Goal: Task Accomplishment & Management: Manage account settings

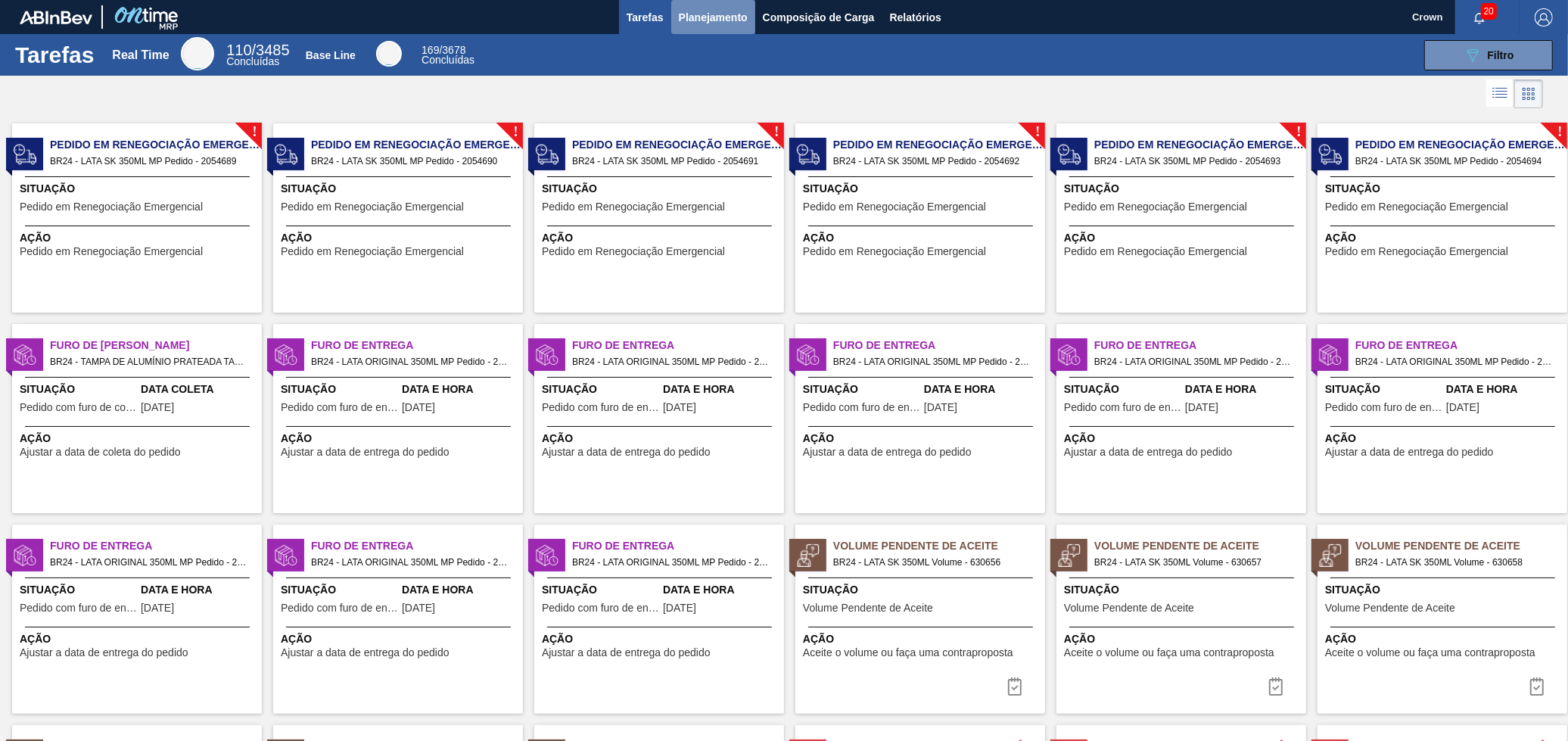
click at [717, 11] on span "Planejamento" at bounding box center [713, 17] width 69 height 18
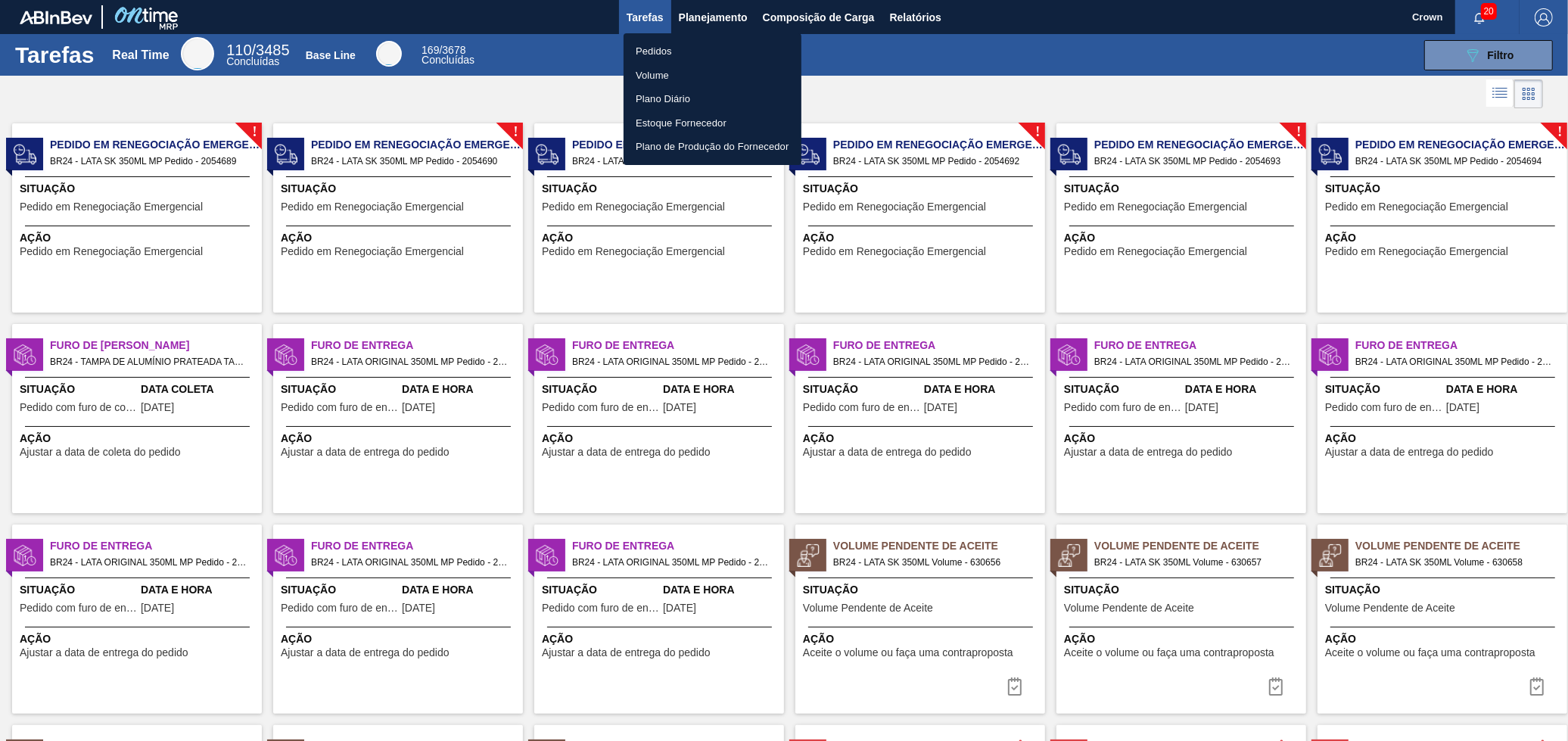
click at [676, 48] on li "Pedidos" at bounding box center [713, 51] width 178 height 24
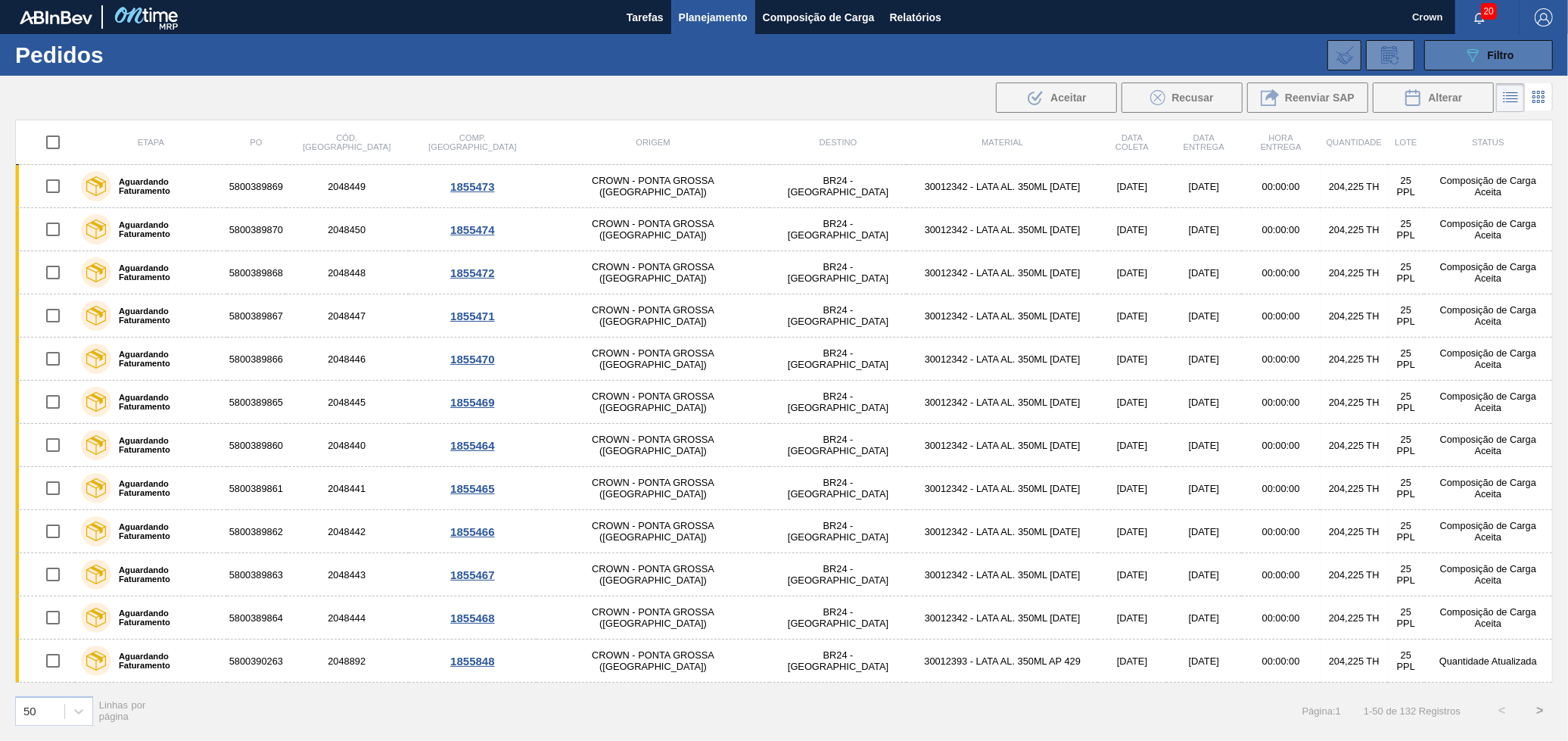
click at [1466, 61] on icon "089F7B8B-B2A5-4AFE-B5C0-19BA573D28AC" at bounding box center [1473, 55] width 18 height 18
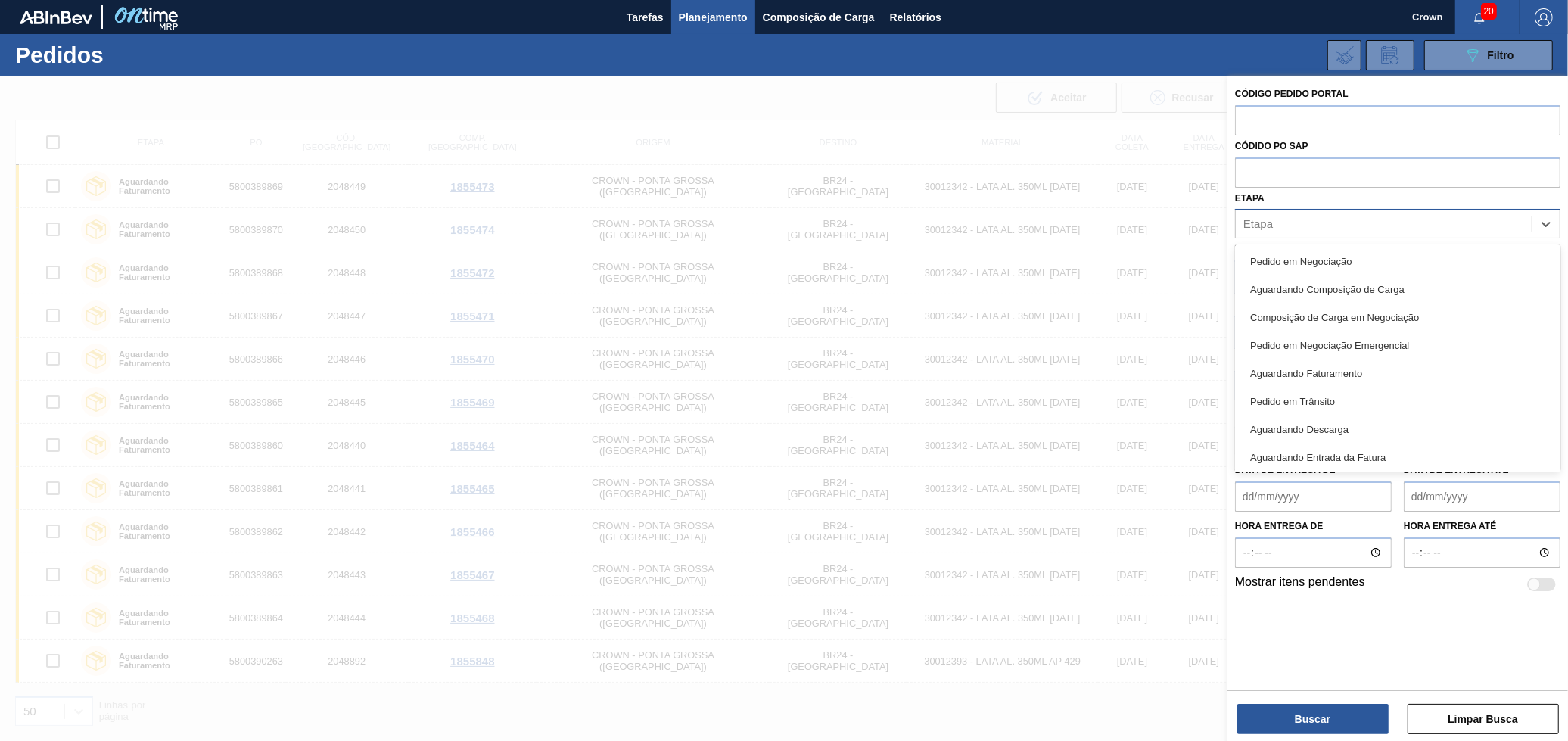
click at [1515, 225] on div "Etapa" at bounding box center [1384, 224] width 296 height 22
click at [1384, 256] on div "Pedido em Negociação" at bounding box center [1397, 261] width 325 height 28
drag, startPoint x: 1466, startPoint y: 223, endPoint x: 1458, endPoint y: 234, distance: 13.6
click at [1466, 224] on div "Pedido em Negociação" at bounding box center [1370, 225] width 269 height 31
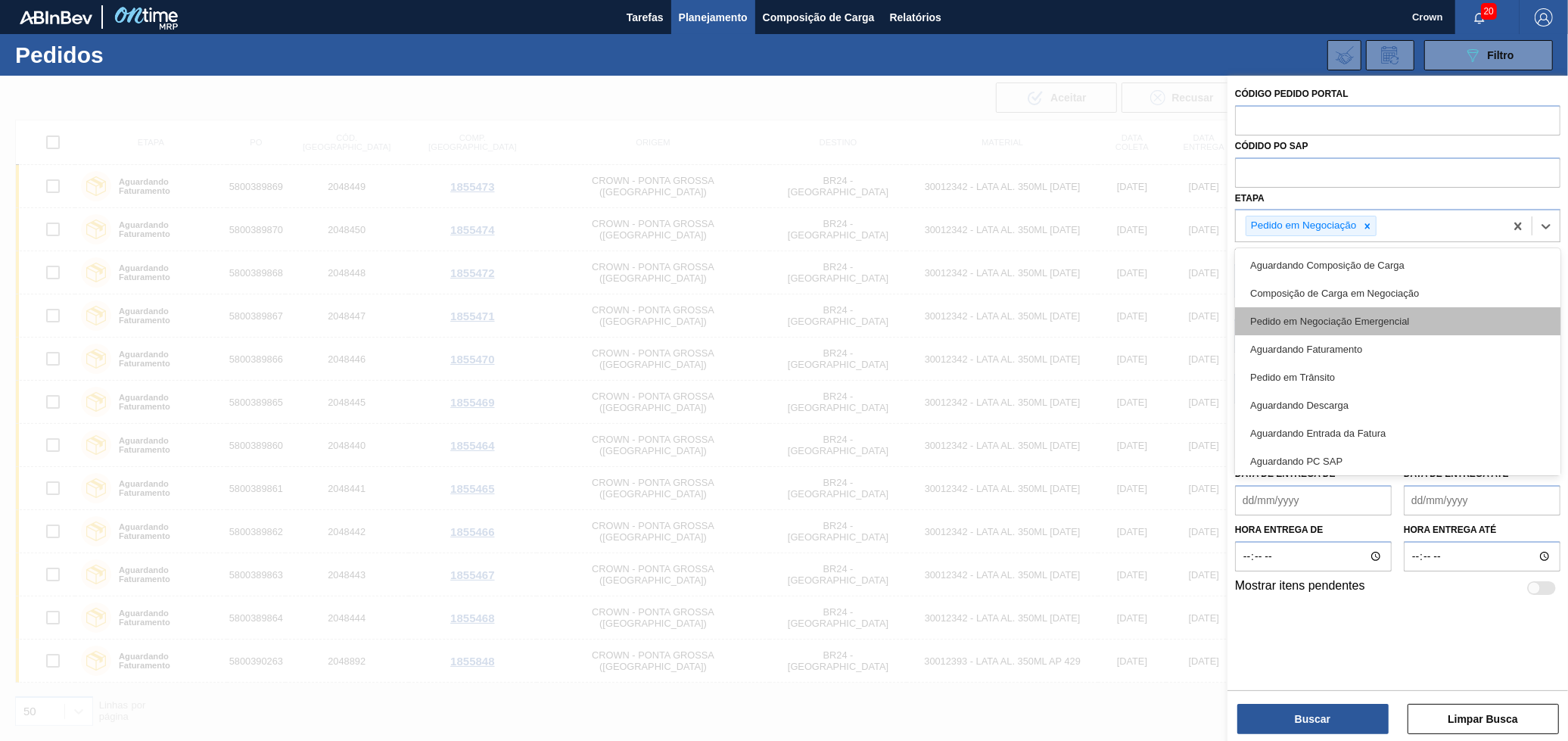
click at [1376, 325] on div "Pedido em Negociação Emergencial" at bounding box center [1397, 321] width 325 height 28
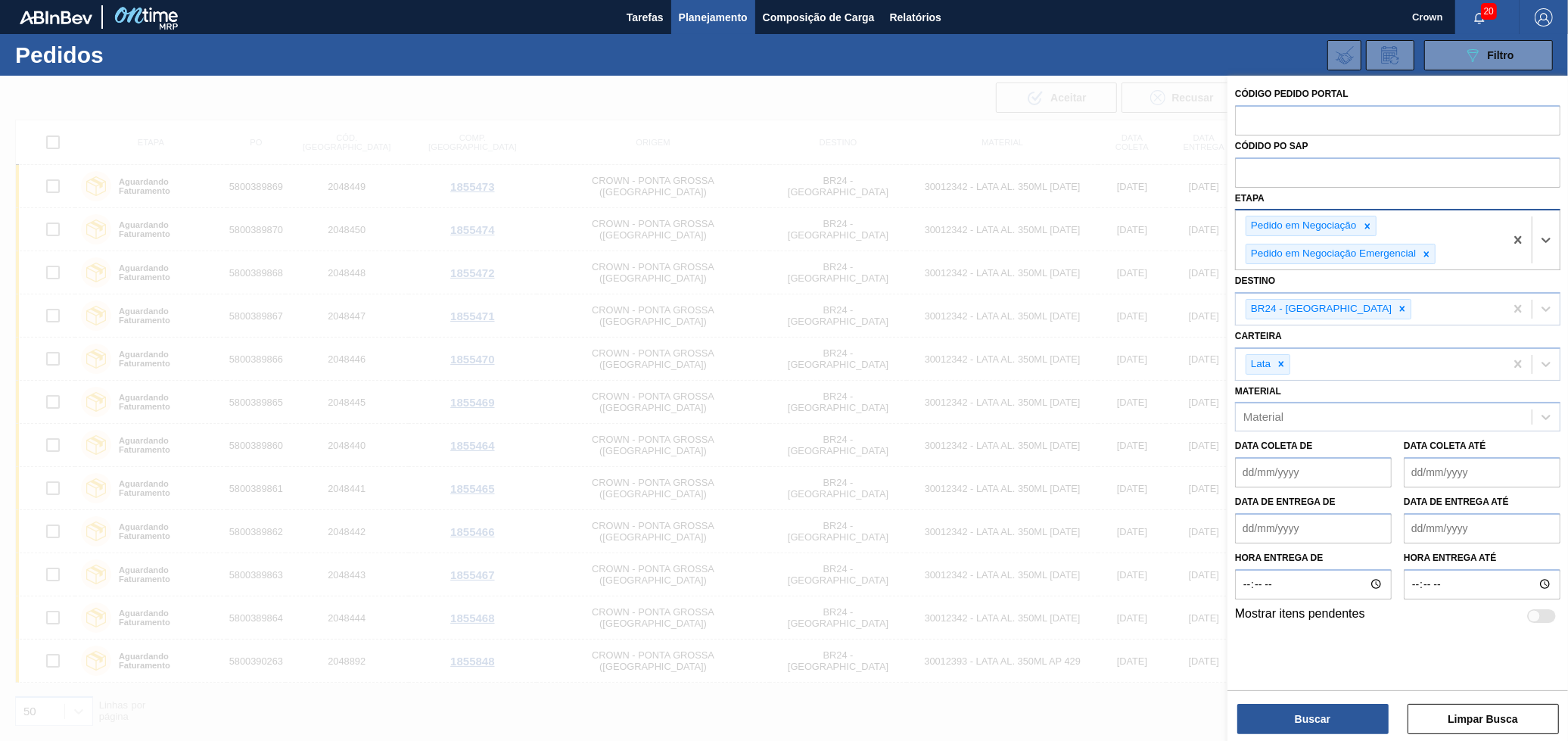
click at [1474, 248] on div "Pedido em Negociação Pedido em Negociação Emergencial" at bounding box center [1370, 240] width 269 height 59
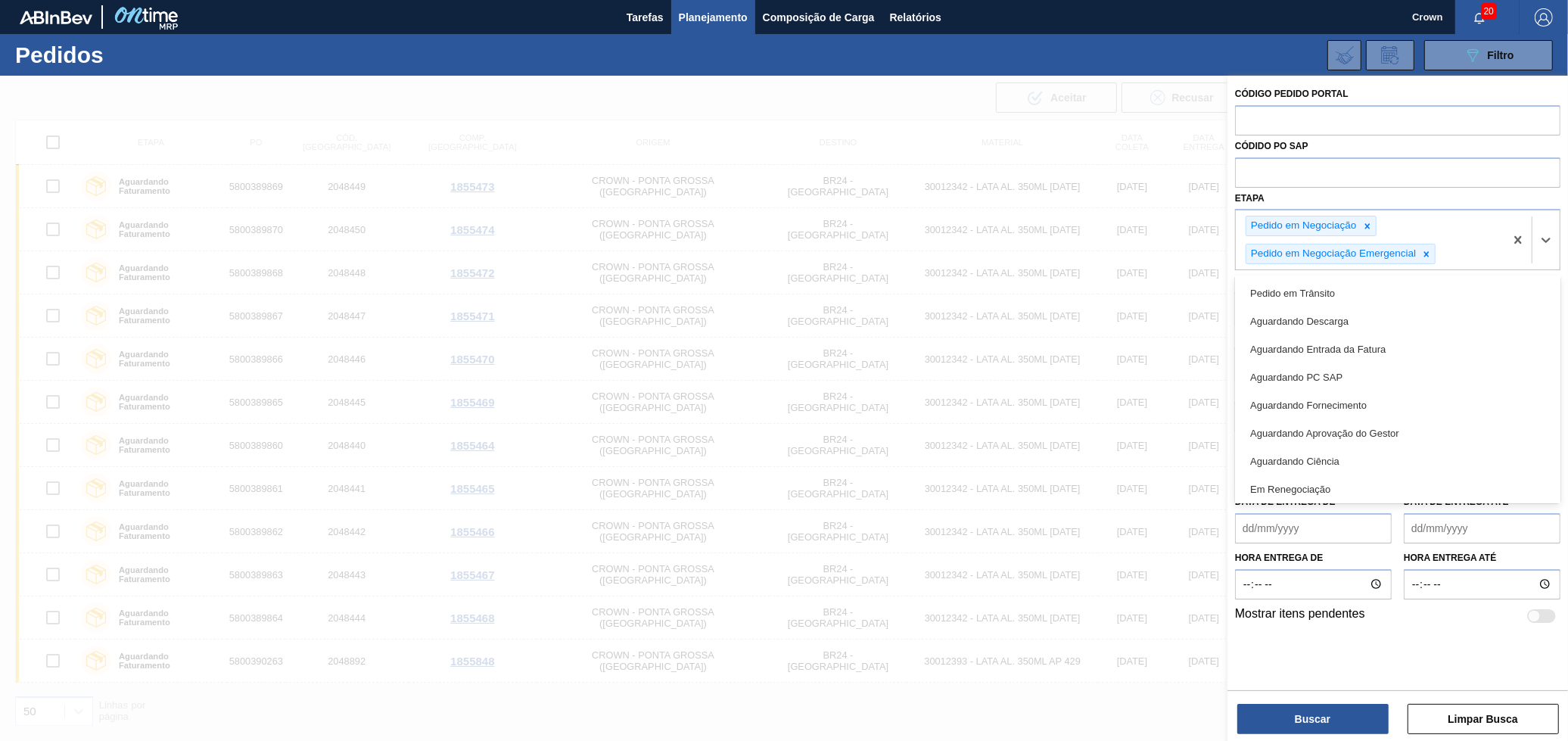
scroll to position [142, 0]
click at [1366, 421] on div "Em Renegociação" at bounding box center [1397, 430] width 325 height 28
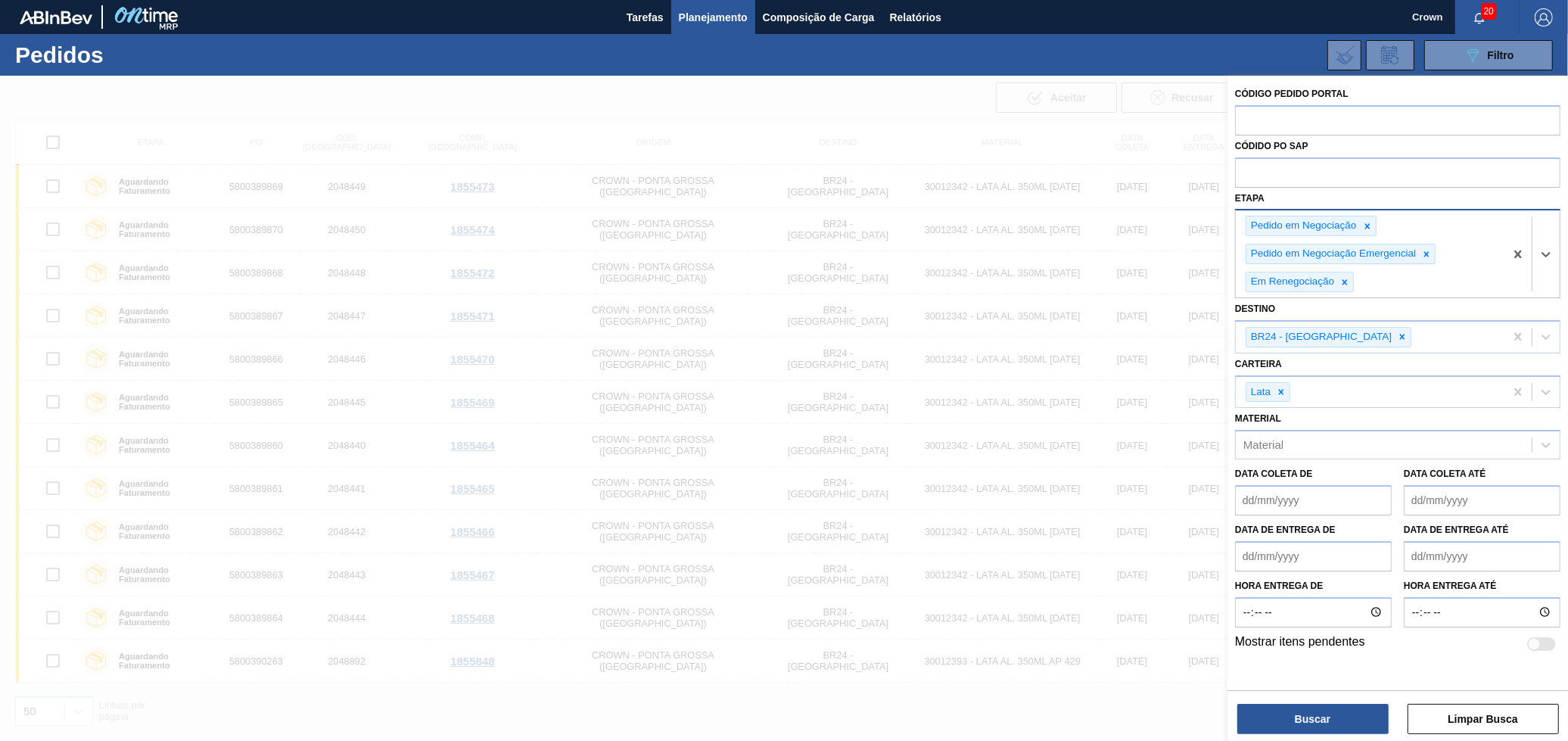
click at [1418, 294] on div "Pedido em Negociação Pedido em Negociação Emergencial Em Renegociação" at bounding box center [1370, 254] width 269 height 87
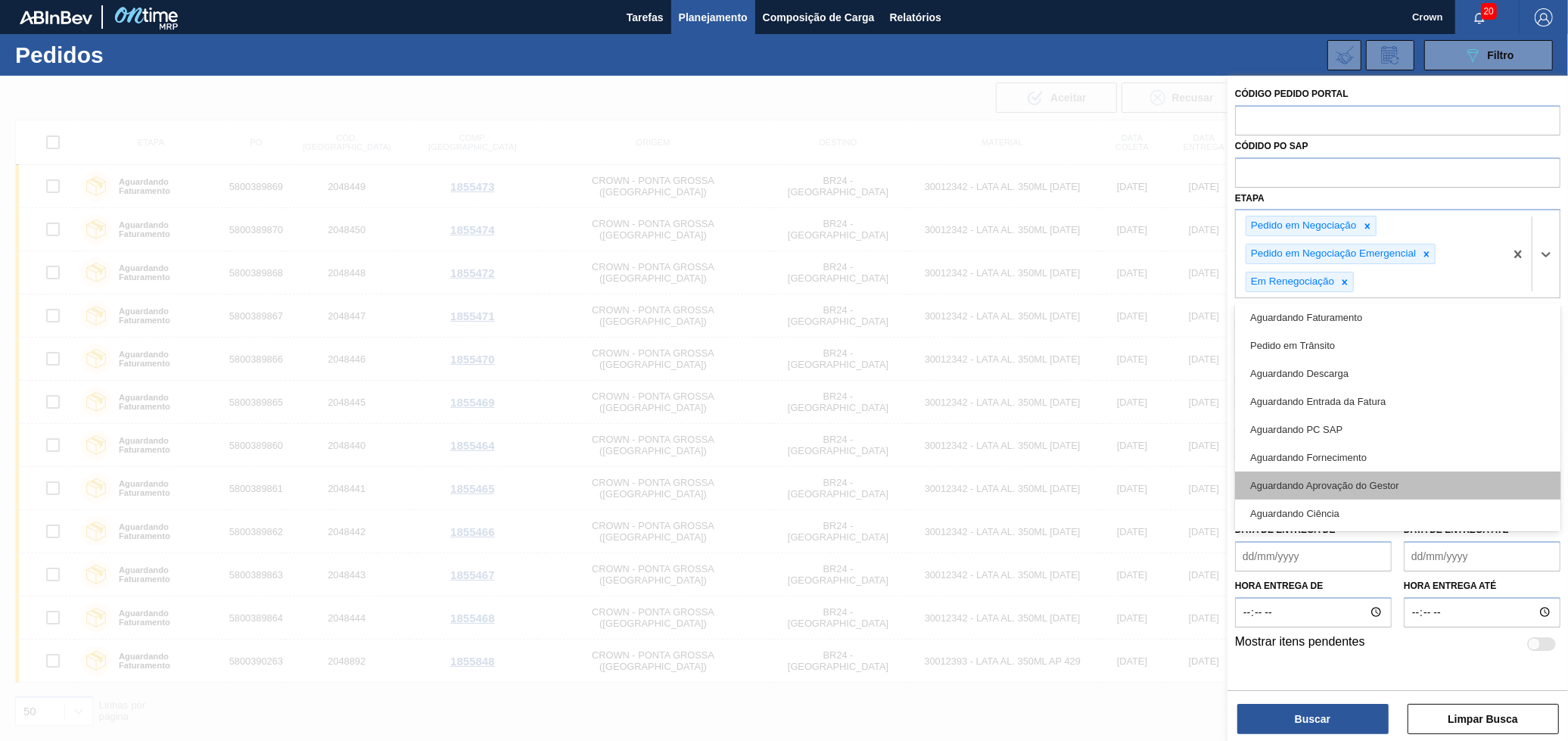
scroll to position [115, 0]
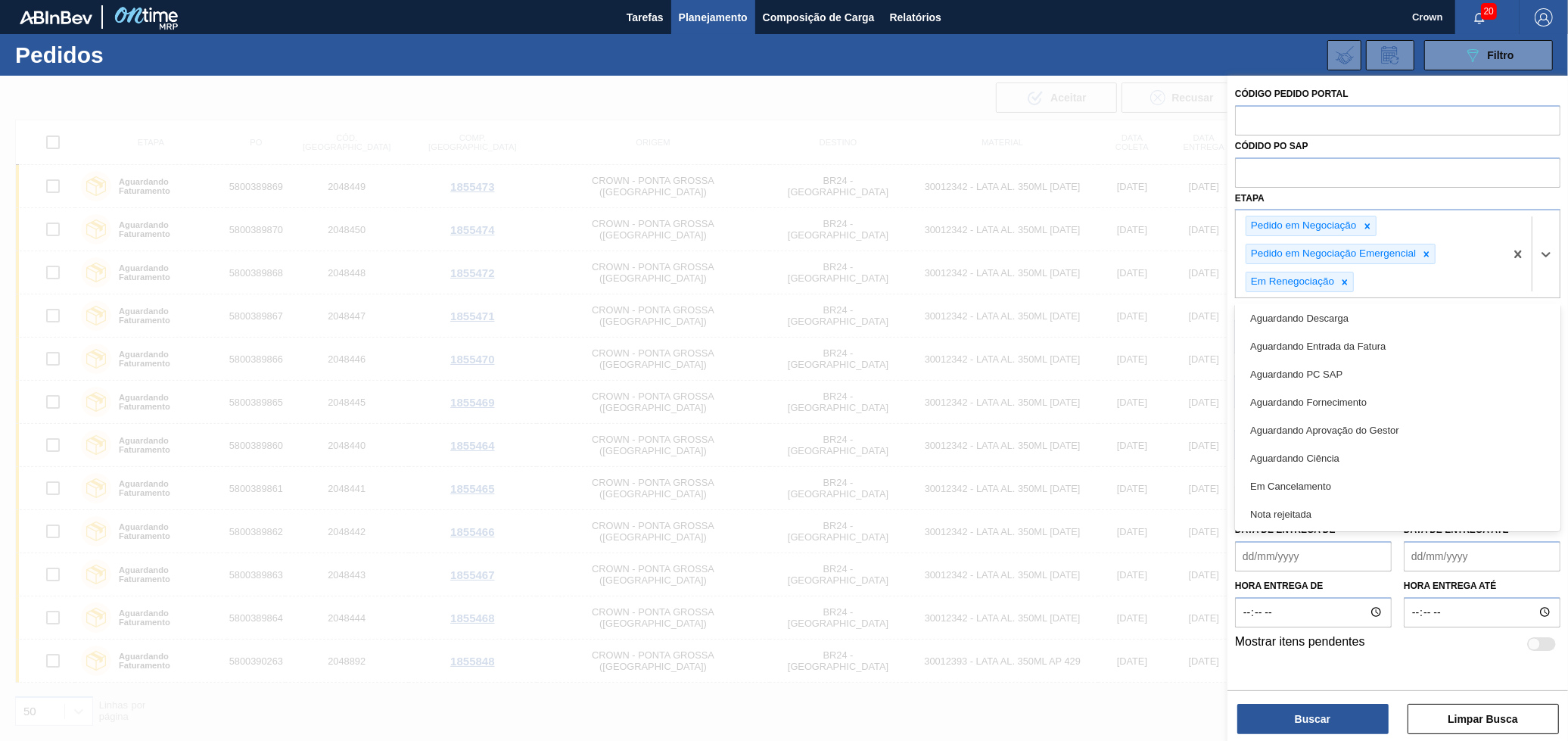
click at [1326, 484] on div "Em Cancelamento" at bounding box center [1397, 485] width 325 height 28
click at [1467, 252] on div "Pedido em Negociação Pedido em Negociação Emergencial Em Renegociação Em Cancel…" at bounding box center [1370, 254] width 269 height 87
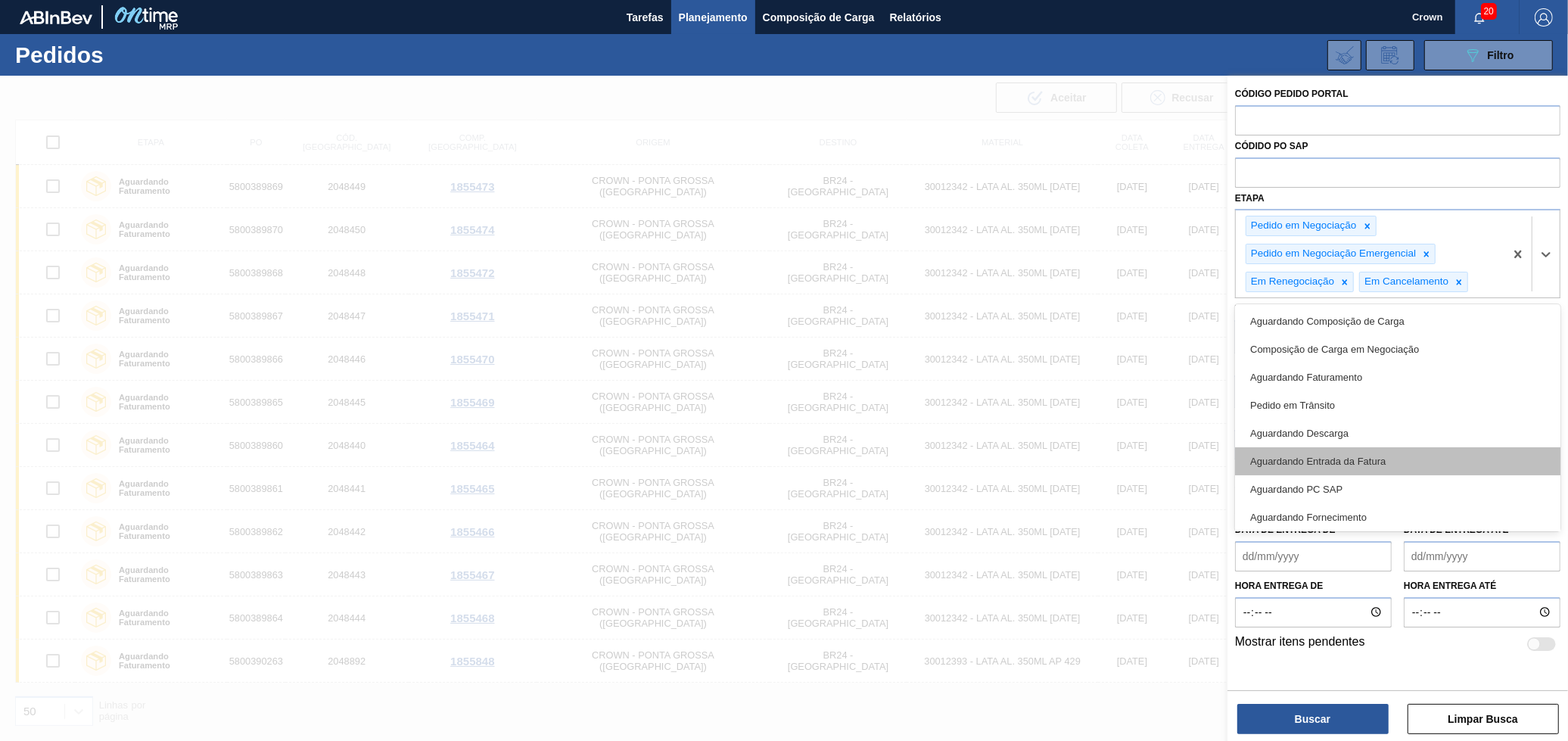
scroll to position [87, 0]
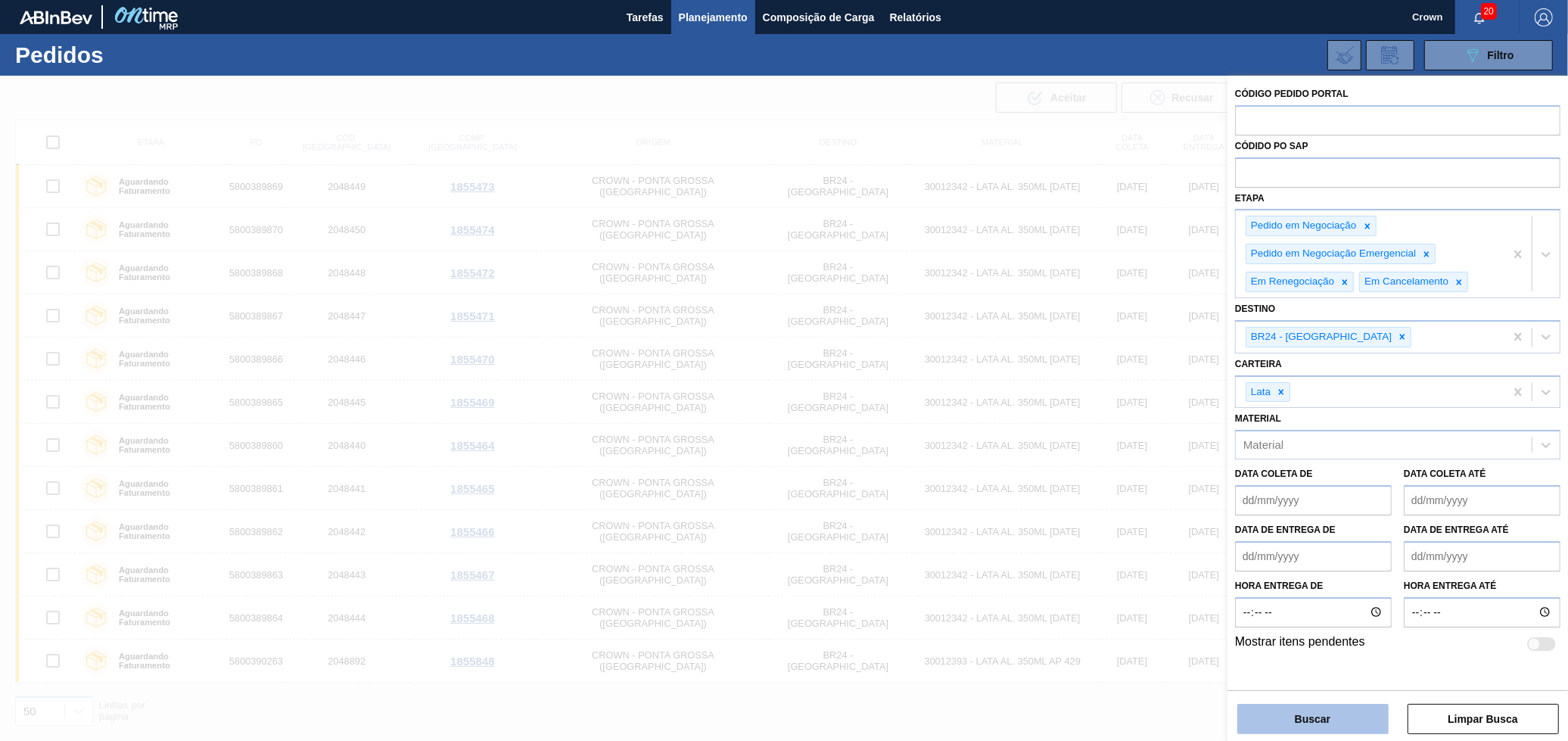
click at [1328, 717] on button "Buscar" at bounding box center [1313, 719] width 151 height 30
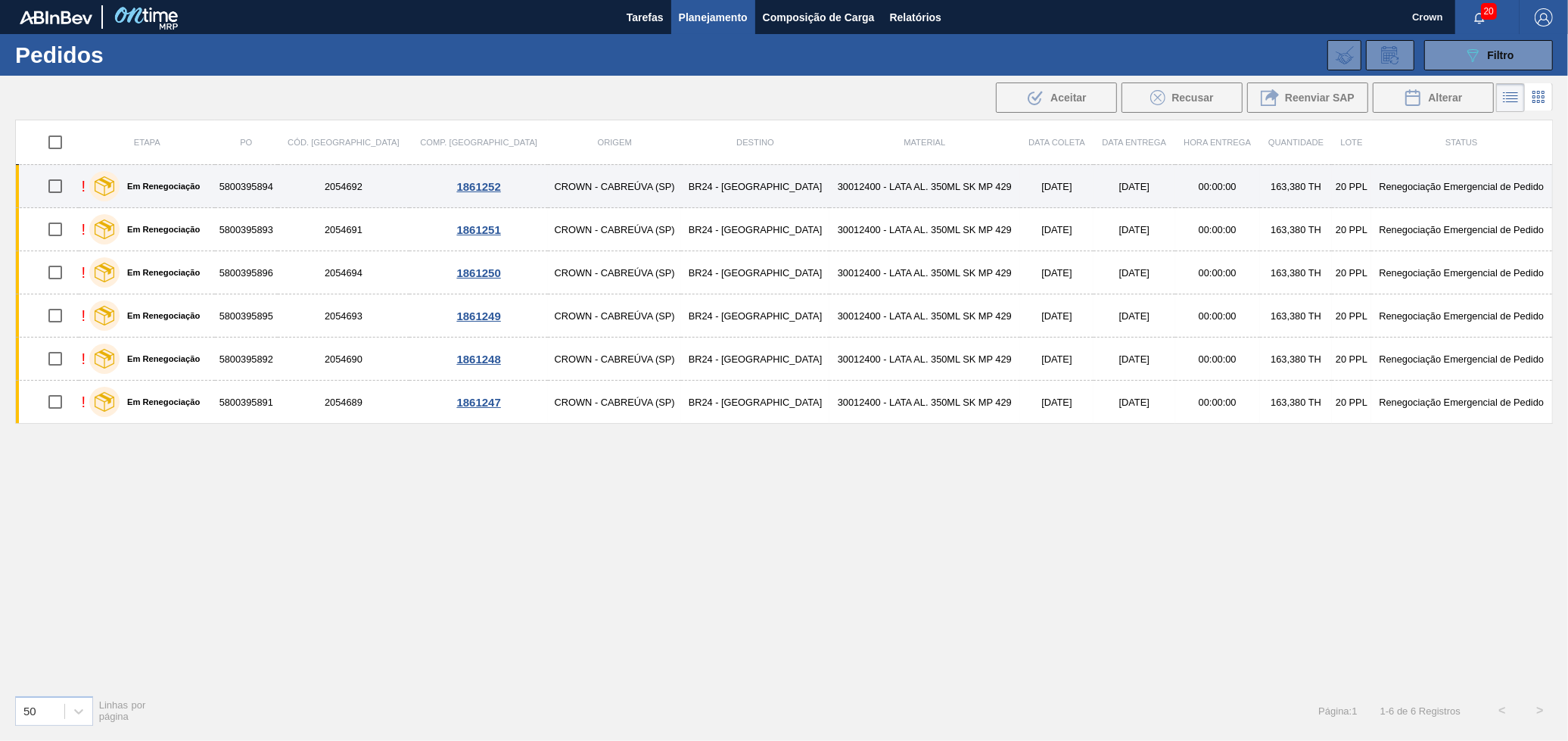
click at [1175, 188] on td "00:00:00" at bounding box center [1217, 186] width 85 height 43
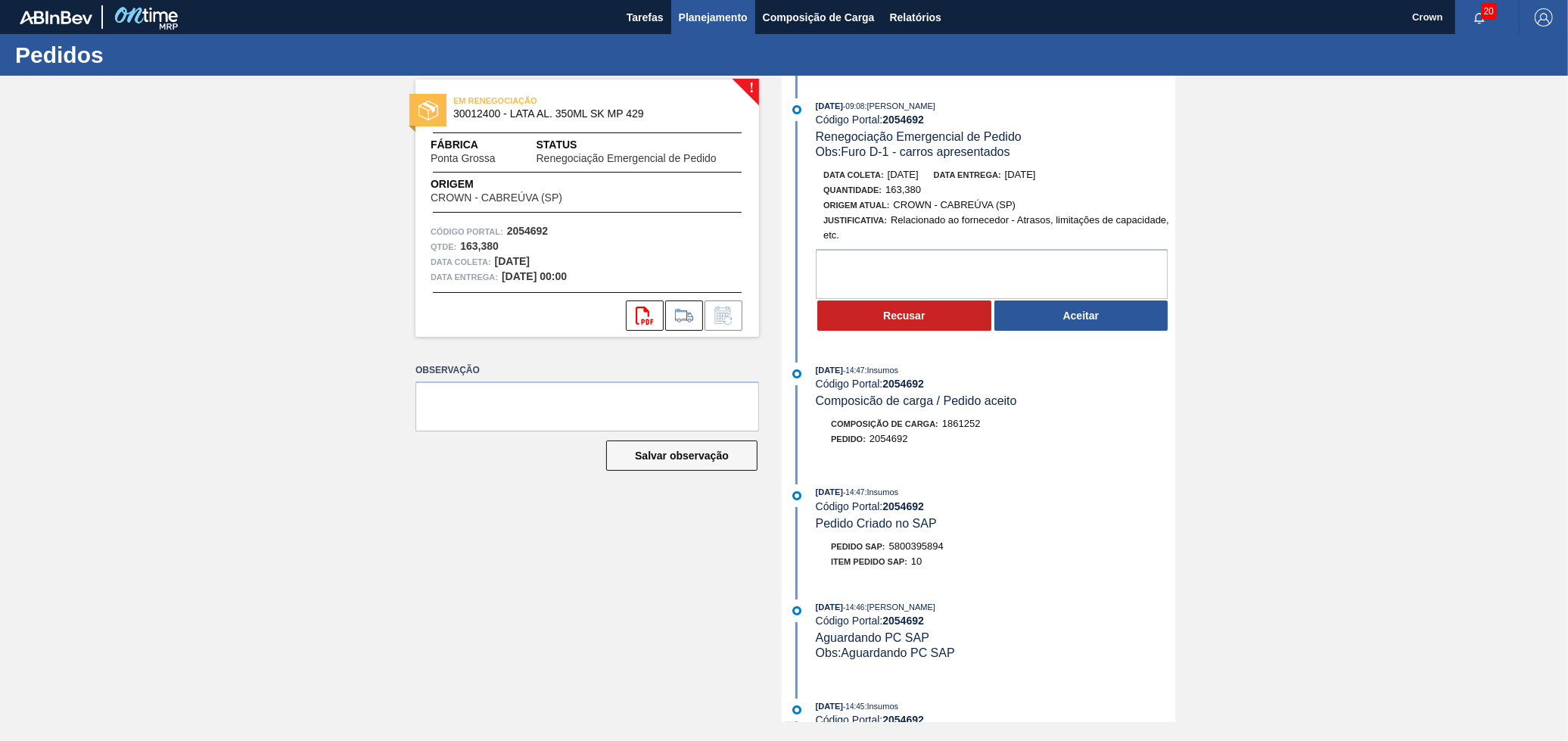
drag, startPoint x: 698, startPoint y: 36, endPoint x: 693, endPoint y: 27, distance: 10.3
click at [693, 27] on main "Tarefas Planejamento Composição de Carga Relatórios Crown 20 Marcar todas como …" at bounding box center [784, 370] width 1568 height 741
click at [693, 27] on button "Planejamento" at bounding box center [714, 17] width 84 height 34
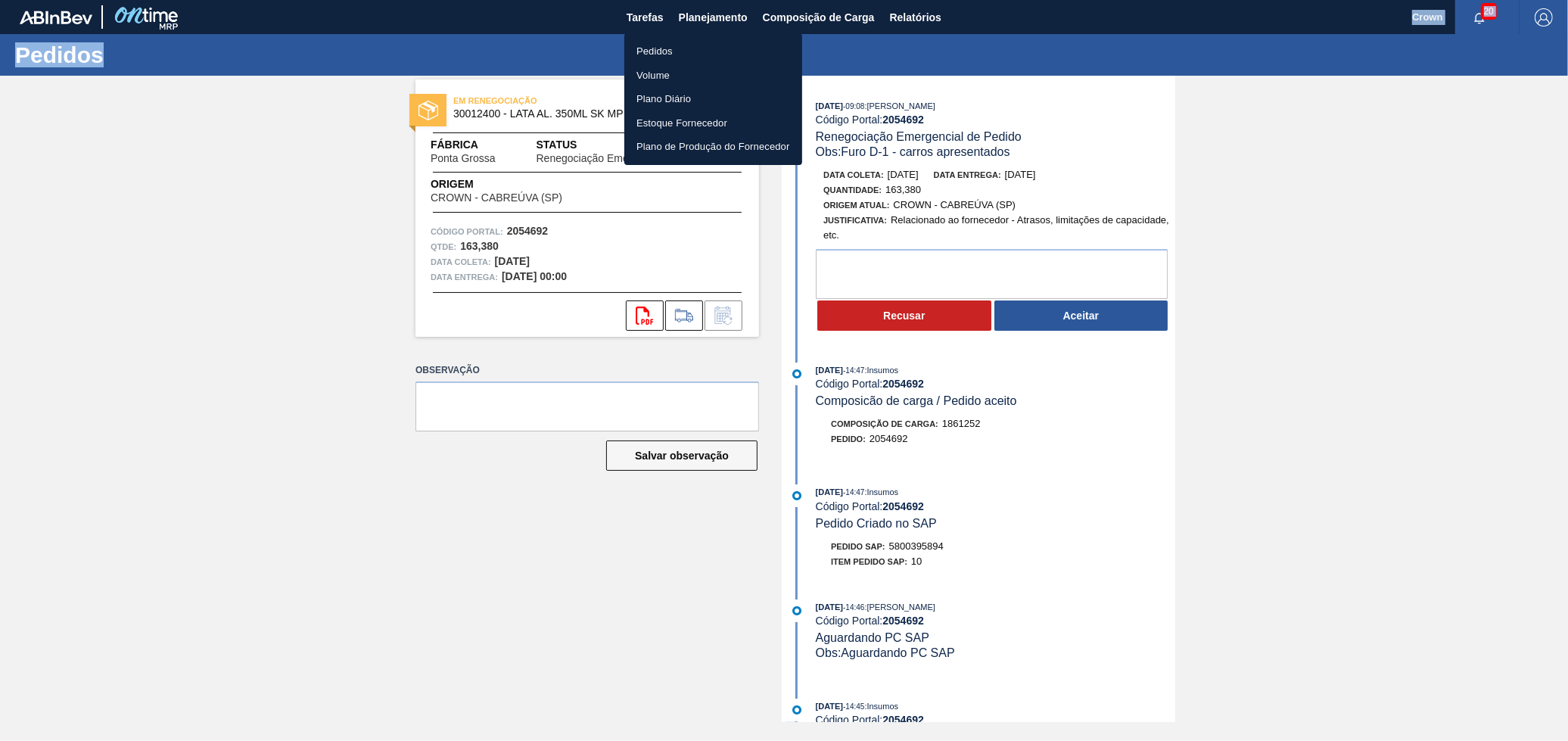
click at [666, 77] on li "Volume" at bounding box center [714, 75] width 178 height 24
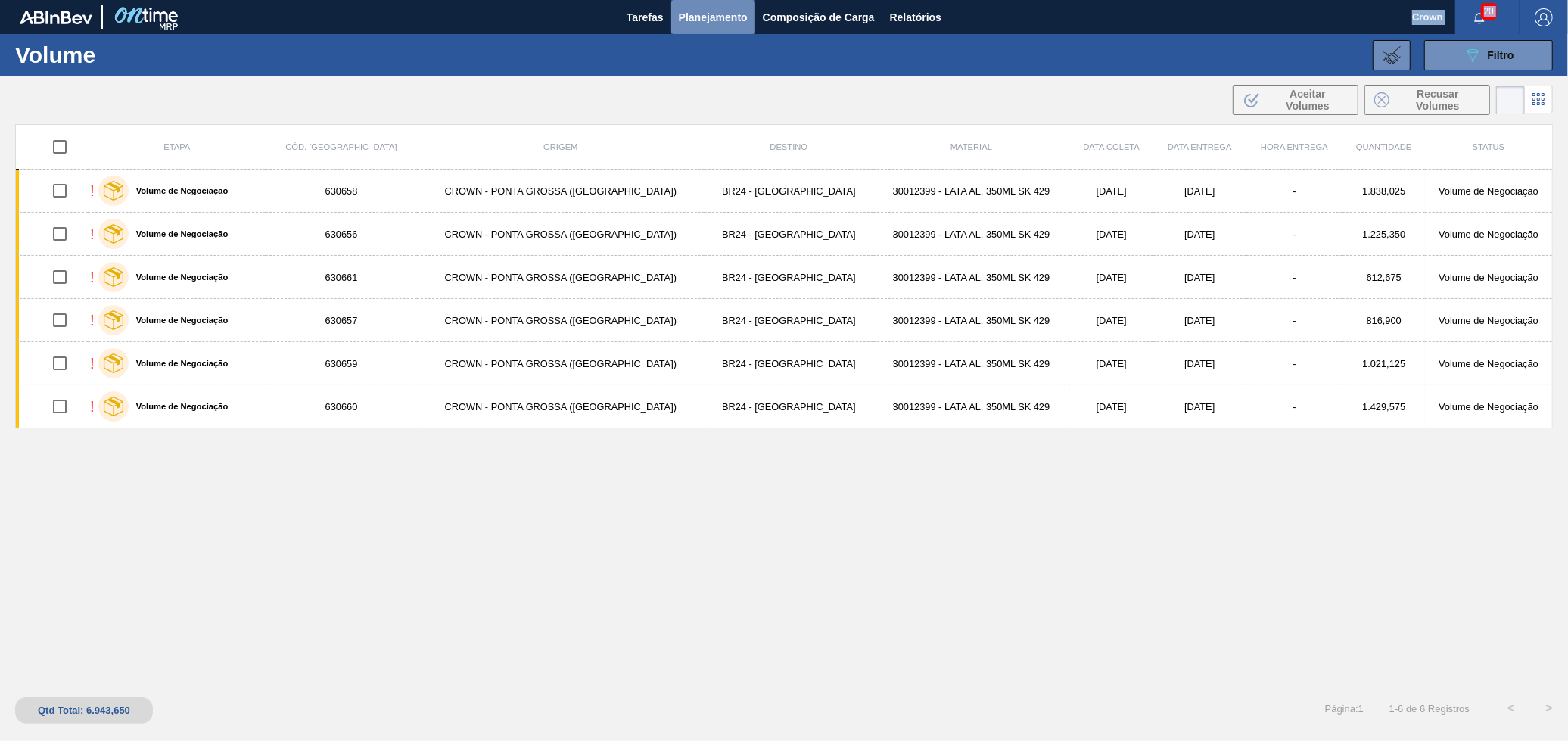
click at [712, 8] on span "Planejamento" at bounding box center [713, 17] width 69 height 18
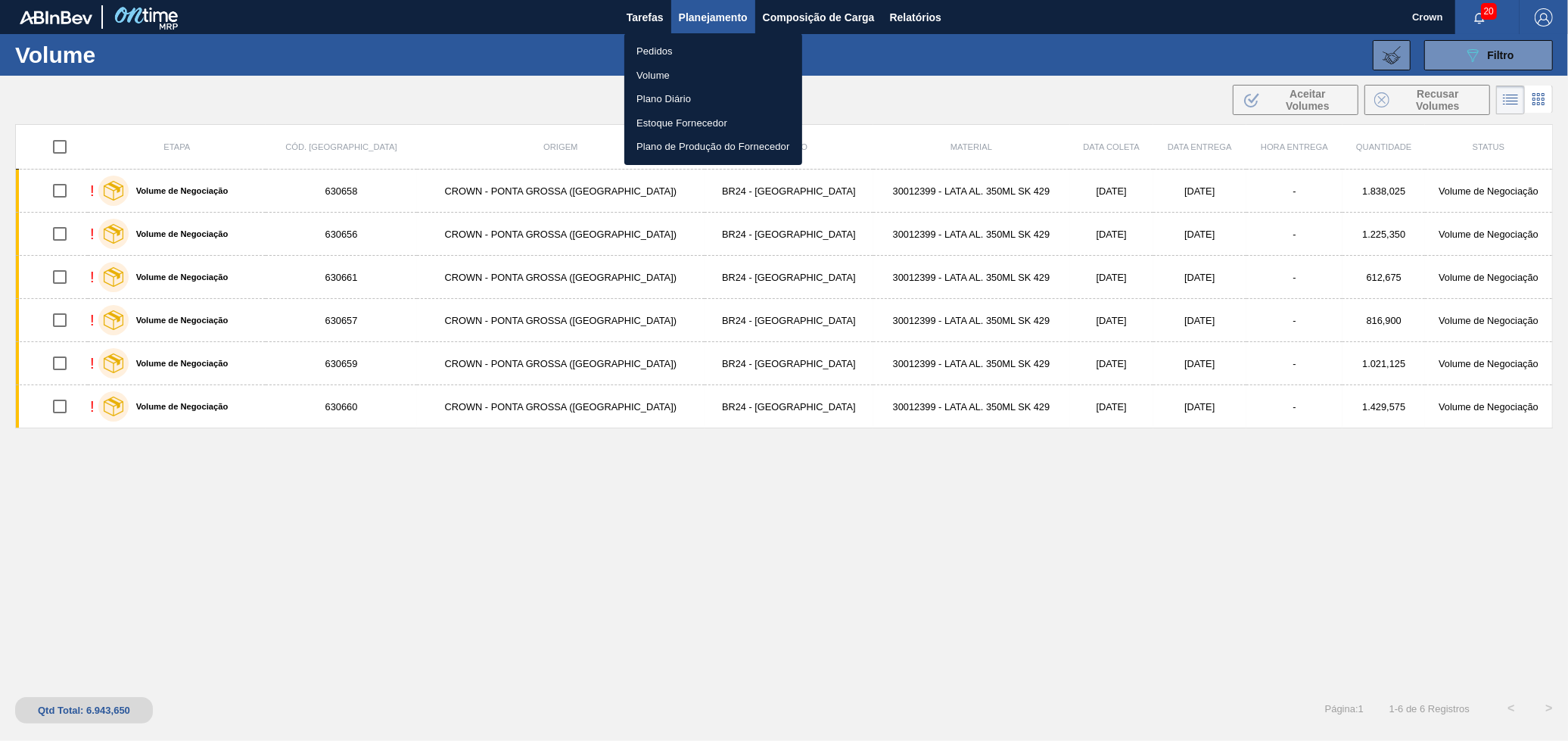
click at [1490, 69] on div at bounding box center [784, 370] width 1568 height 741
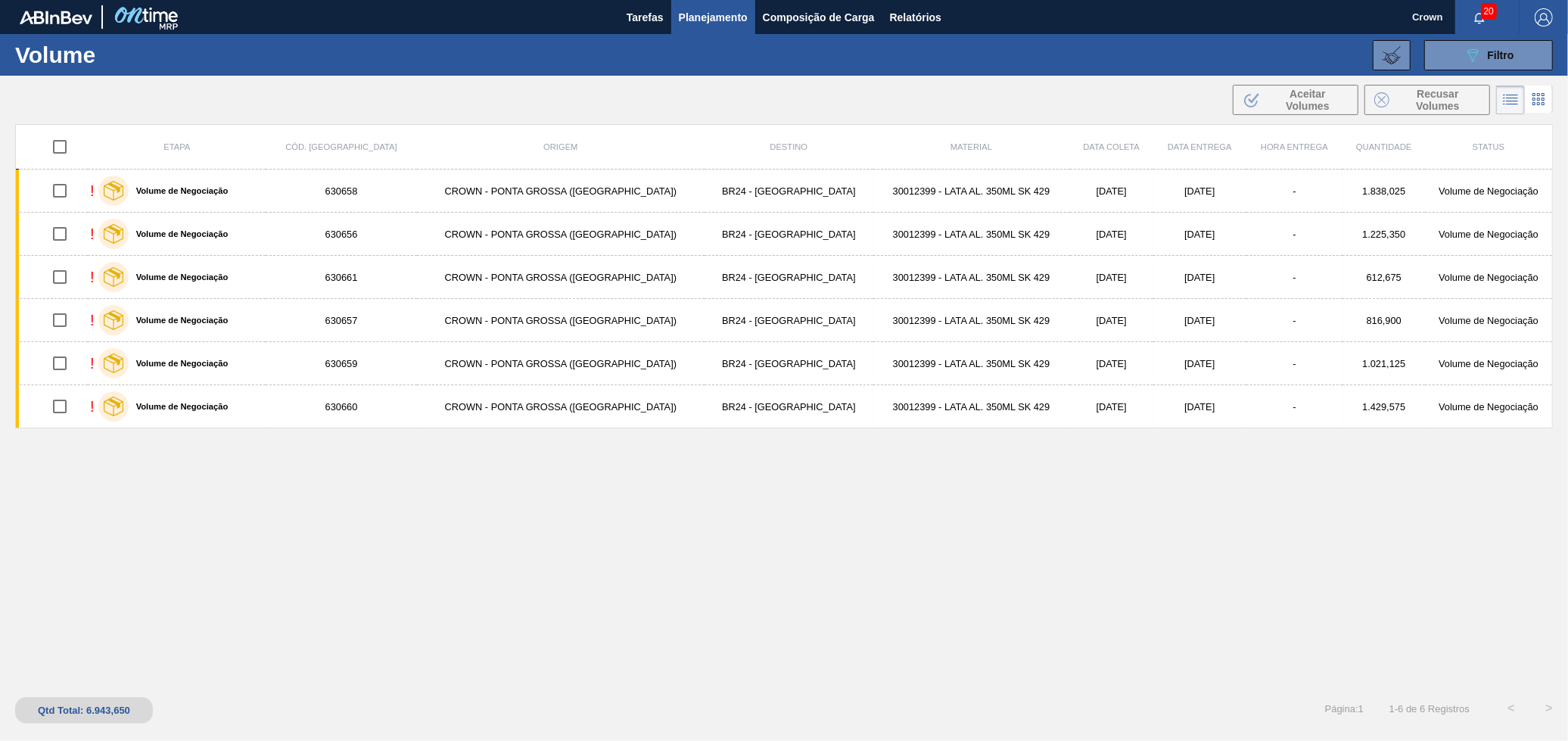
click at [1491, 0] on body "Tarefas Planejamento Composição de Carga Relatórios Crown 20 Marcar todas como …" at bounding box center [784, 0] width 1568 height 0
click at [1491, 61] on span "Filtro" at bounding box center [1501, 55] width 27 height 12
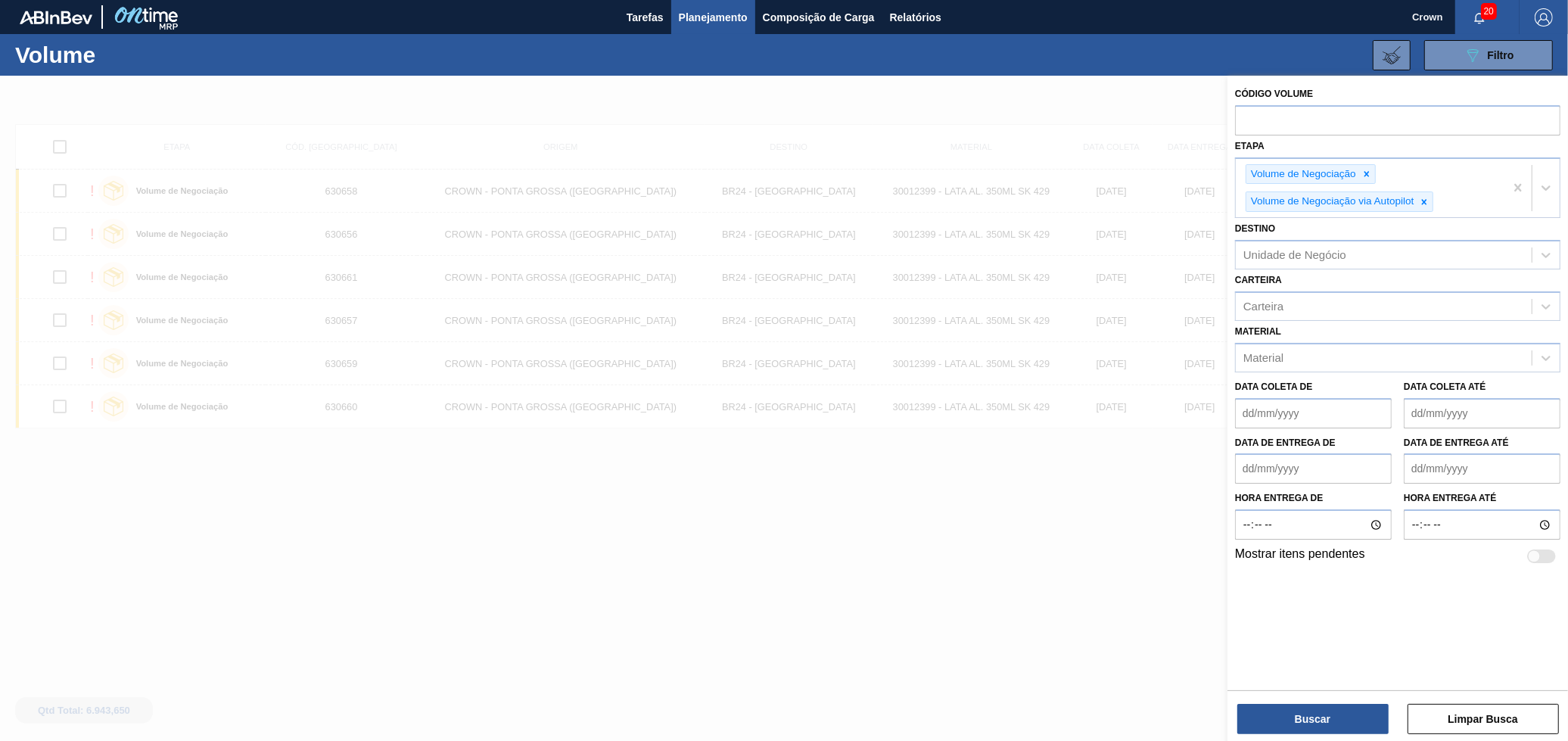
click at [1122, 618] on div at bounding box center [784, 446] width 1568 height 741
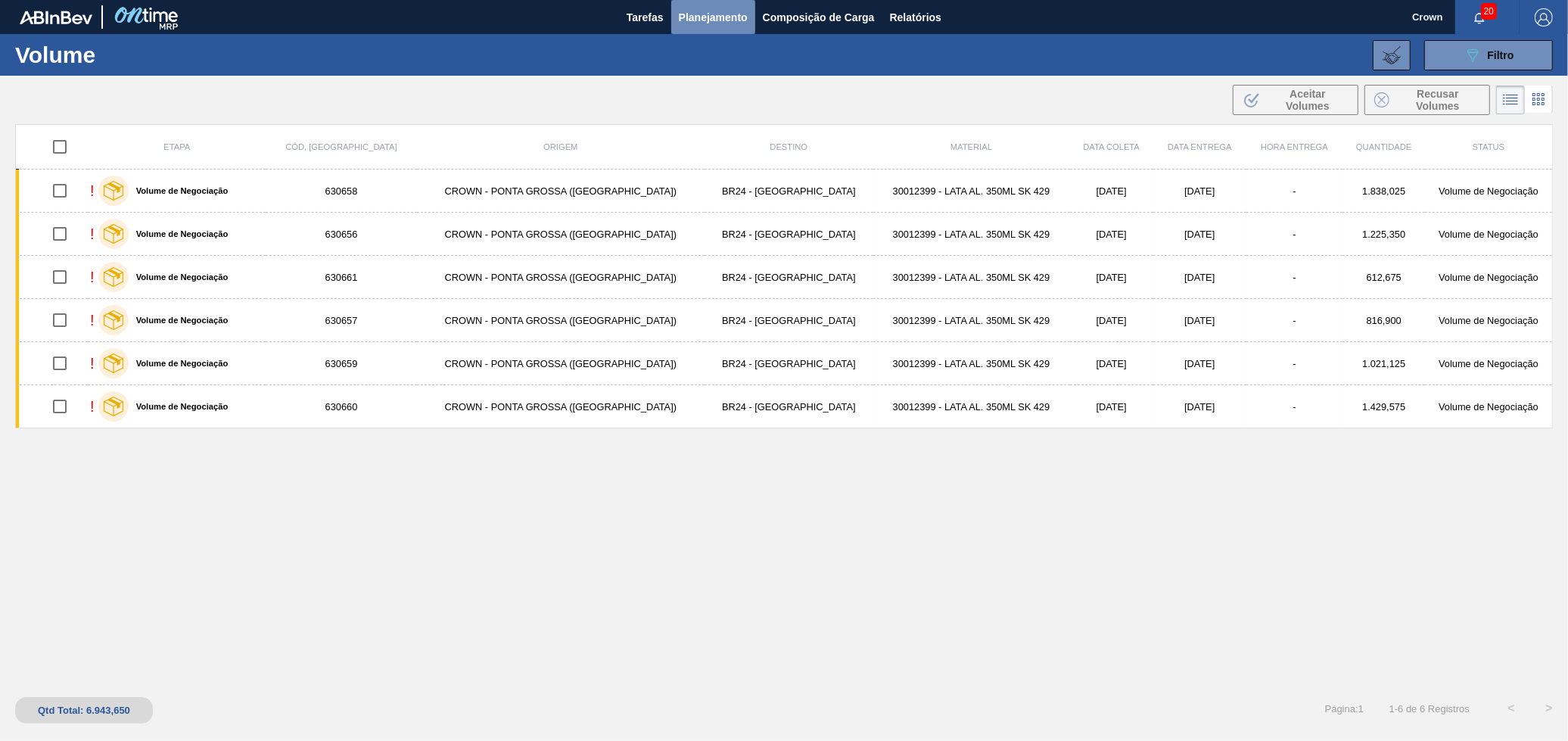
click at [695, 24] on span "Planejamento" at bounding box center [713, 17] width 69 height 18
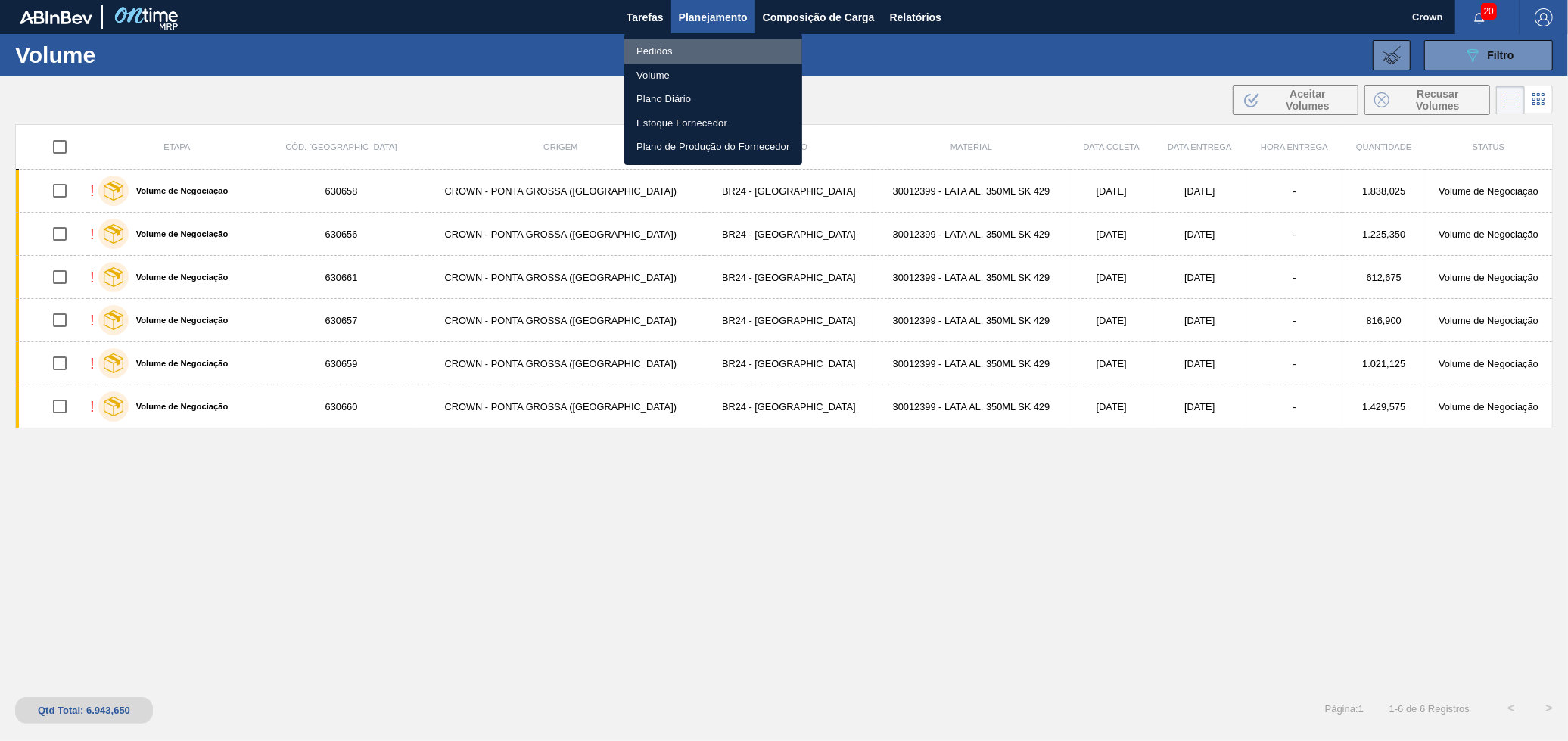
click at [671, 53] on li "Pedidos" at bounding box center [714, 51] width 178 height 24
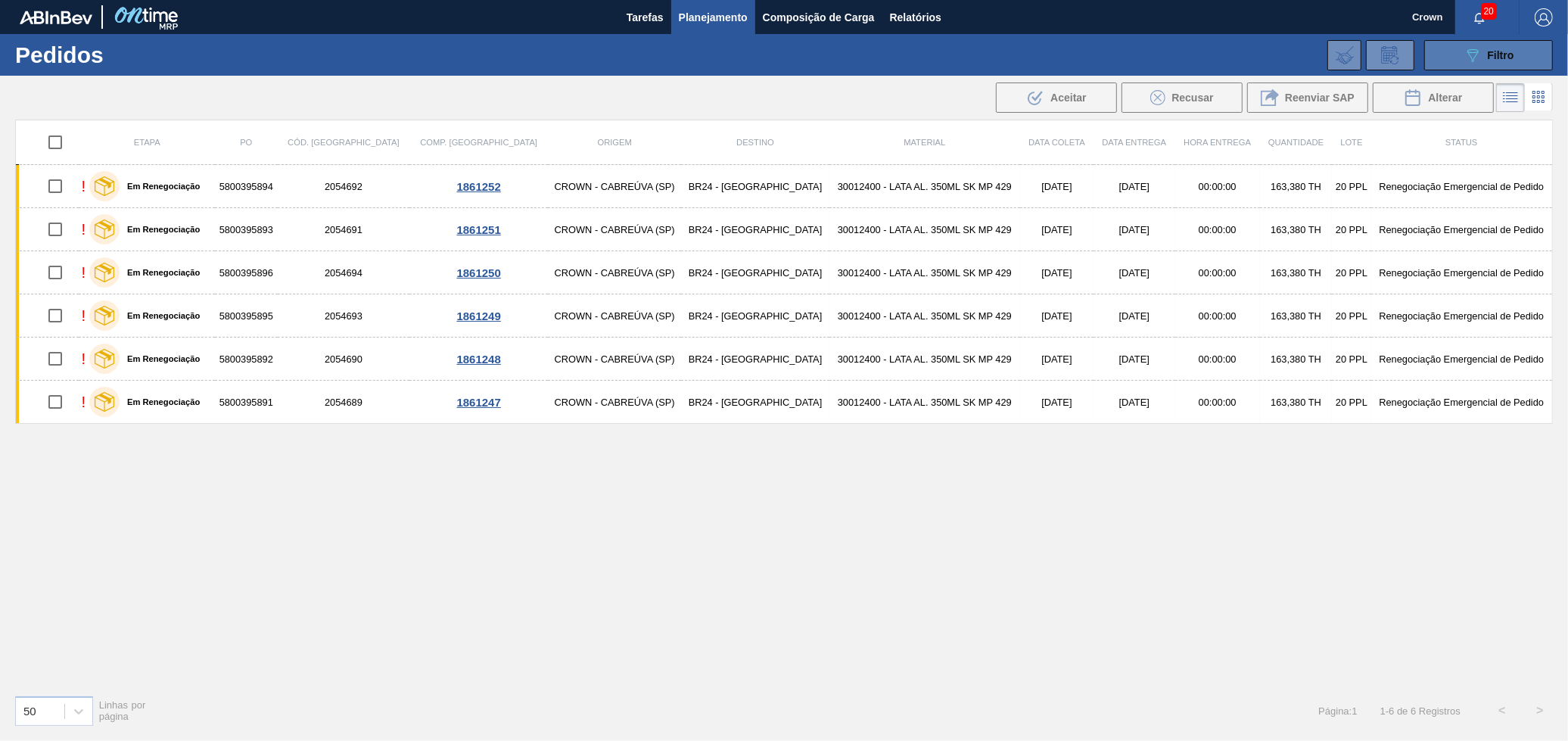
click at [1476, 65] on button "089F7B8B-B2A5-4AFE-B5C0-19BA573D28AC Filtro" at bounding box center [1489, 55] width 128 height 30
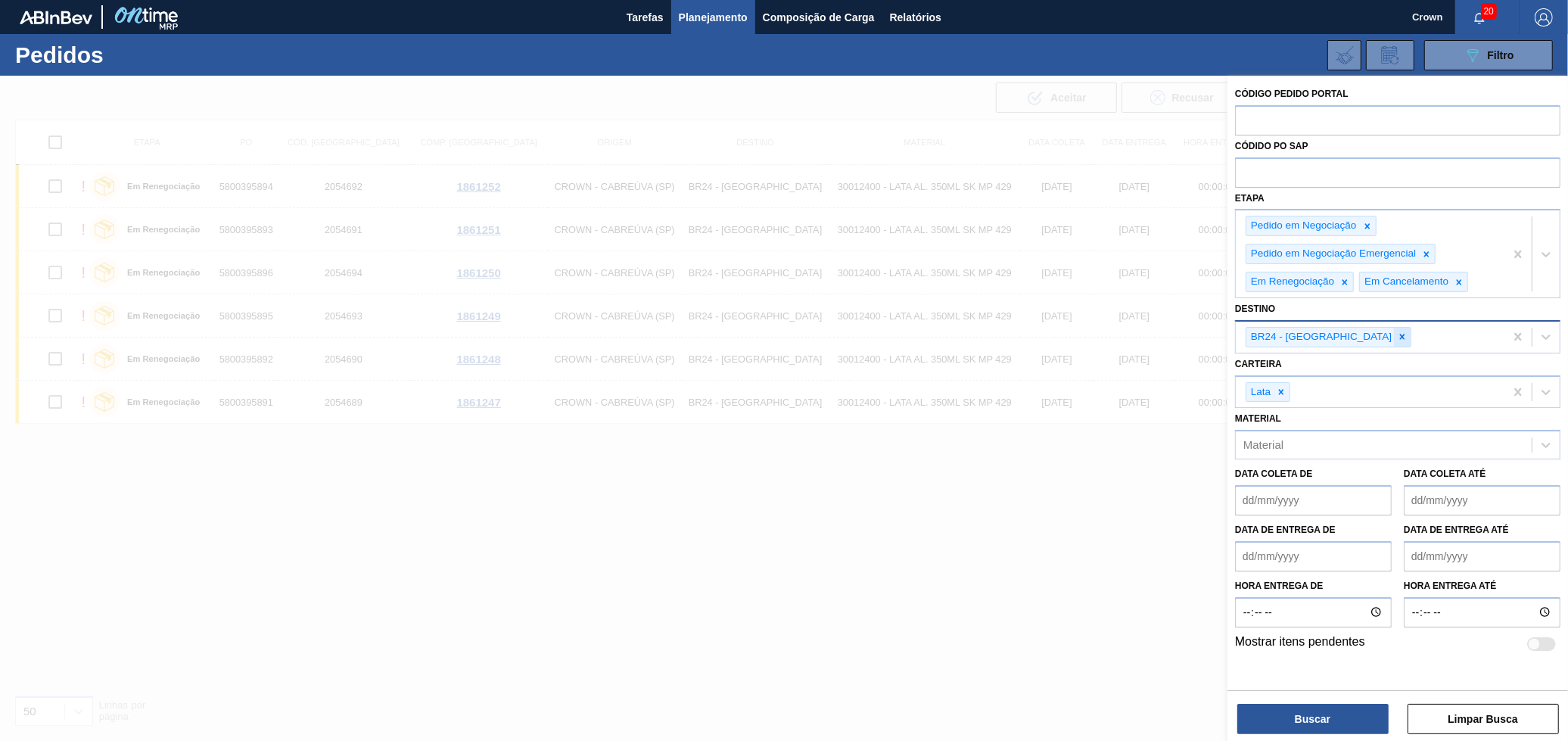
click at [1394, 343] on div at bounding box center [1402, 337] width 17 height 19
click at [1330, 712] on button "Buscar" at bounding box center [1313, 719] width 151 height 30
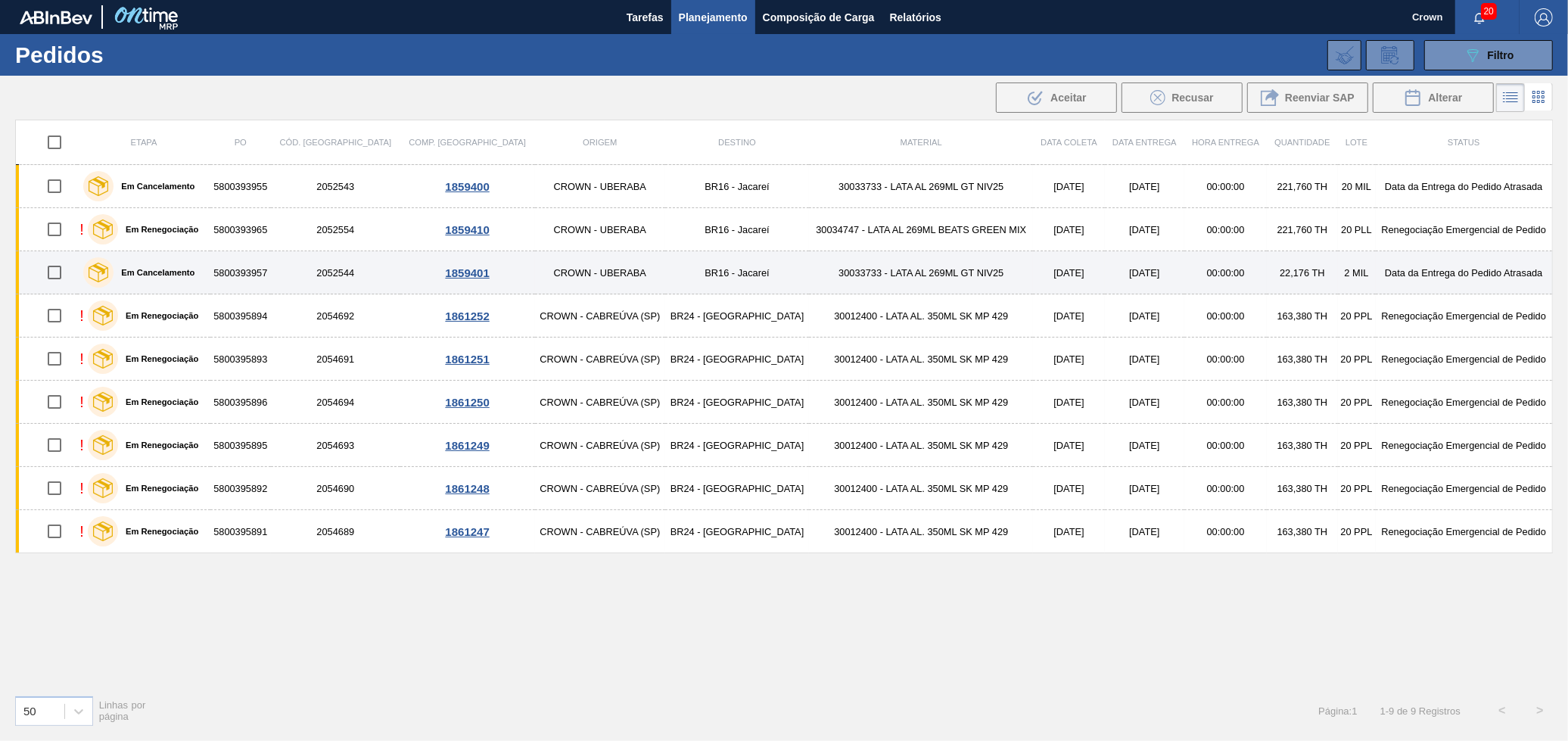
click at [809, 279] on td "30033733 - LATA AL 269ML GT NIV25" at bounding box center [920, 273] width 224 height 43
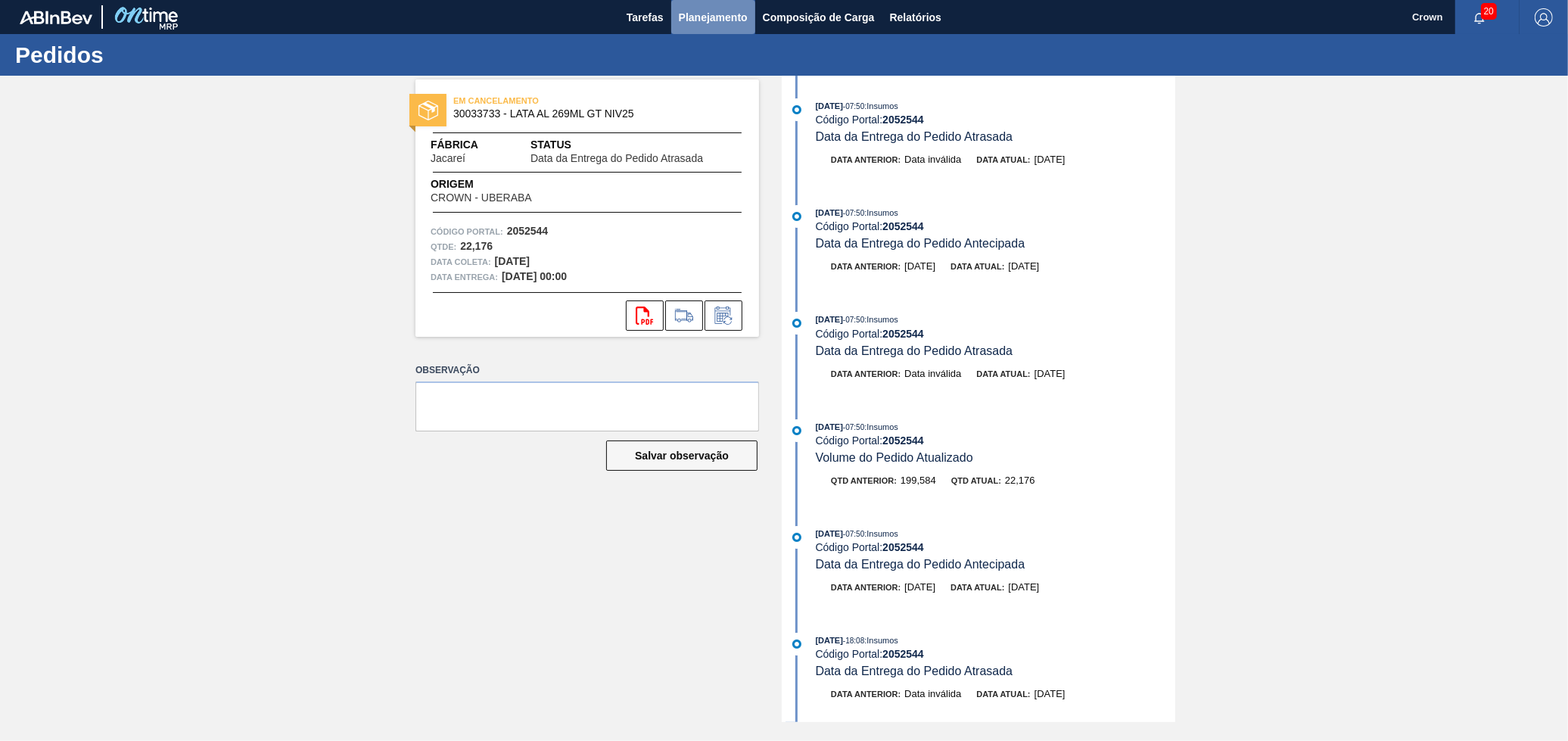
click at [737, 8] on span "Planejamento" at bounding box center [713, 17] width 69 height 18
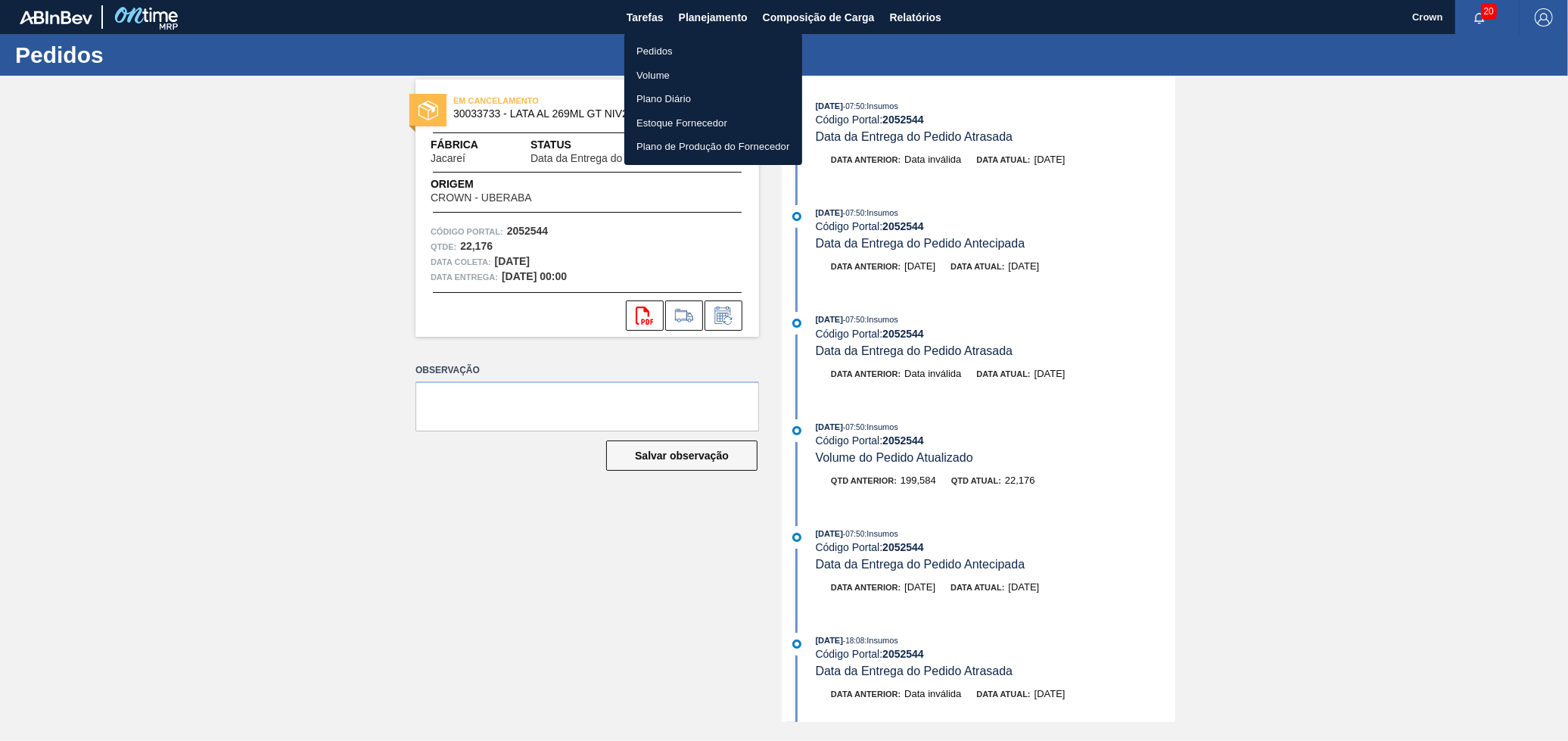
click at [636, 49] on li "Pedidos" at bounding box center [714, 51] width 178 height 24
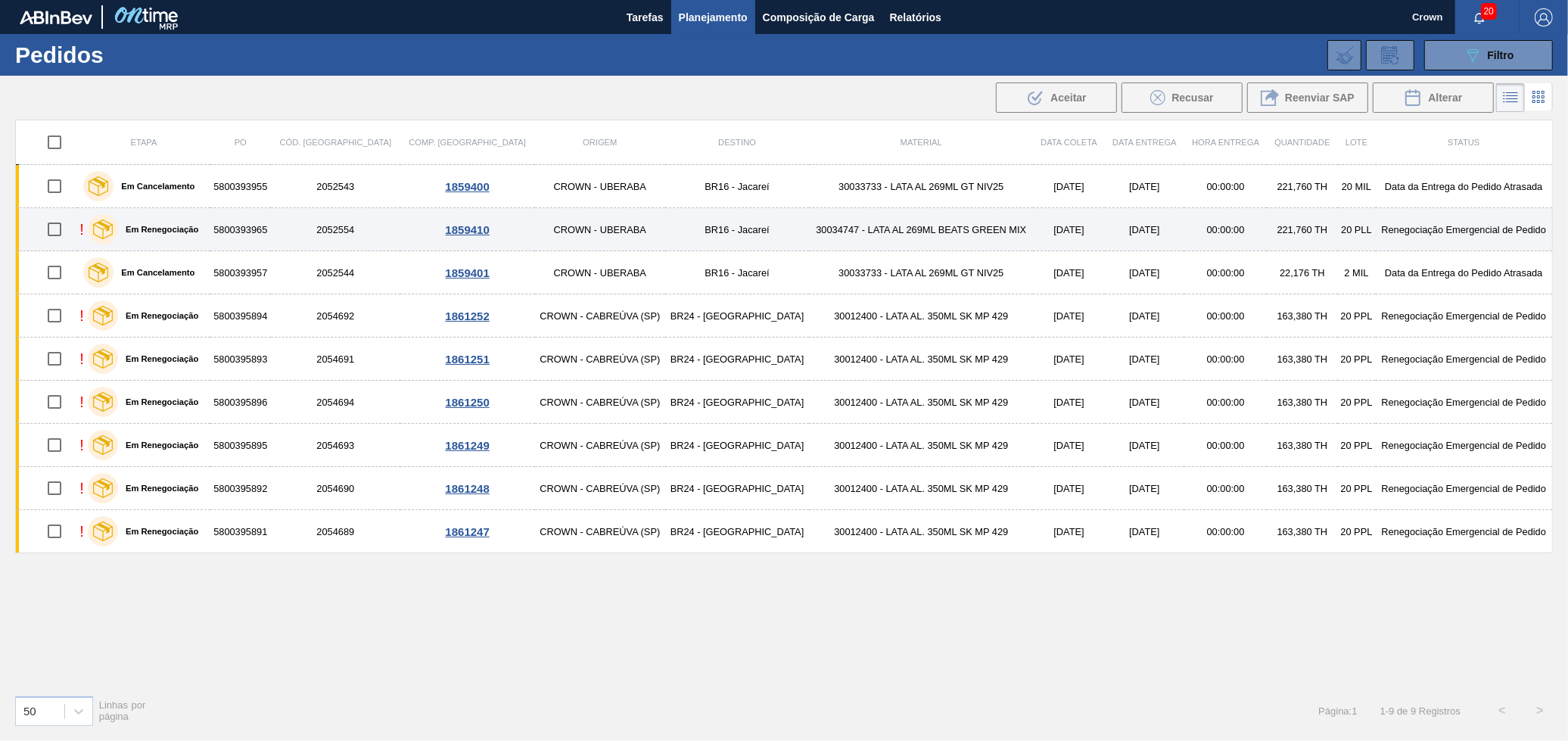
click at [1105, 237] on td "[DATE]" at bounding box center [1144, 230] width 79 height 43
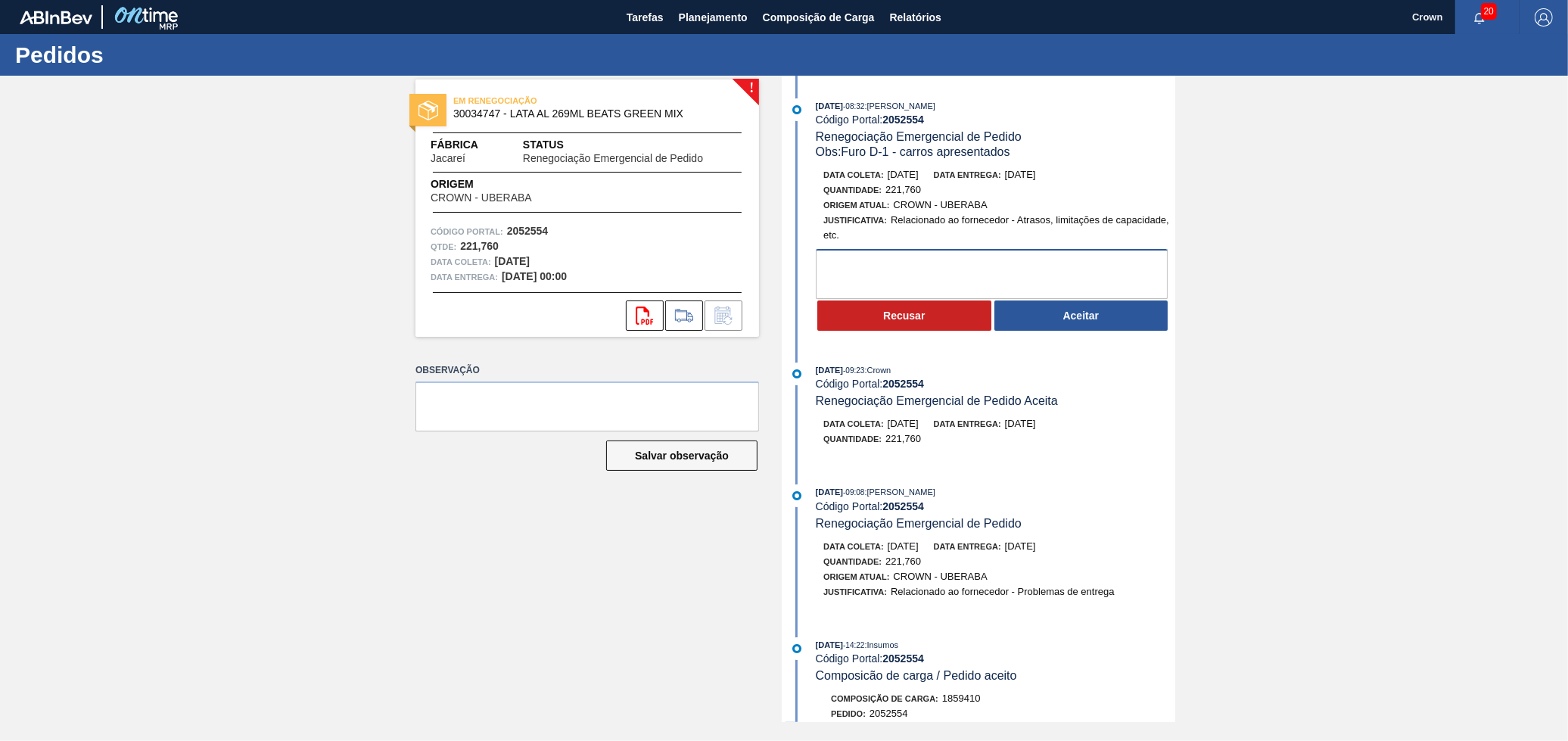
click at [887, 279] on textarea at bounding box center [992, 273] width 352 height 50
type textarea "Carga já carregada"
click at [879, 316] on button "Recusar" at bounding box center [903, 315] width 174 height 30
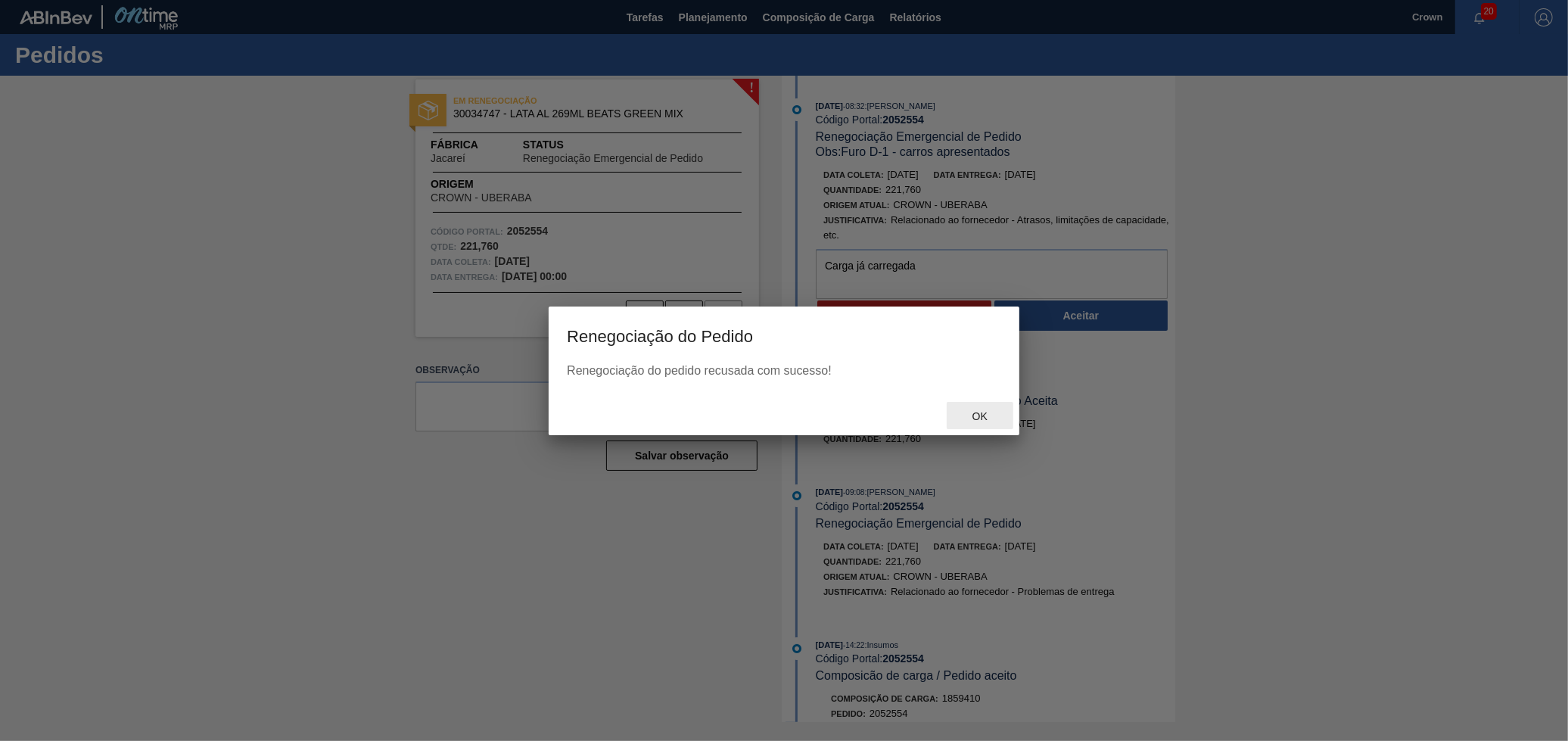
click at [997, 410] on span "Ok" at bounding box center [980, 416] width 39 height 12
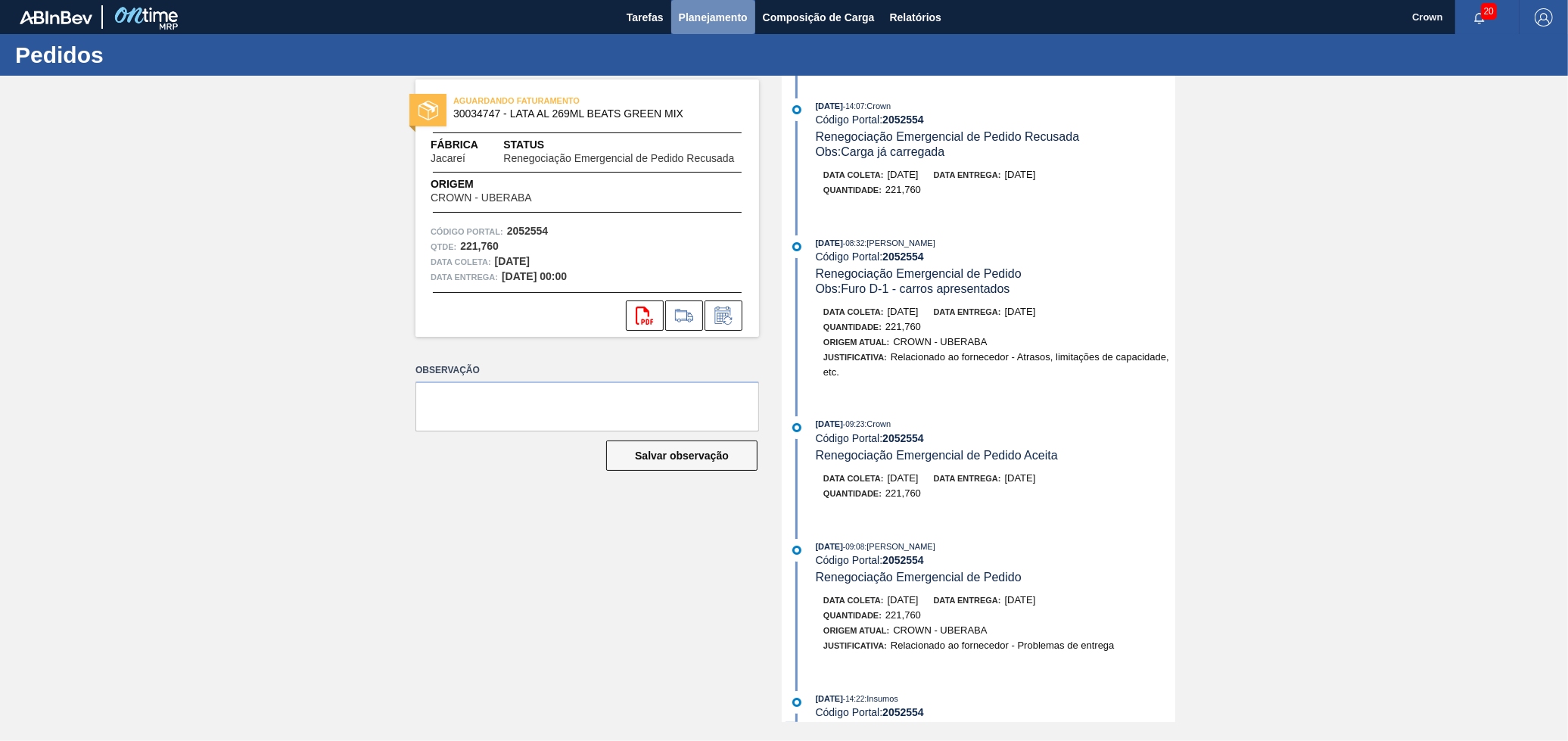
click at [731, 14] on span "Planejamento" at bounding box center [713, 17] width 69 height 18
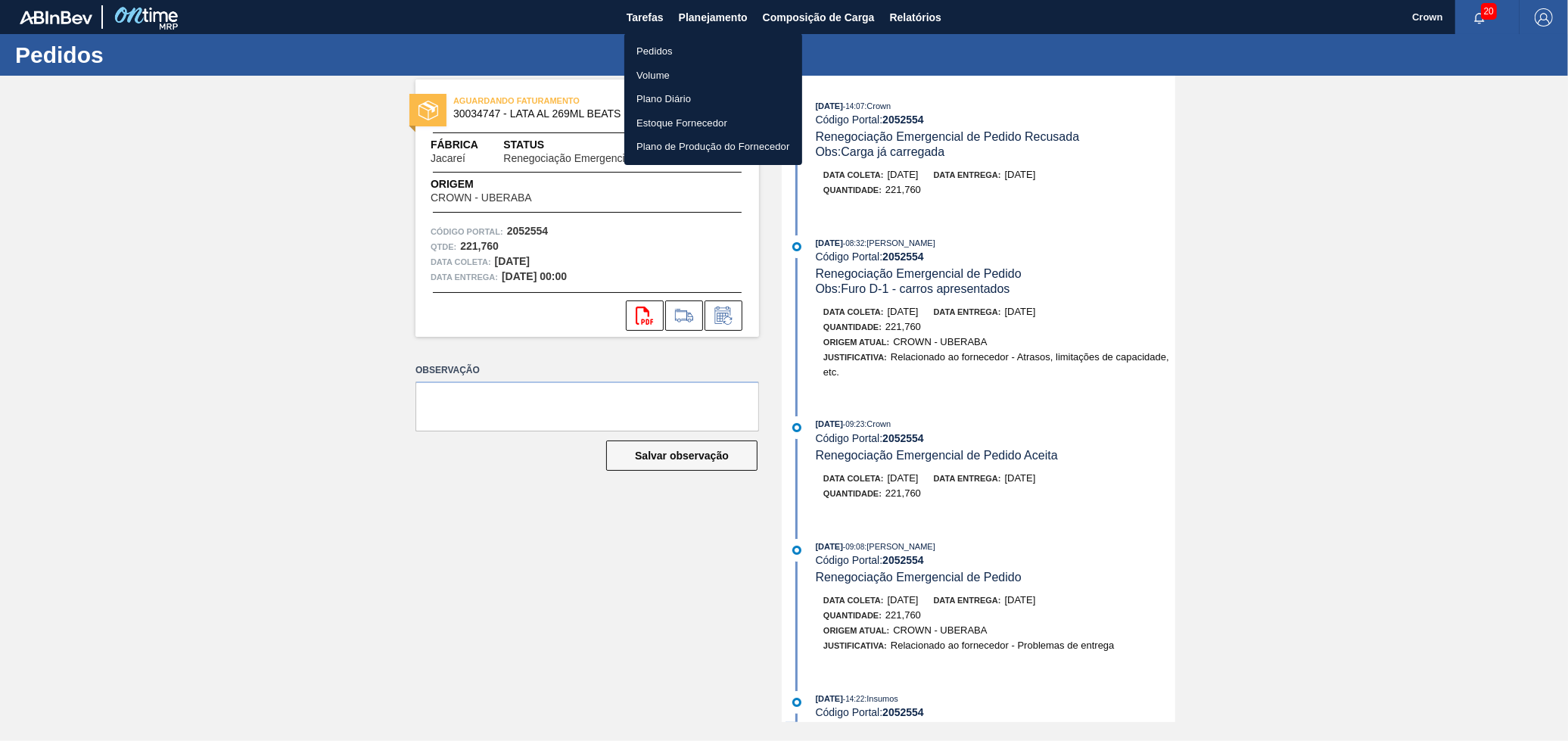
click at [689, 54] on li "Pedidos" at bounding box center [714, 51] width 178 height 24
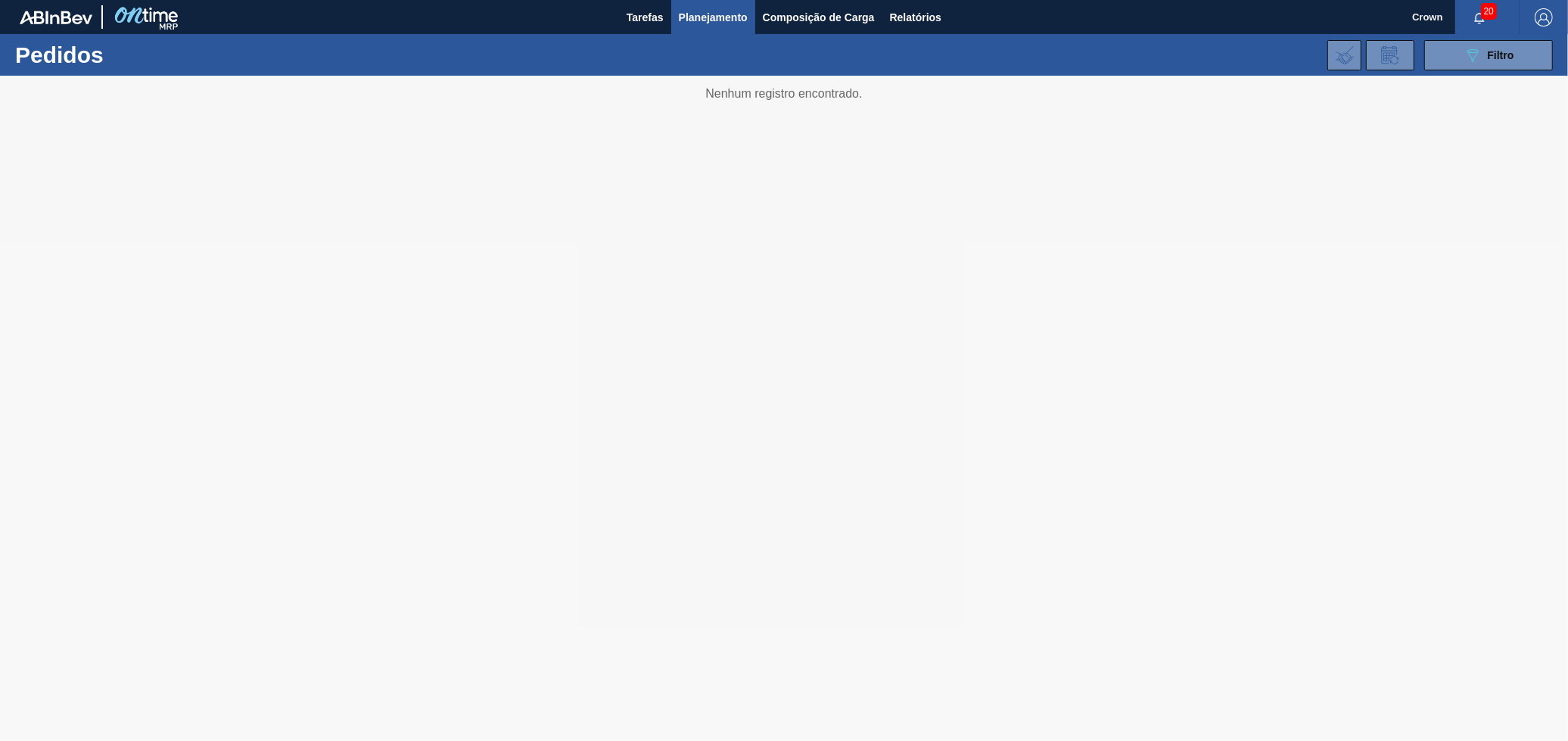
click at [754, 737] on div at bounding box center [784, 408] width 1568 height 665
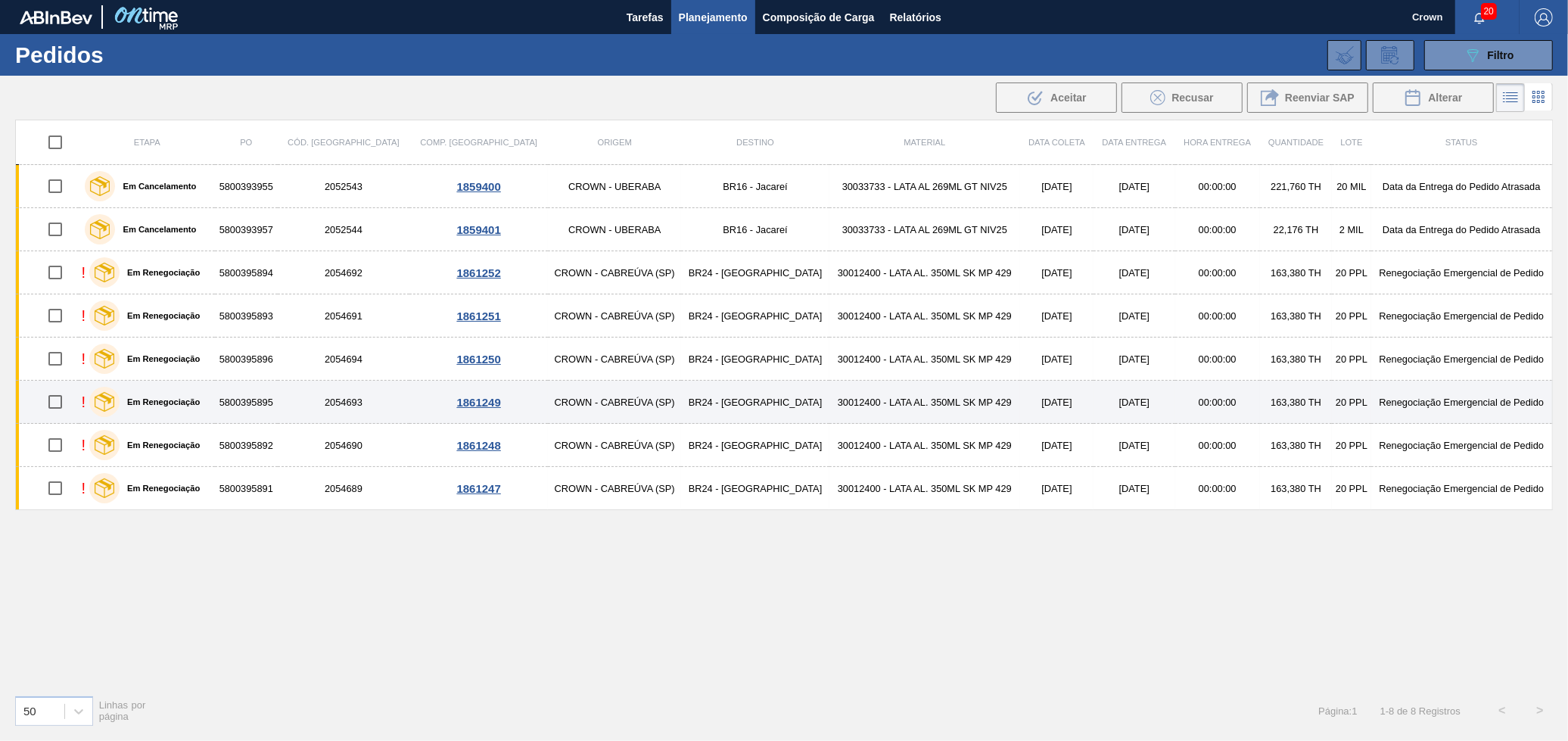
click at [682, 391] on td "BR24 - [GEOGRAPHIC_DATA]" at bounding box center [755, 402] width 148 height 43
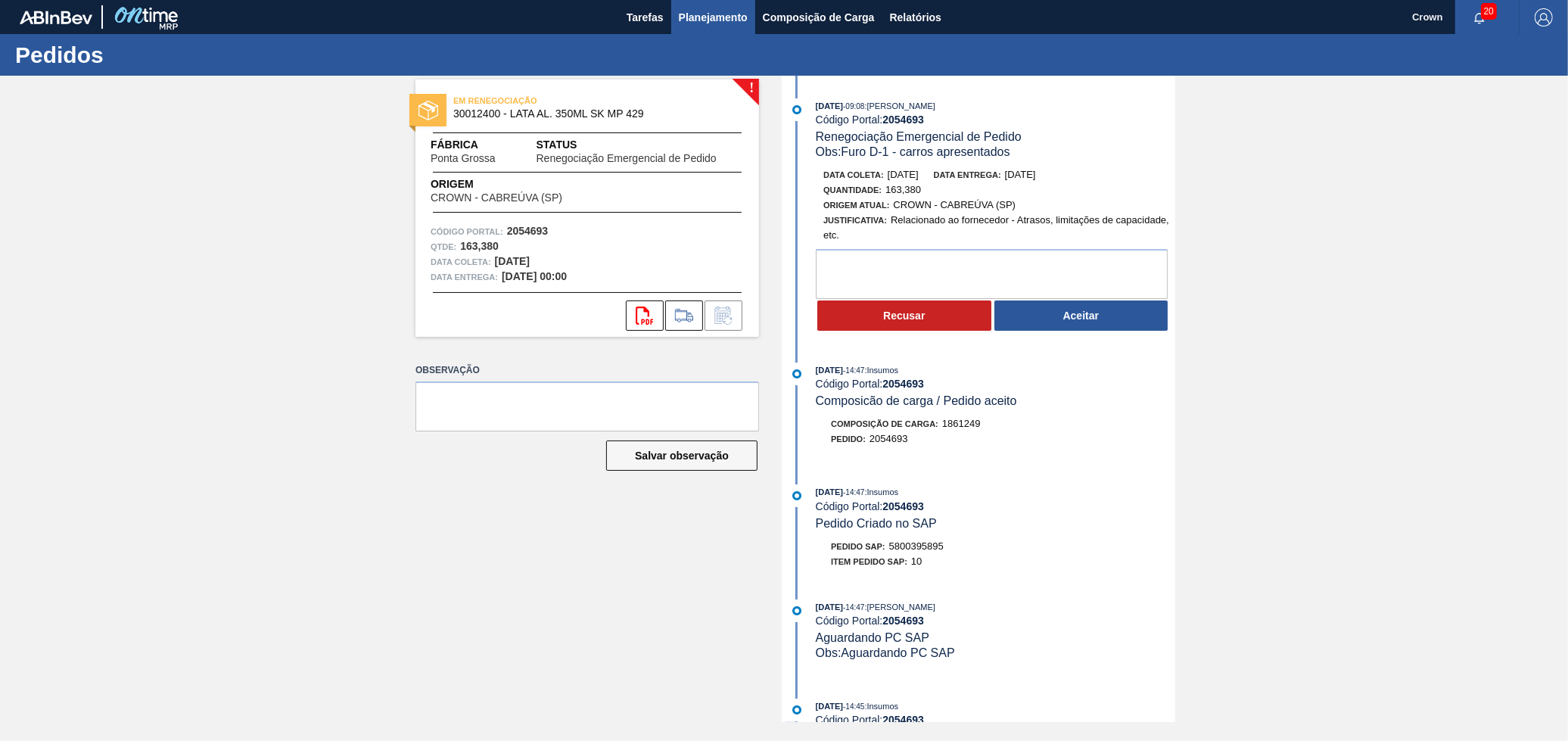
click at [727, 9] on span "Planejamento" at bounding box center [713, 17] width 69 height 18
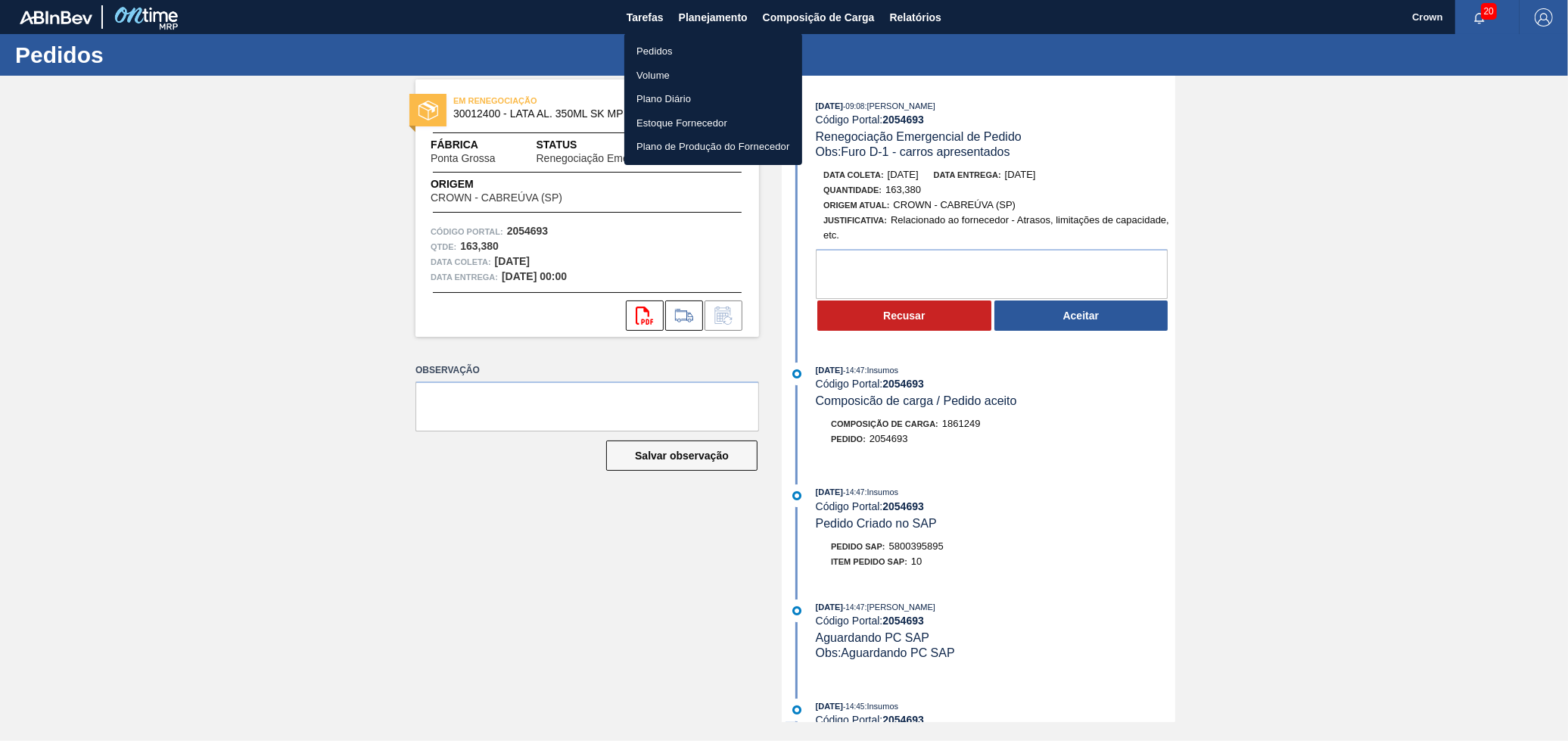
click at [696, 53] on li "Pedidos" at bounding box center [714, 51] width 178 height 24
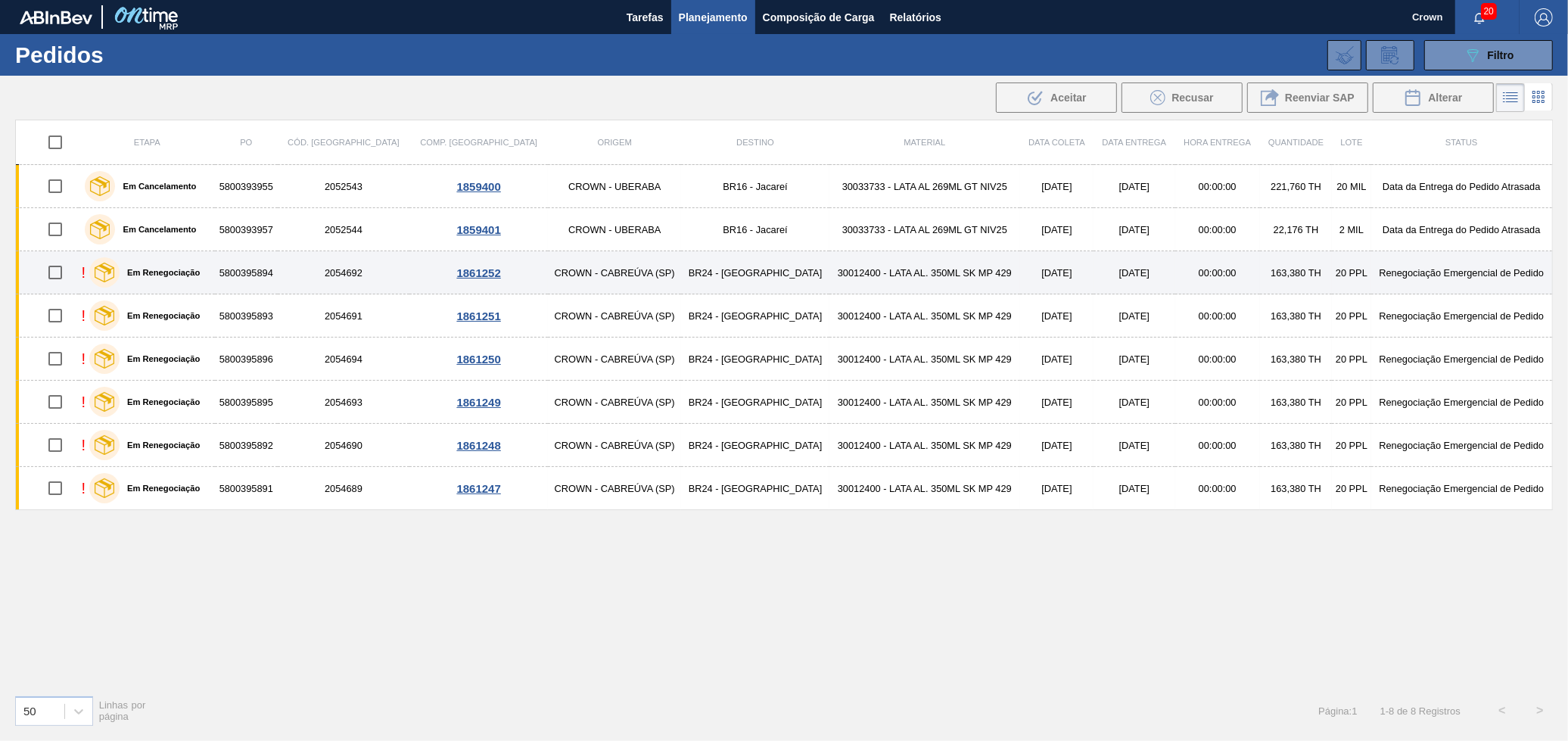
click at [908, 272] on td "30012400 - LATA AL. 350ML SK MP 429" at bounding box center [925, 273] width 191 height 43
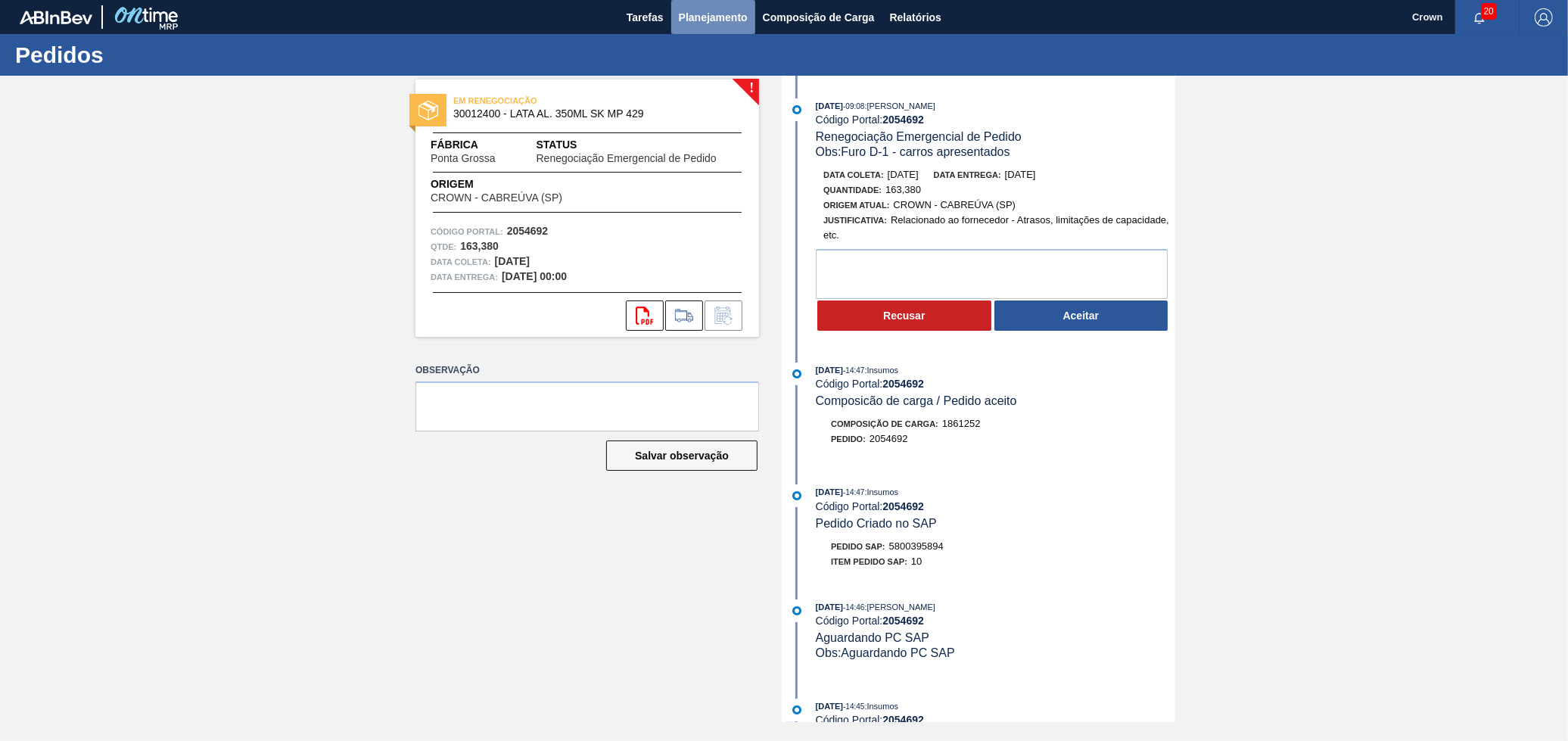
click at [714, 28] on button "Planejamento" at bounding box center [714, 17] width 84 height 34
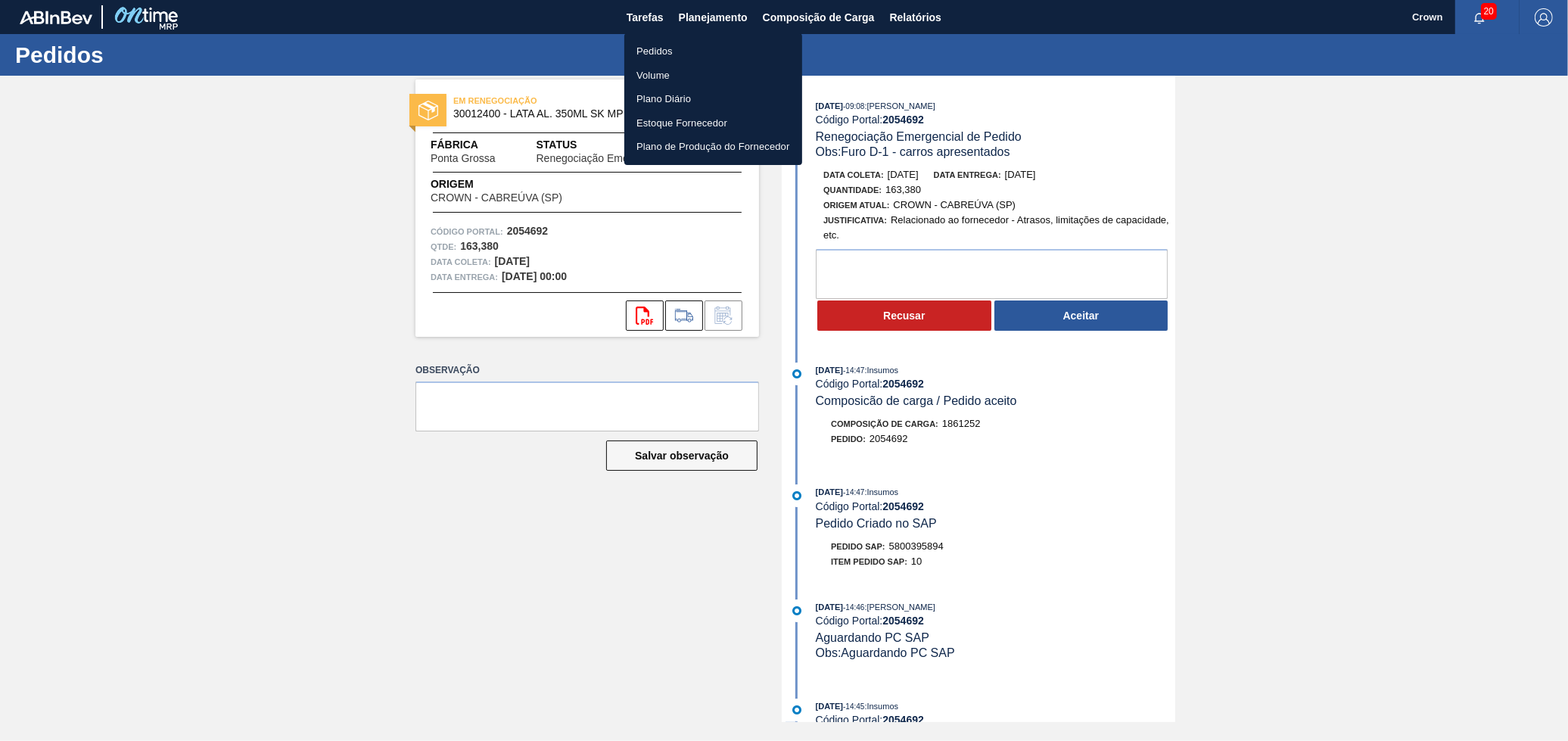
click at [695, 46] on li "Pedidos" at bounding box center [714, 51] width 178 height 24
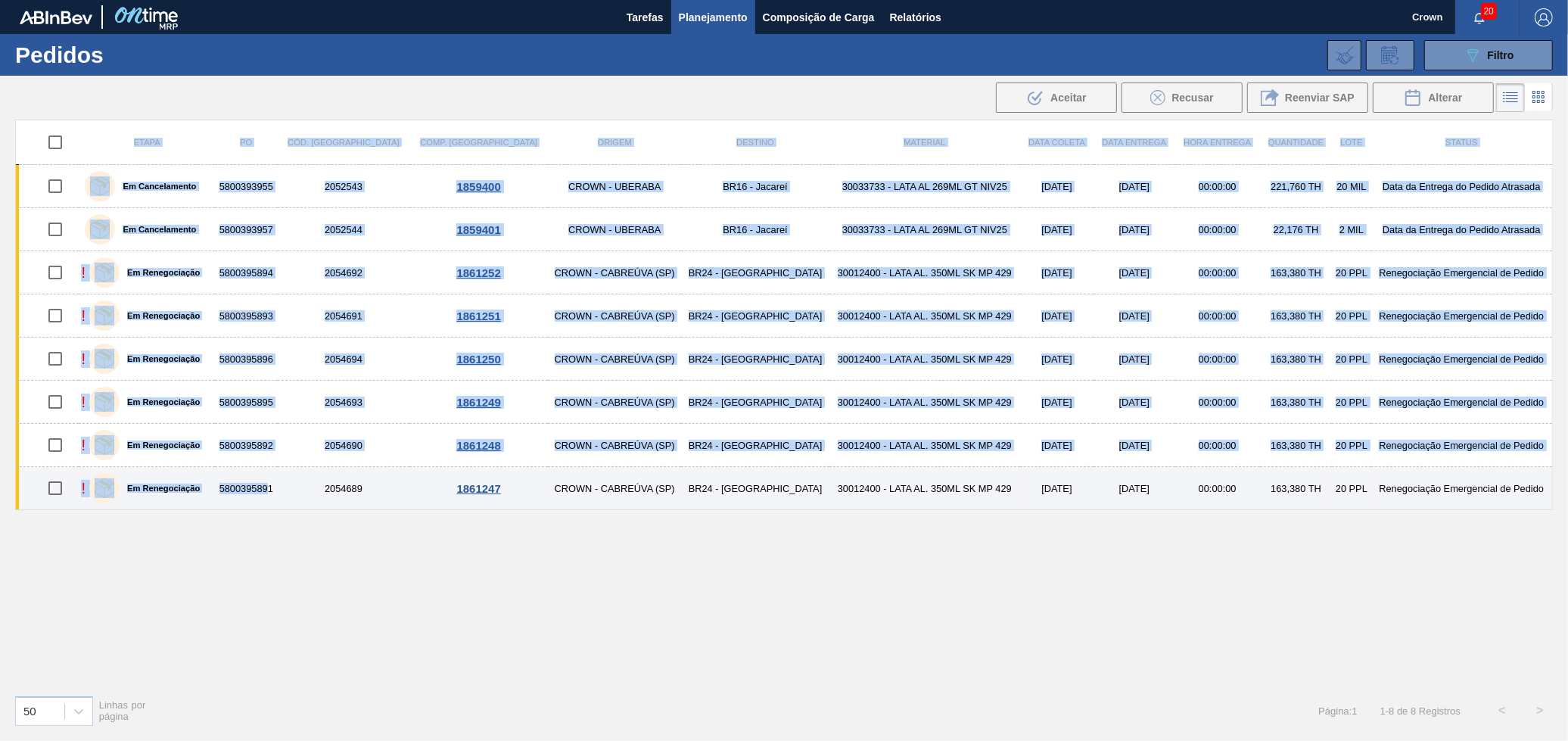
drag, startPoint x: 330, startPoint y: 544, endPoint x: 295, endPoint y: 480, distance: 72.9
click at [295, 480] on div "Etapa PO Cód. Pedido Comp. Carga Origem Destino Material Data coleta Data Entre…" at bounding box center [784, 401] width 1538 height 563
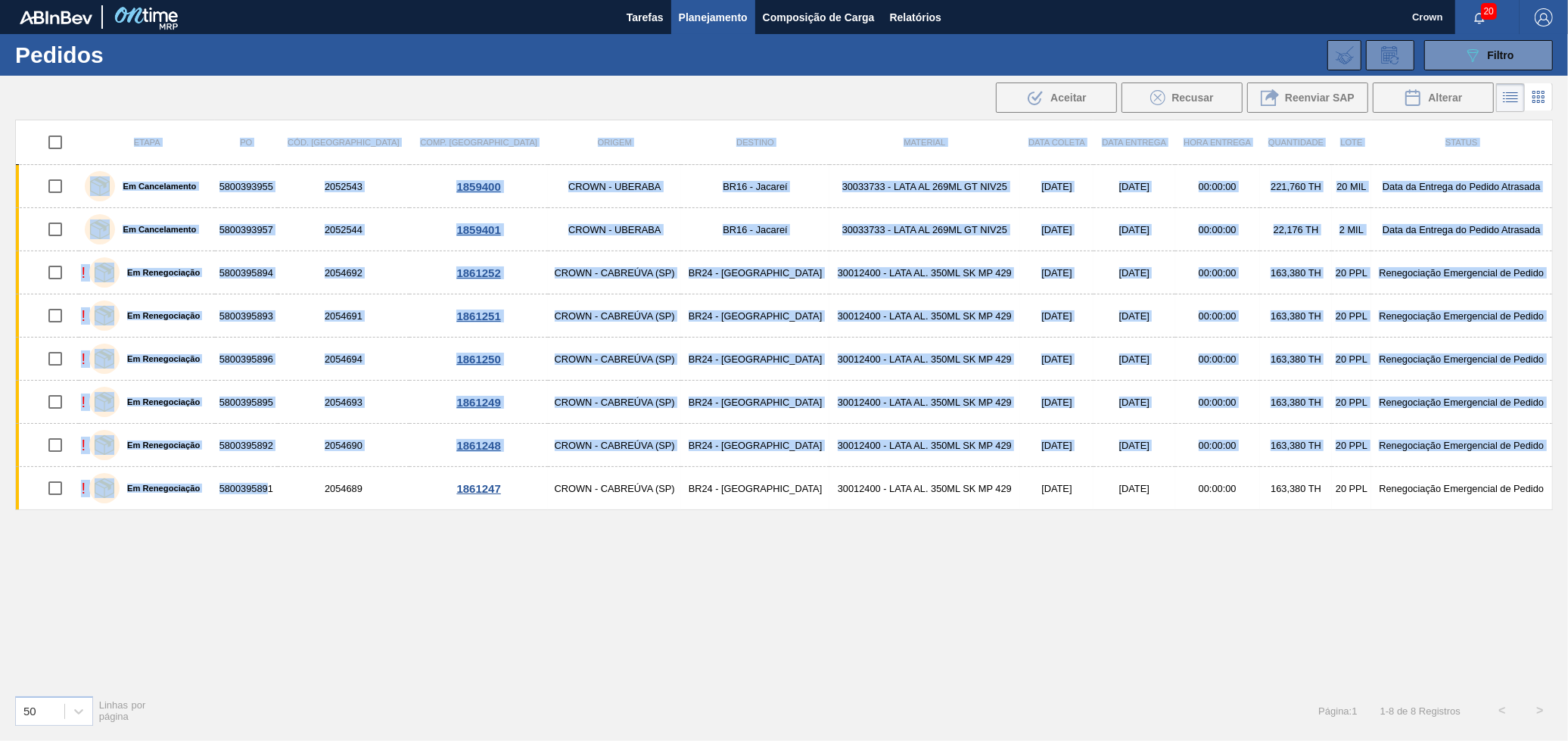
click at [327, 585] on div "Etapa PO Cód. Pedido Comp. Carga Origem Destino Material Data coleta Data Entre…" at bounding box center [784, 401] width 1538 height 563
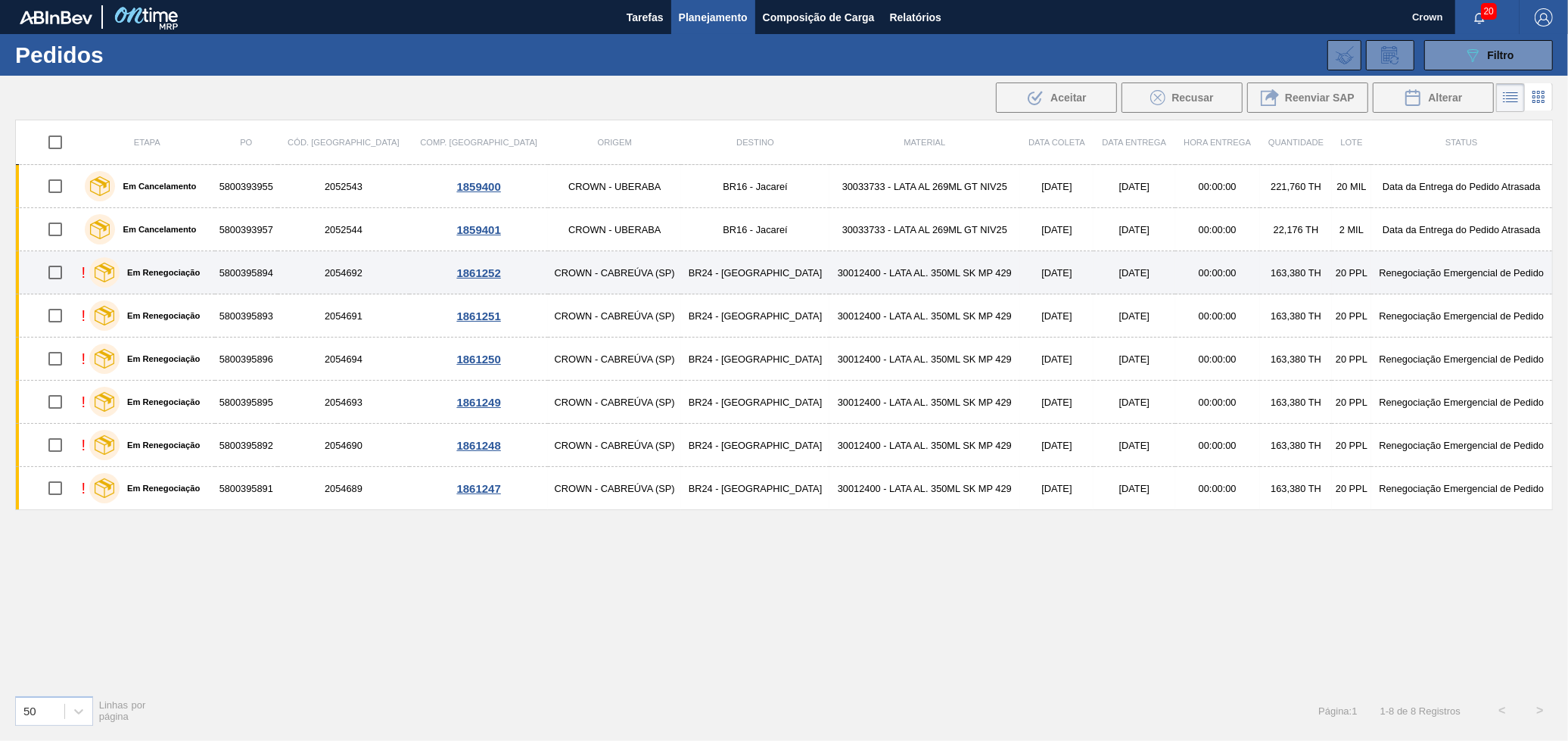
click at [1094, 277] on td "[DATE]" at bounding box center [1135, 273] width 82 height 43
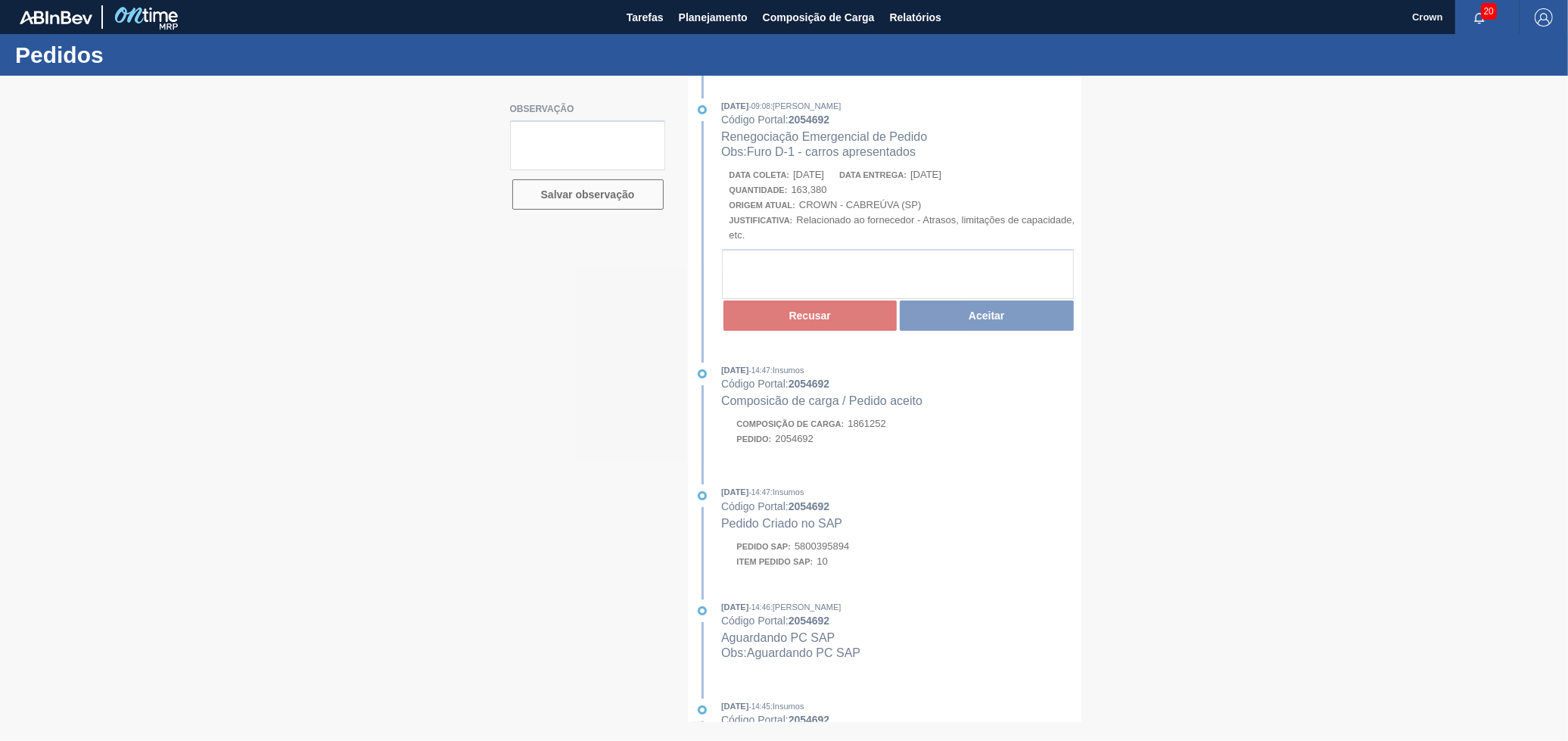
click at [876, 284] on div at bounding box center [784, 408] width 1568 height 665
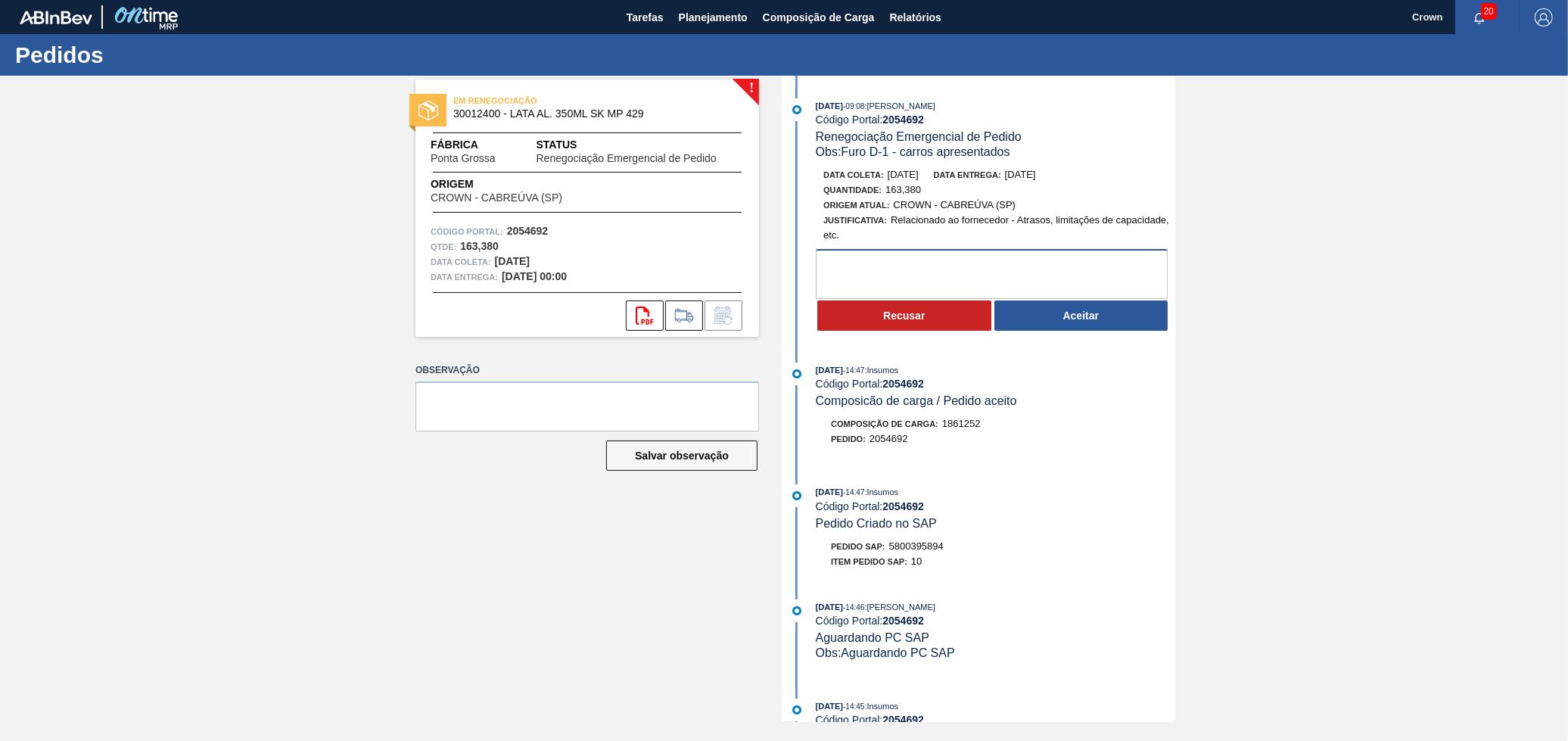
click at [906, 274] on textarea at bounding box center [992, 273] width 352 height 50
type textarea "Carga carregada com o PO 5800389813"
click at [1044, 314] on button "Aceitar" at bounding box center [1081, 315] width 174 height 30
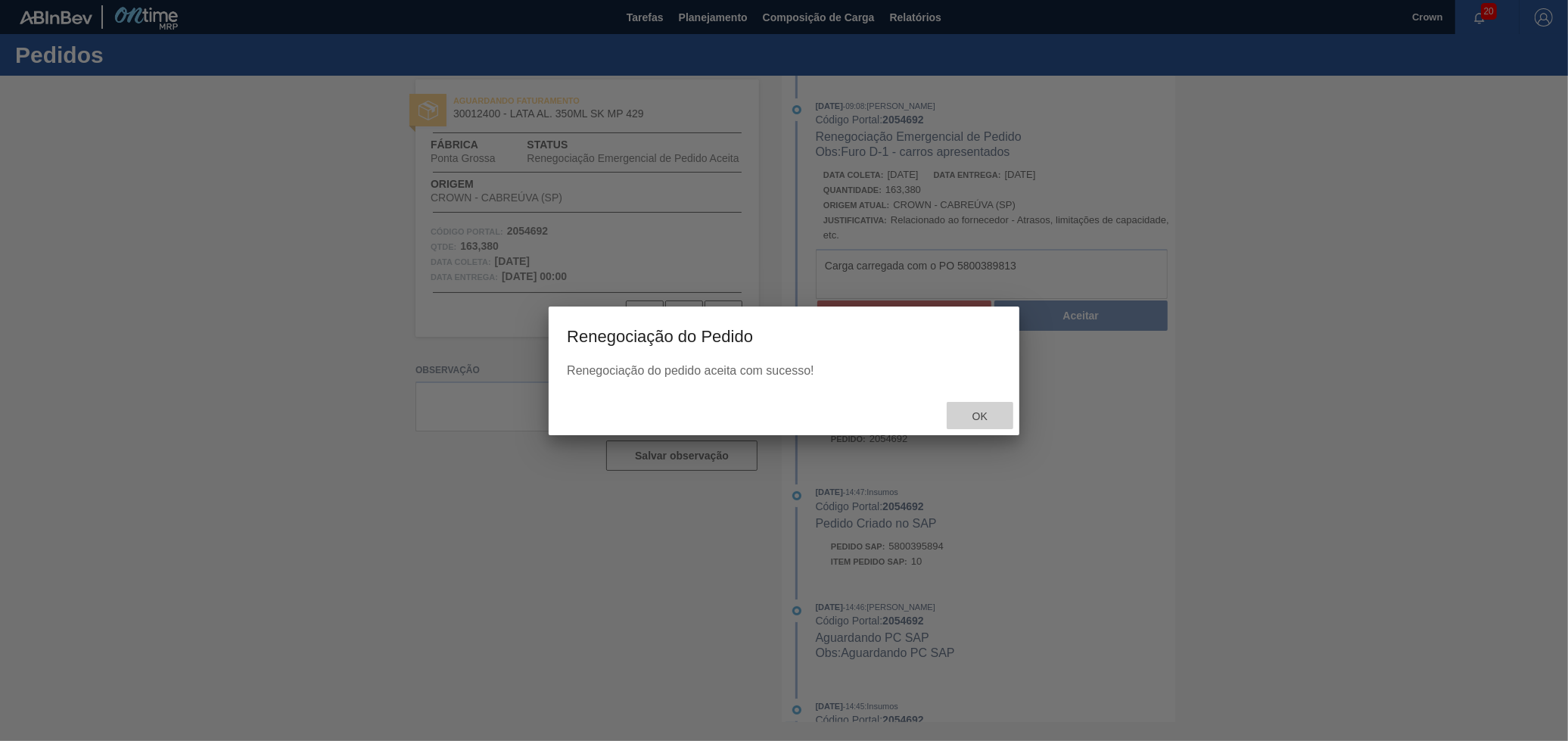
click at [967, 412] on span "Ok" at bounding box center [980, 416] width 39 height 12
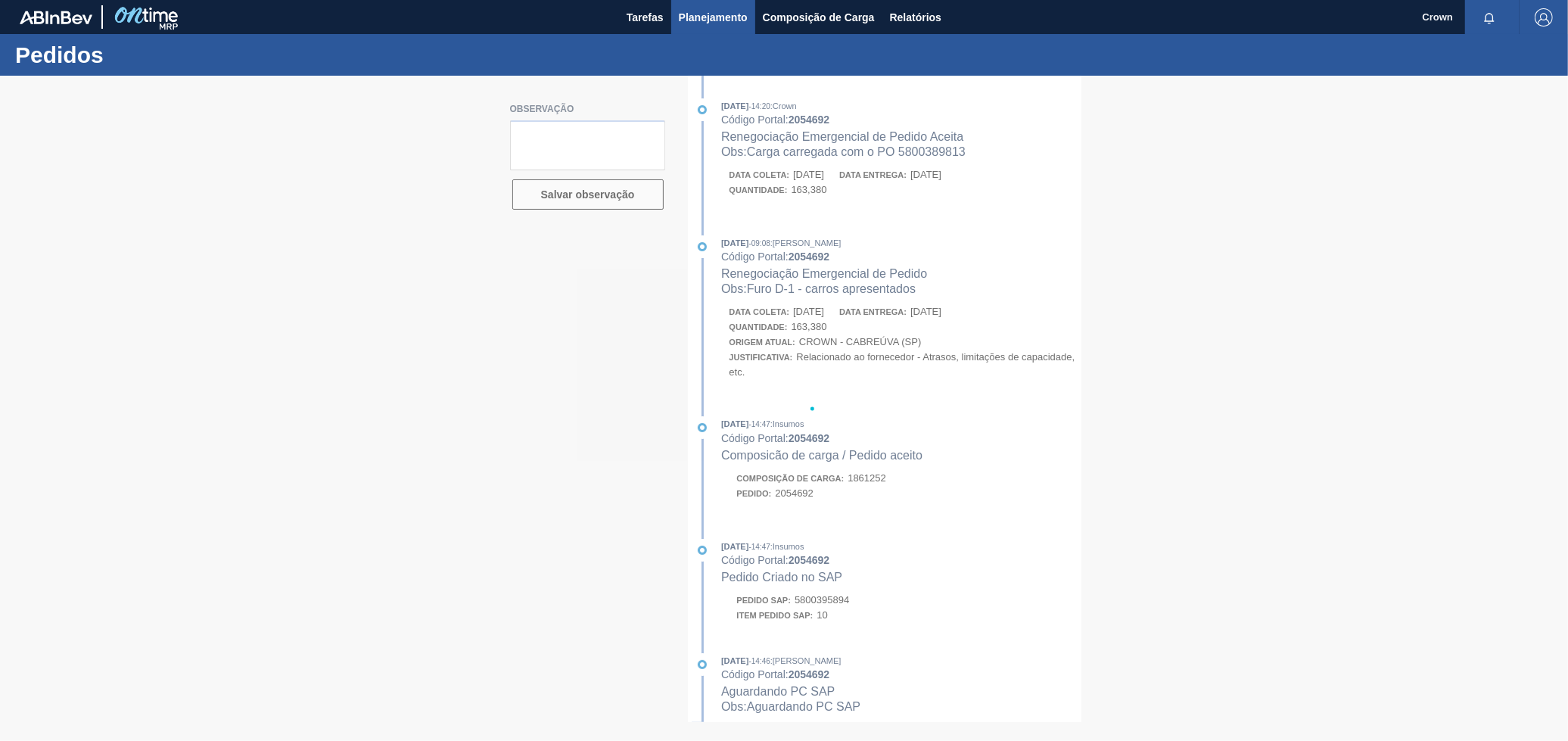
click at [707, 26] on button "Planejamento" at bounding box center [714, 17] width 84 height 34
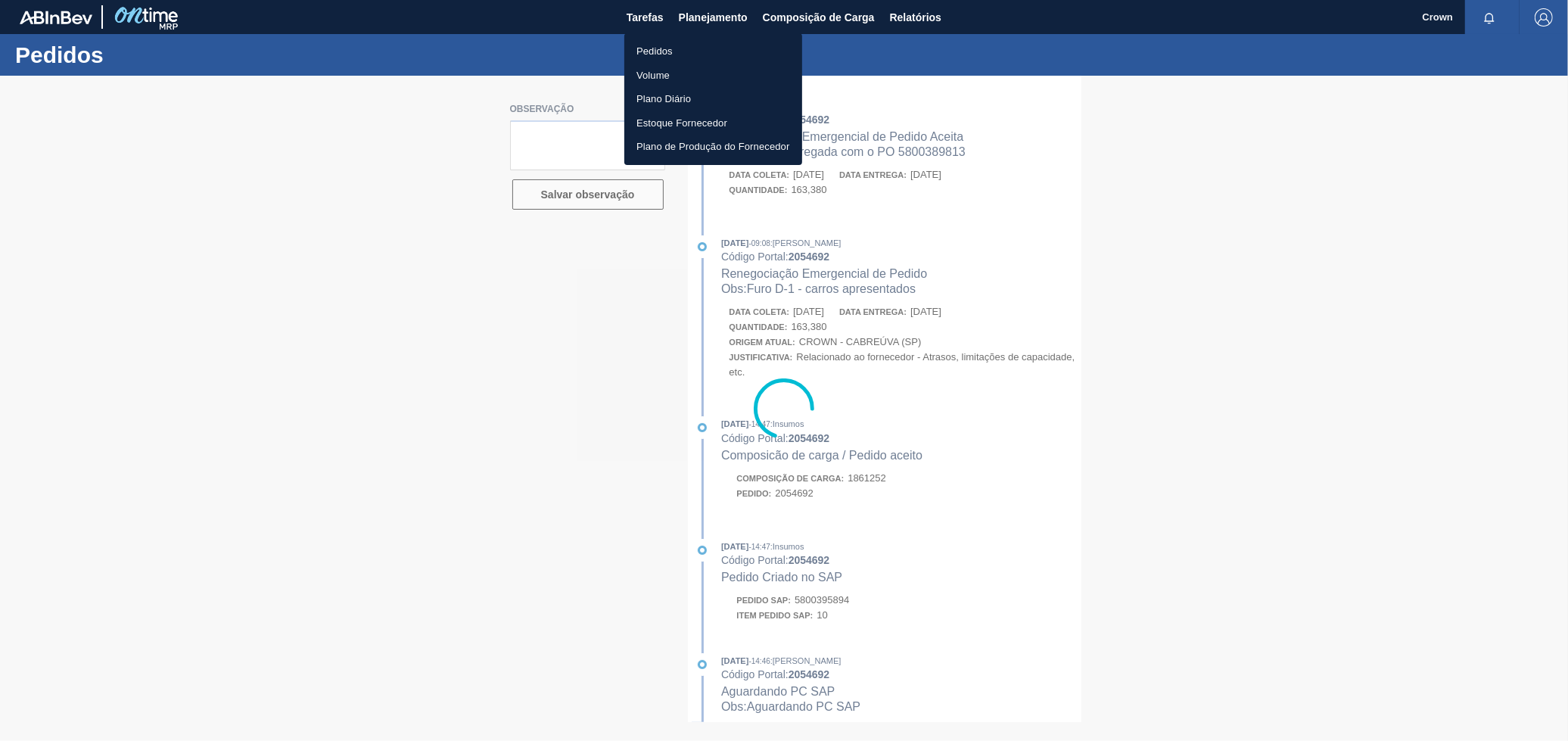
click at [680, 53] on li "Pedidos" at bounding box center [714, 51] width 178 height 24
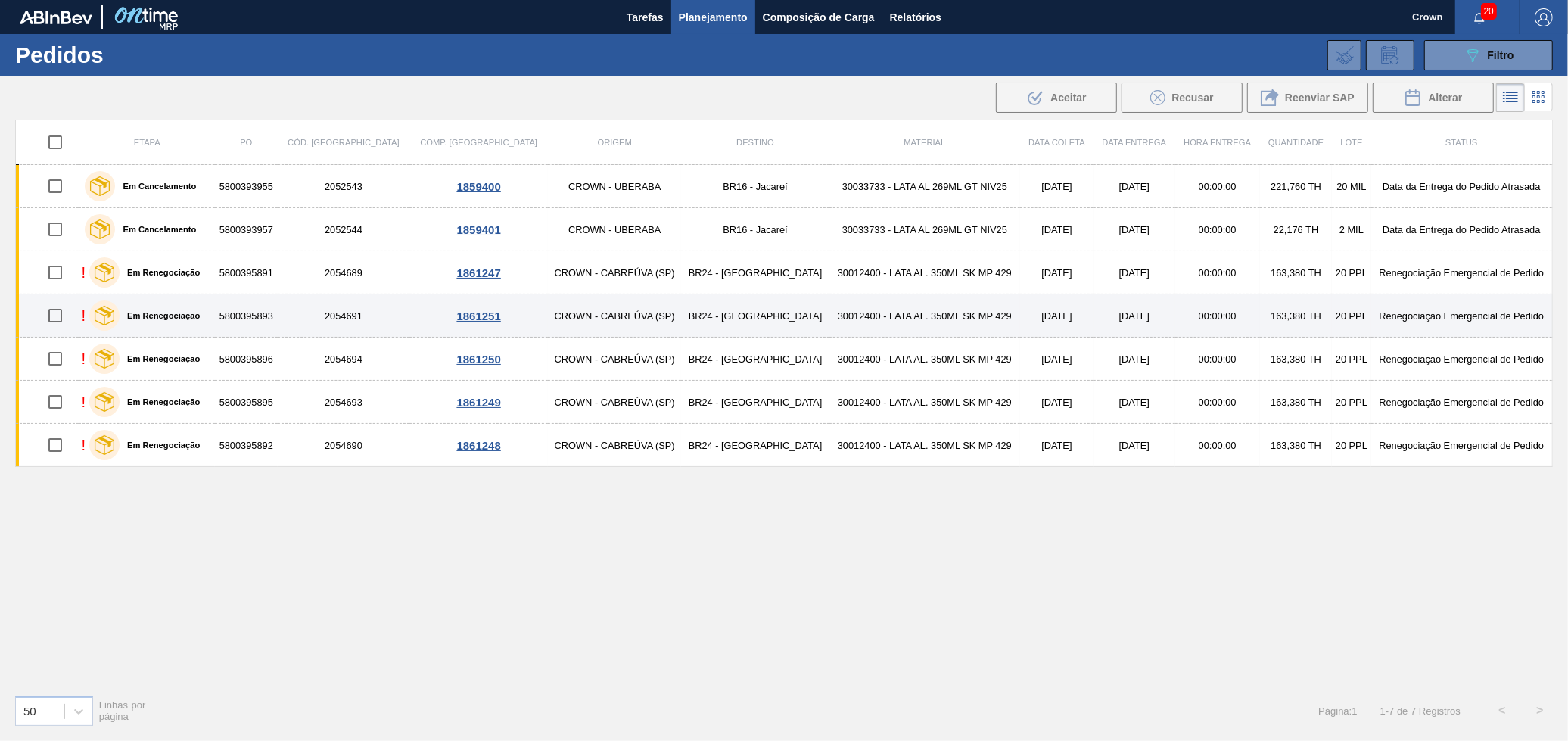
click at [278, 313] on td "5800395893" at bounding box center [246, 315] width 63 height 43
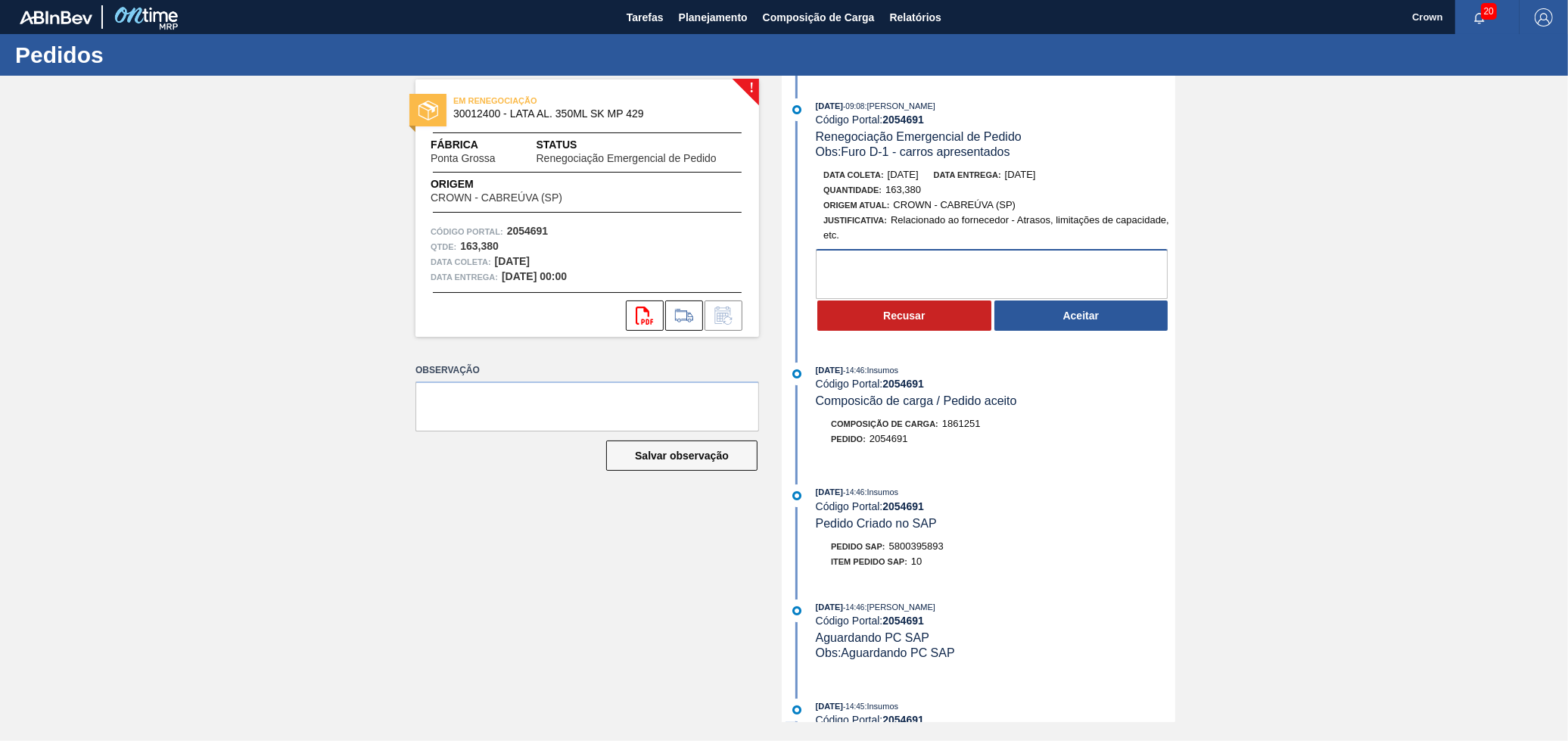
click at [856, 263] on textarea at bounding box center [992, 273] width 352 height 50
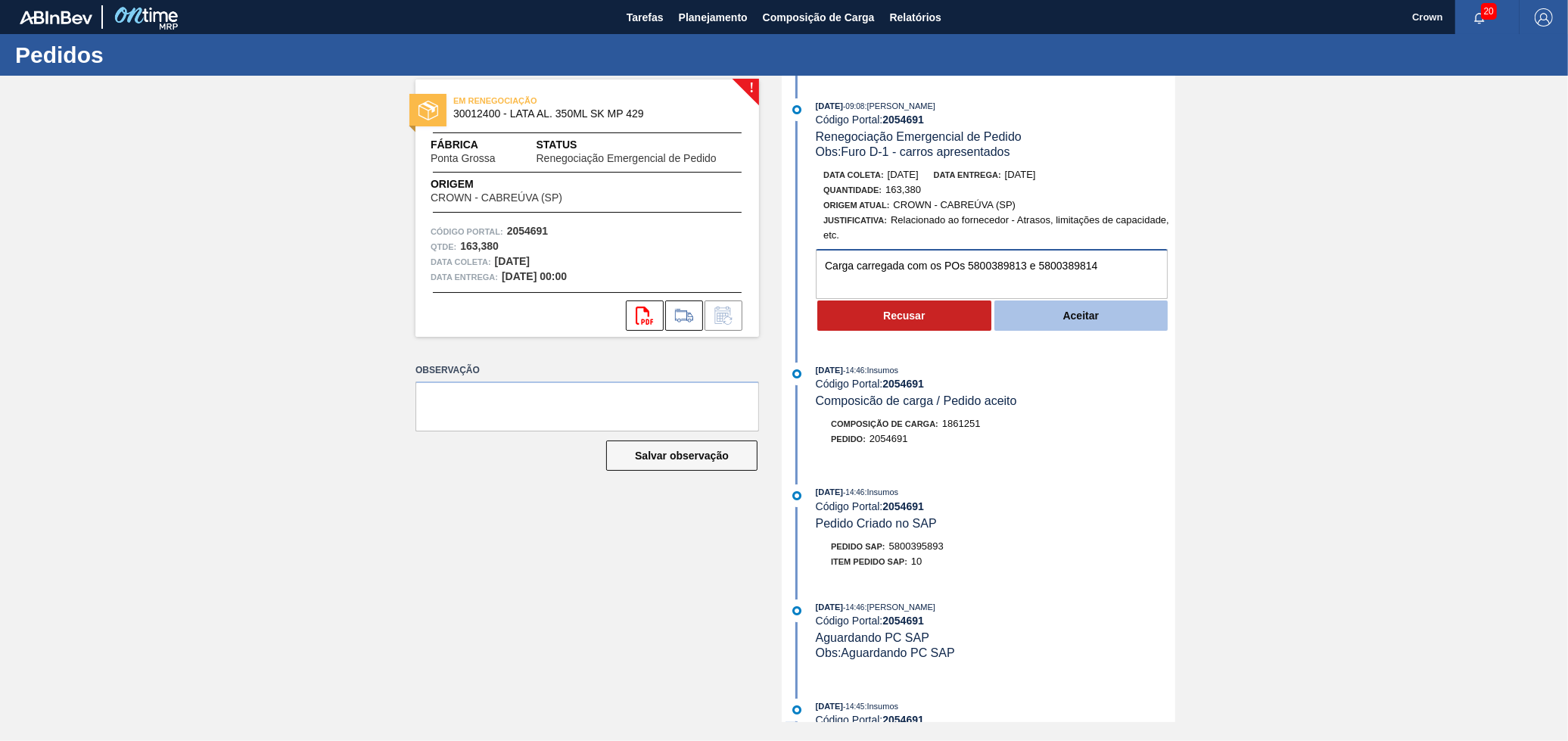
type textarea "Carga carregada com os POs 5800389813 e 5800389814"
click at [1076, 319] on button "Aceitar" at bounding box center [1081, 315] width 174 height 30
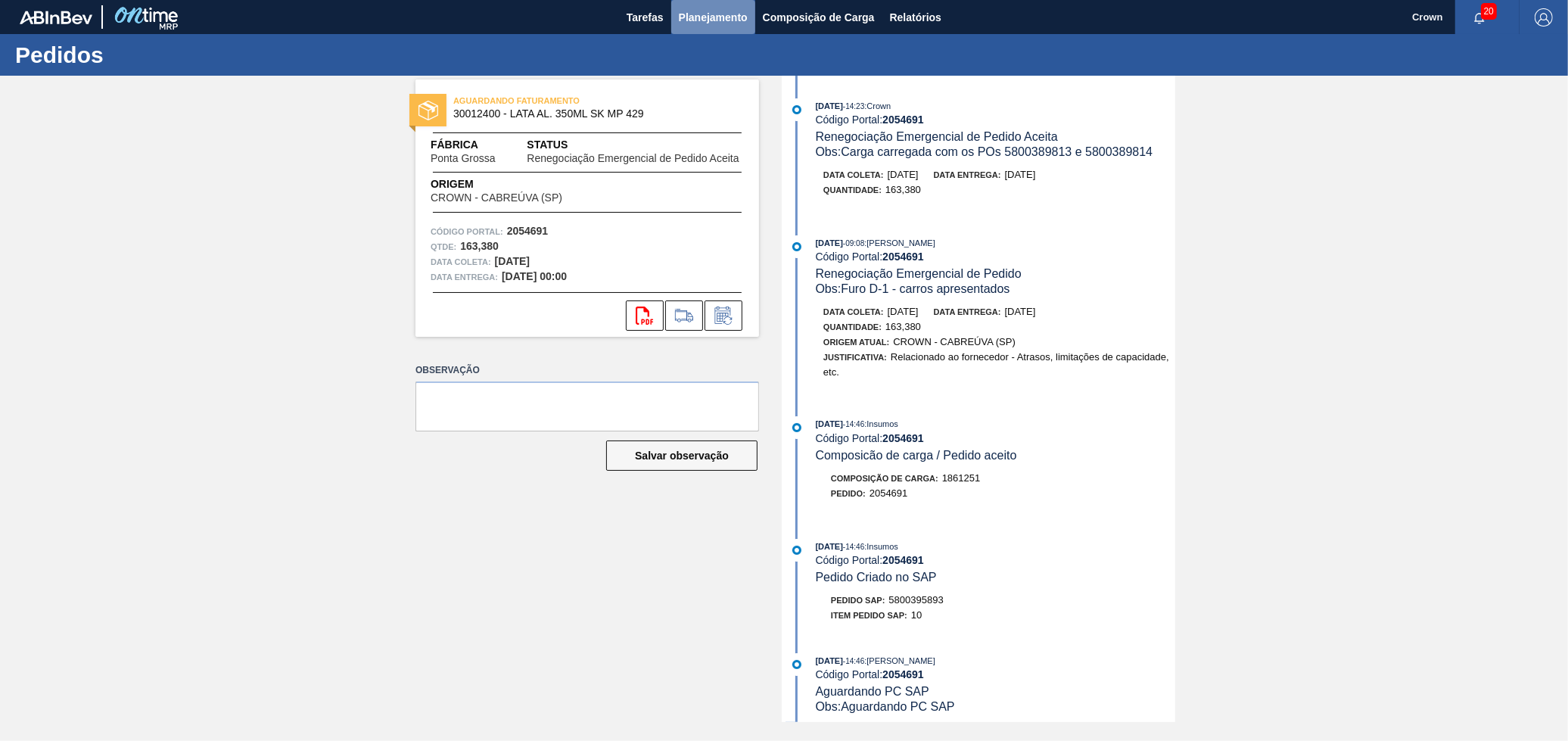
click at [729, 13] on span "Planejamento" at bounding box center [713, 17] width 69 height 18
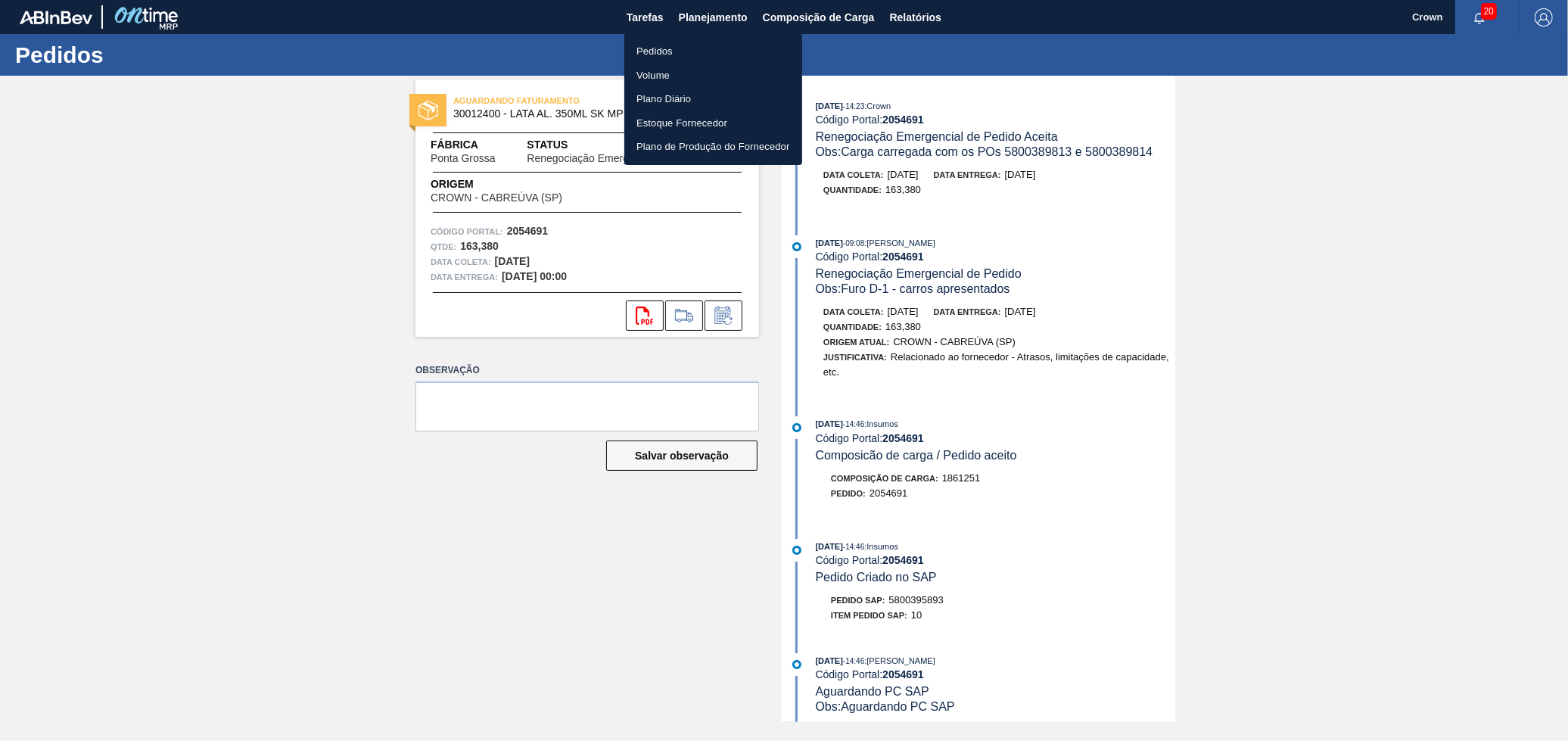
click at [658, 46] on li "Pedidos" at bounding box center [714, 51] width 178 height 24
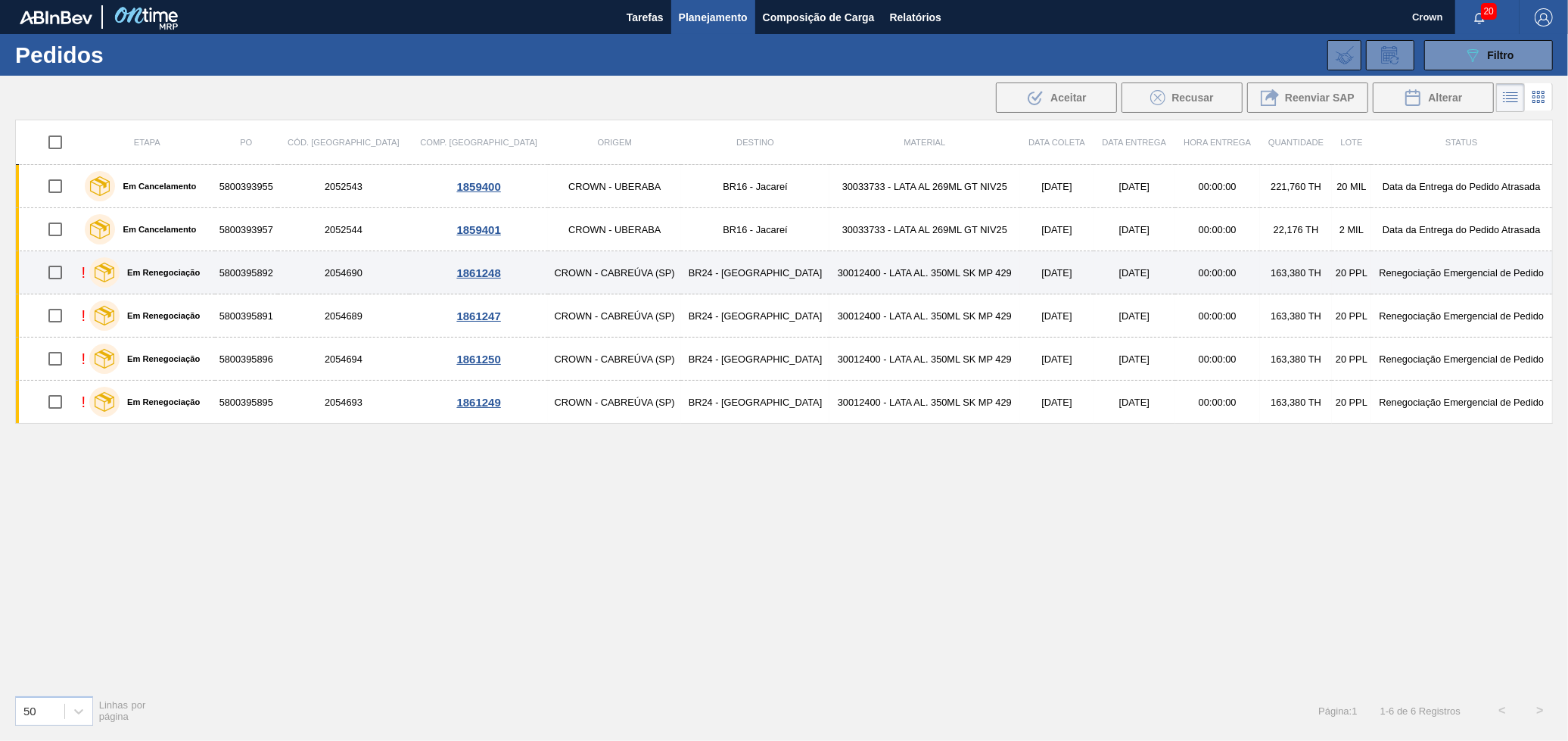
drag, startPoint x: 55, startPoint y: 279, endPoint x: 59, endPoint y: 288, distance: 9.8
click at [55, 279] on input "checkbox" at bounding box center [55, 273] width 32 height 32
checkbox input "true"
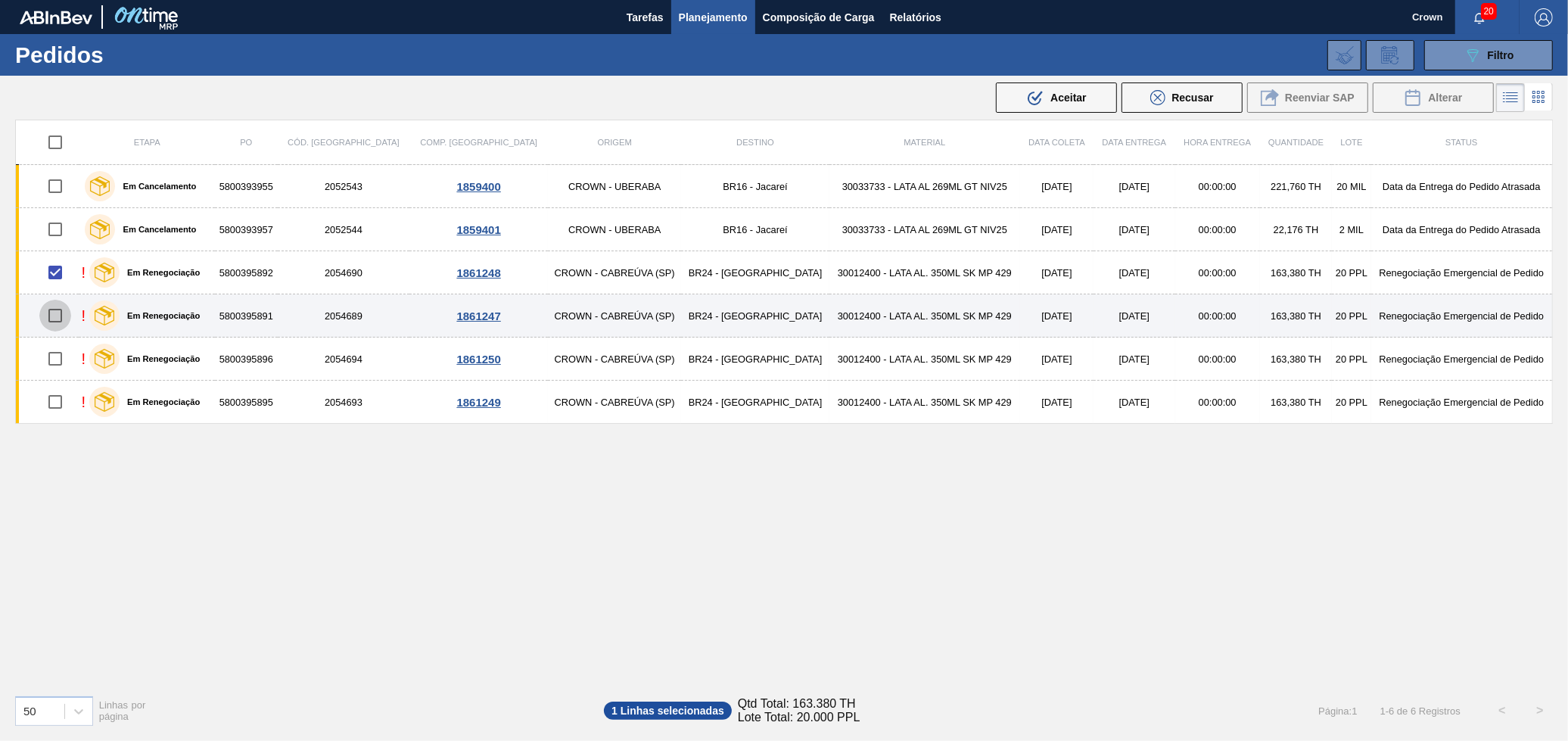
drag, startPoint x: 59, startPoint y: 319, endPoint x: 53, endPoint y: 338, distance: 19.9
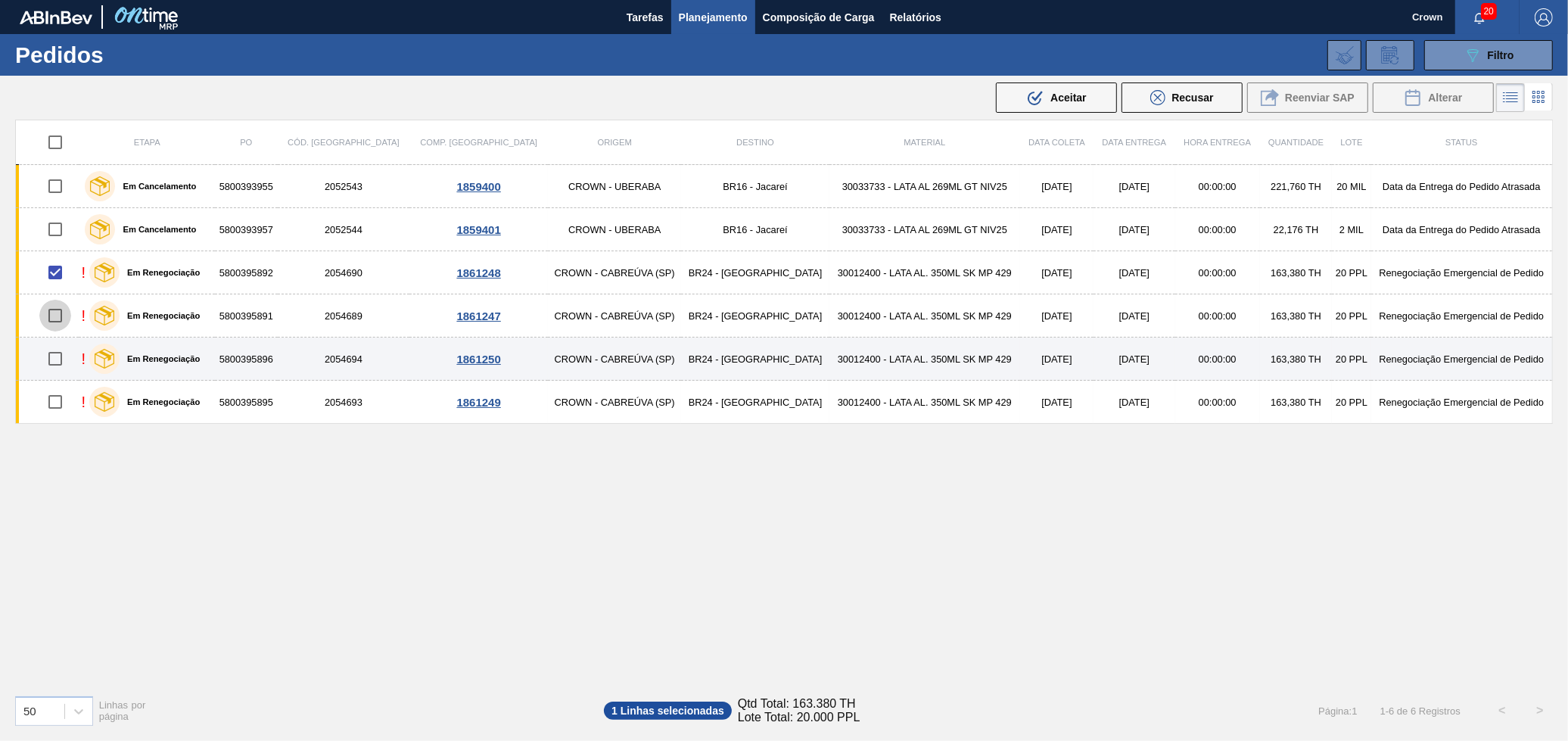
click at [59, 319] on input "checkbox" at bounding box center [55, 315] width 32 height 32
checkbox input "true"
click at [63, 354] on input "checkbox" at bounding box center [55, 359] width 32 height 32
checkbox input "true"
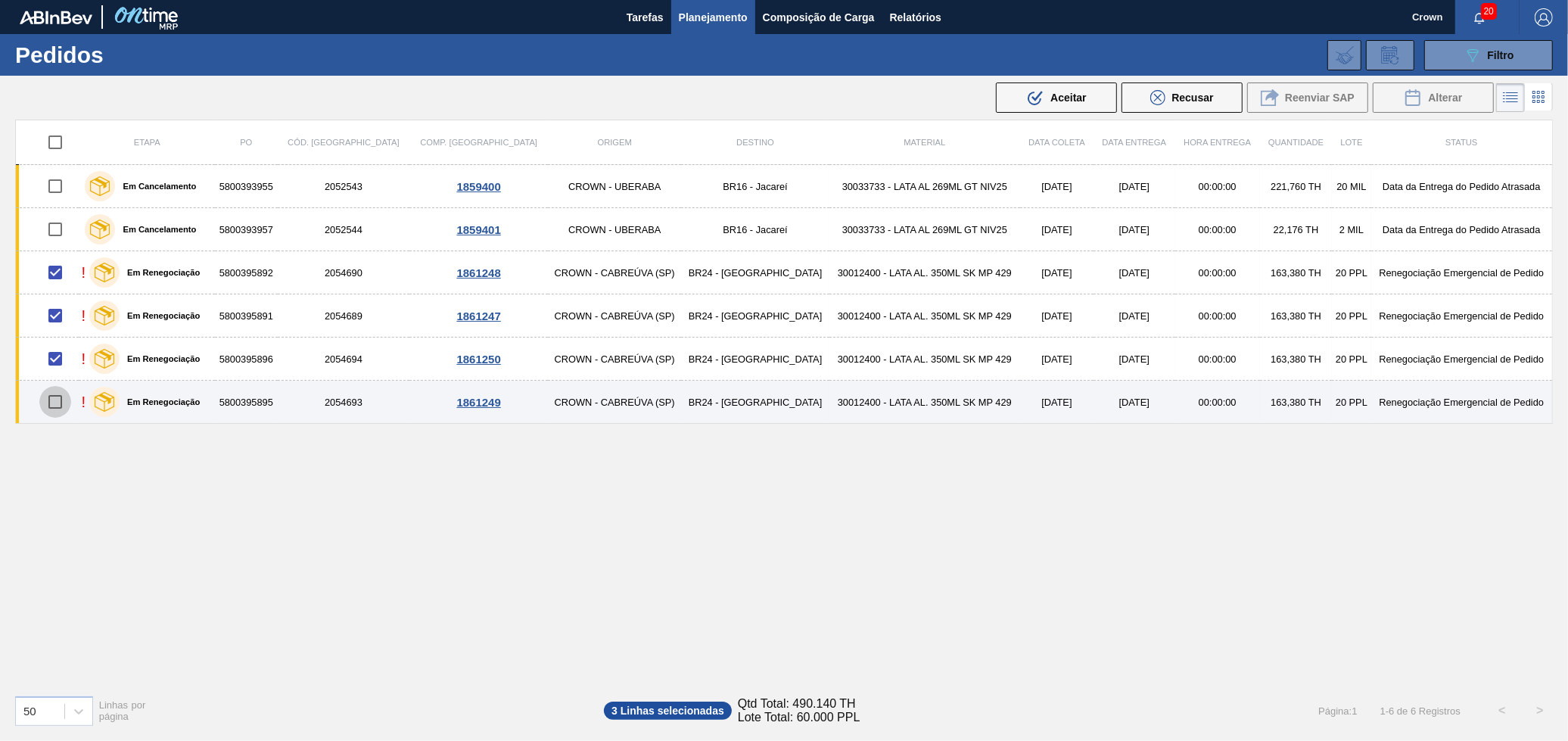
click at [63, 401] on input "checkbox" at bounding box center [55, 402] width 32 height 32
checkbox input "true"
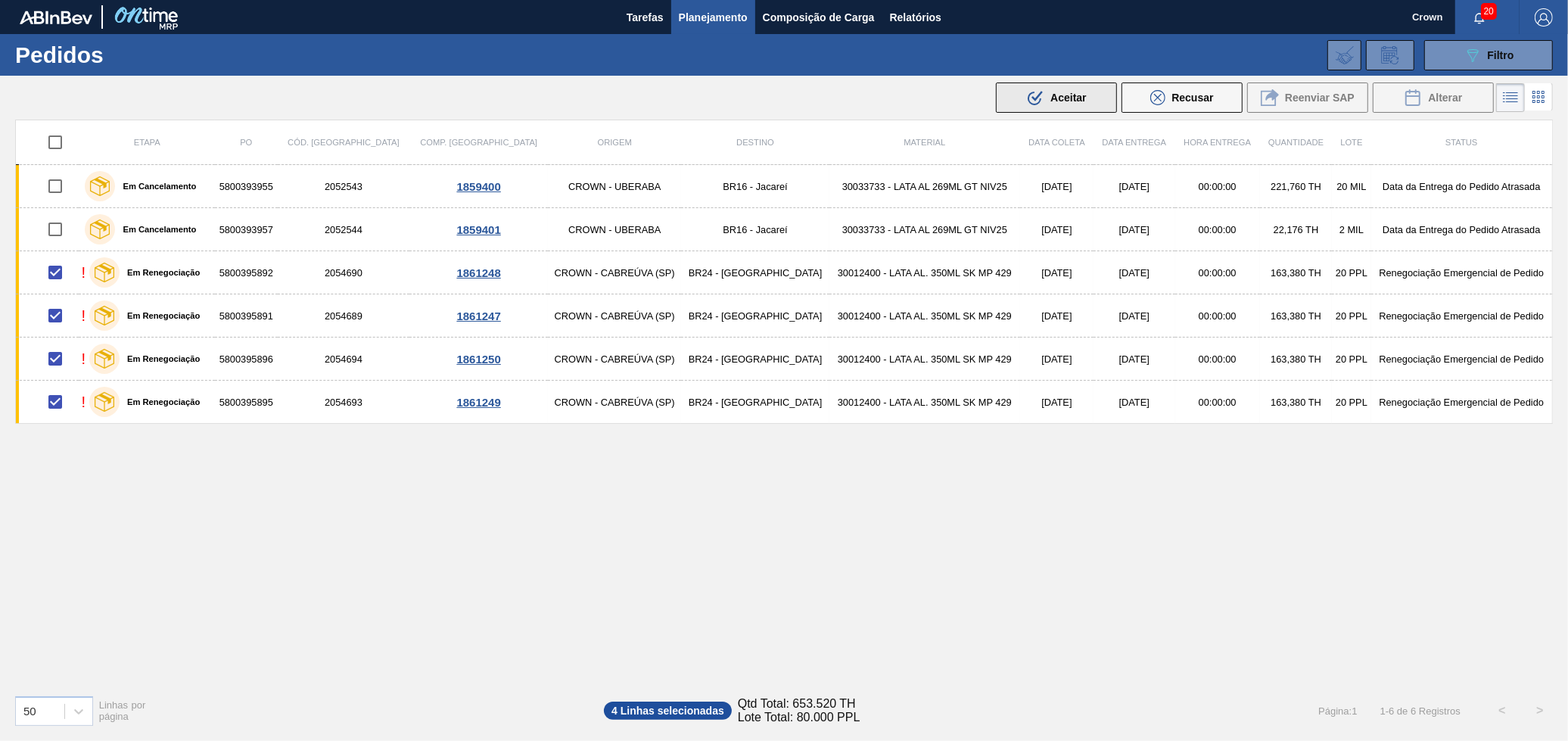
click at [1038, 105] on icon ".b{fill:var(--color-action-default)}" at bounding box center [1035, 97] width 18 height 18
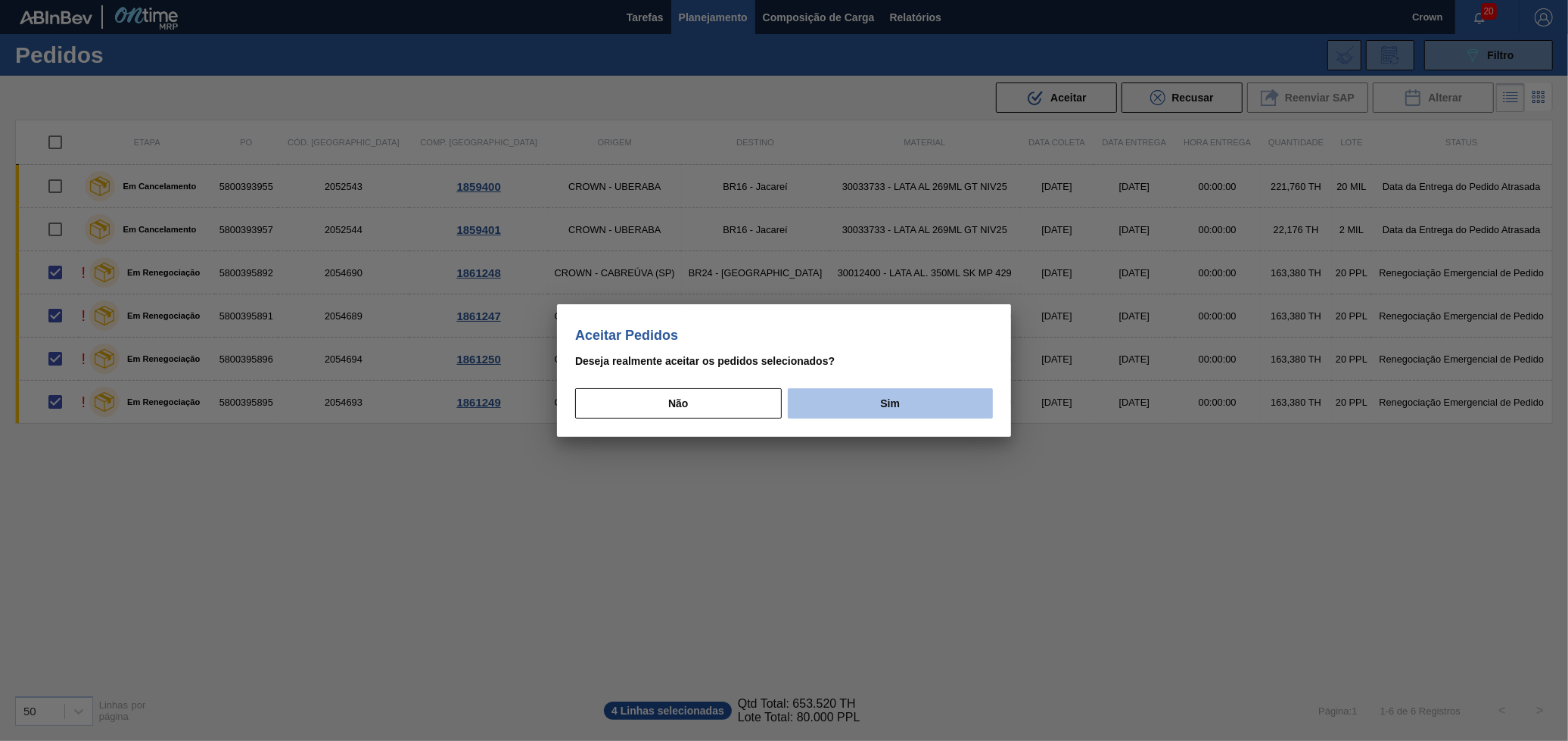
click at [829, 400] on button "Sim" at bounding box center [890, 403] width 205 height 30
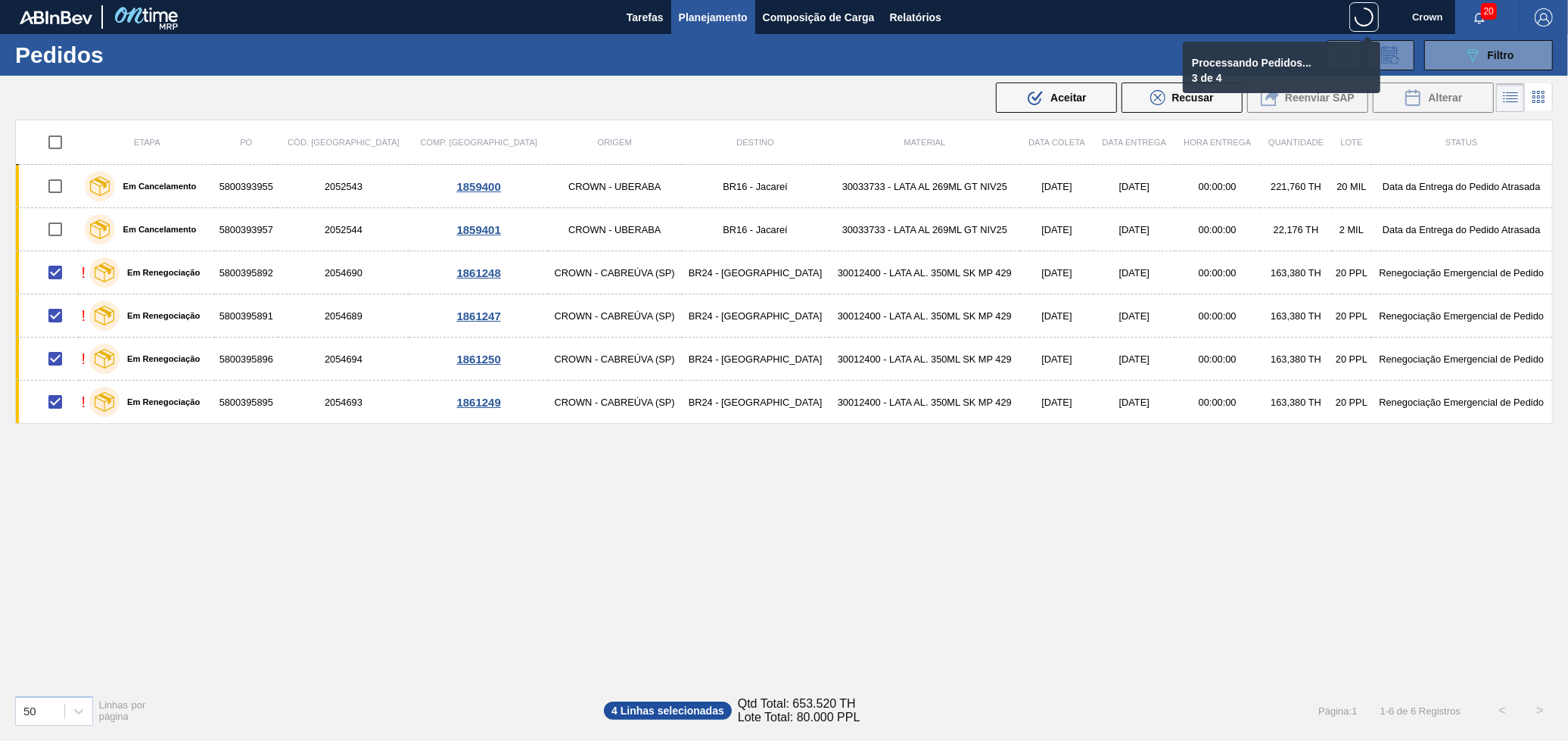
checkbox input "false"
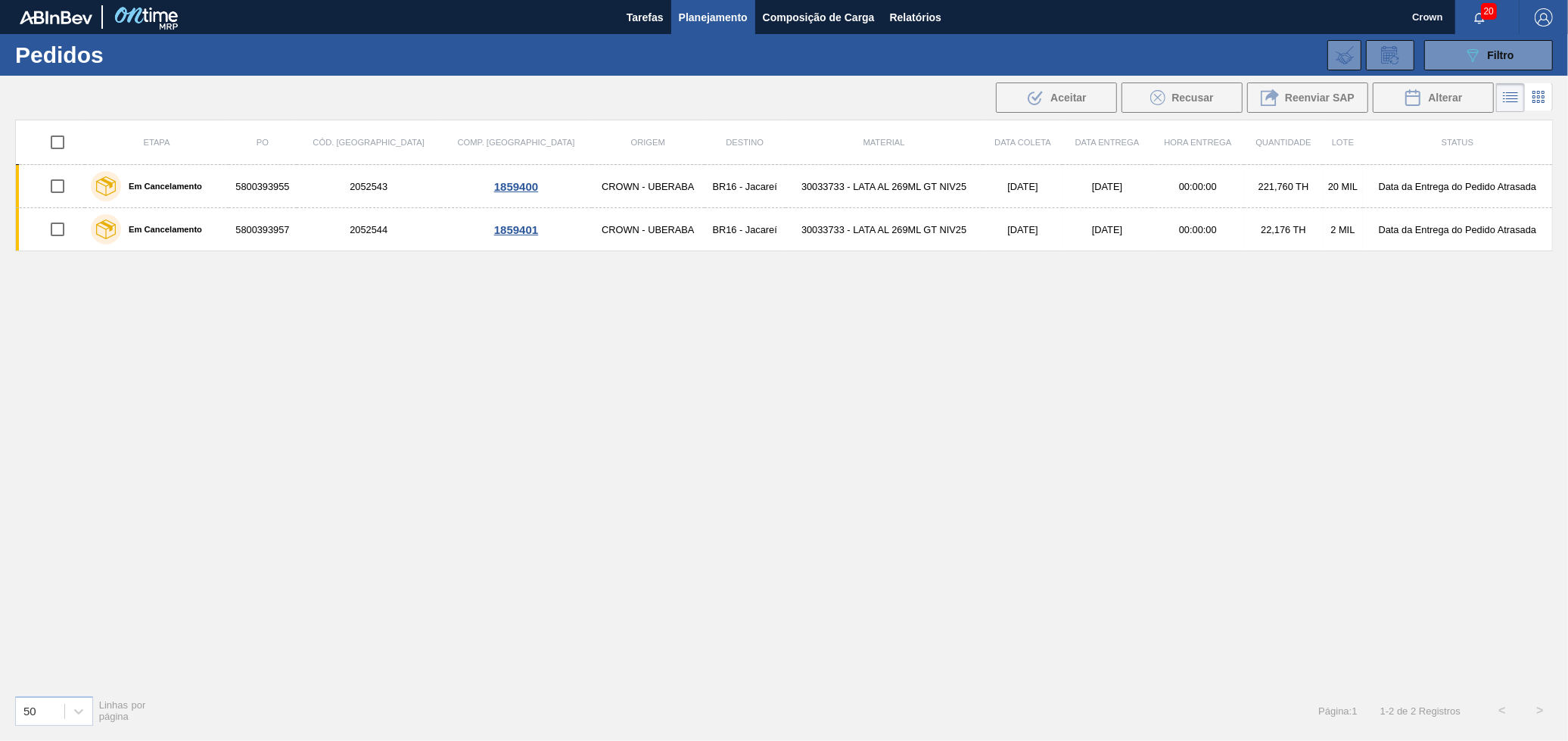
click at [720, 12] on span "Planejamento" at bounding box center [713, 17] width 69 height 18
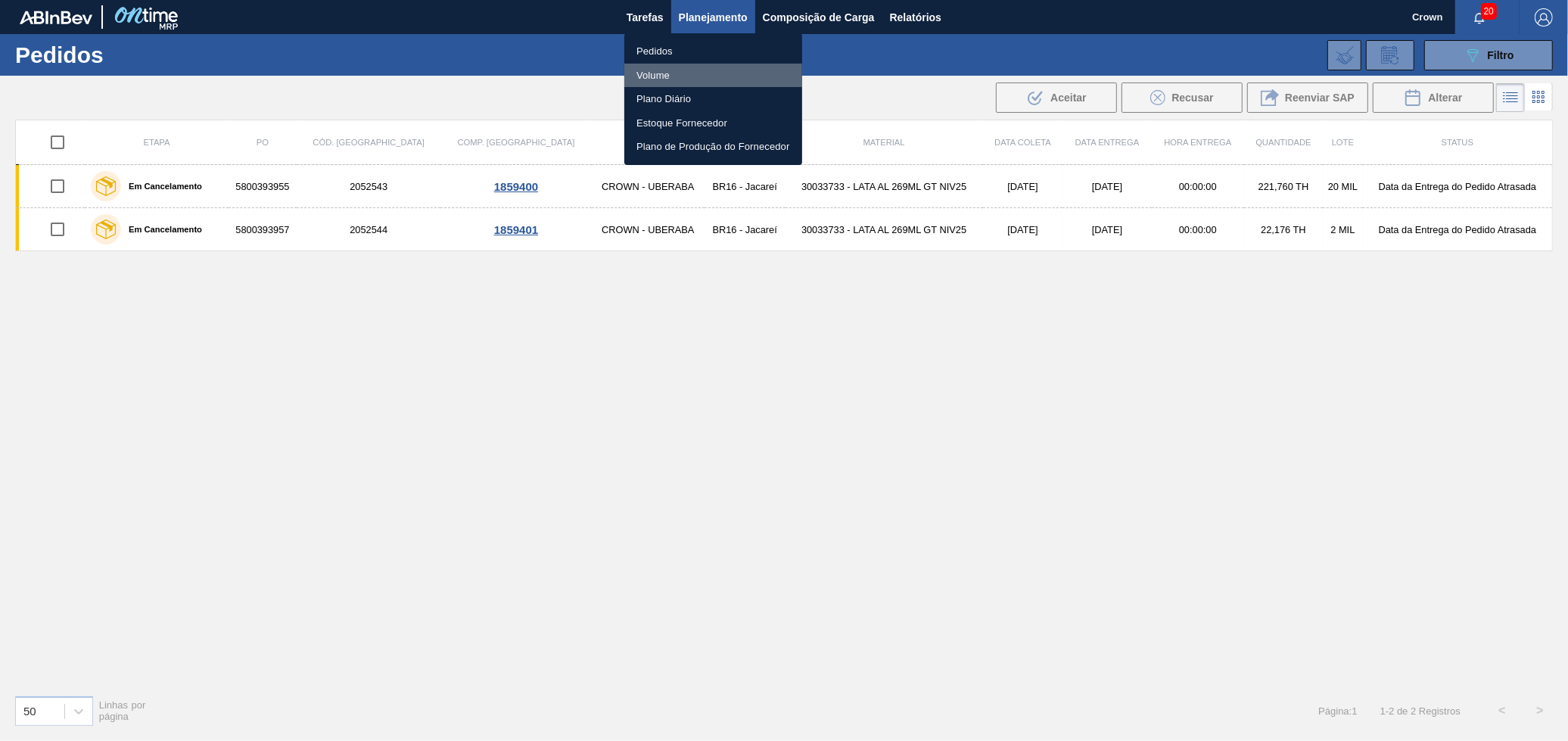
click at [680, 81] on li "Volume" at bounding box center [714, 75] width 178 height 24
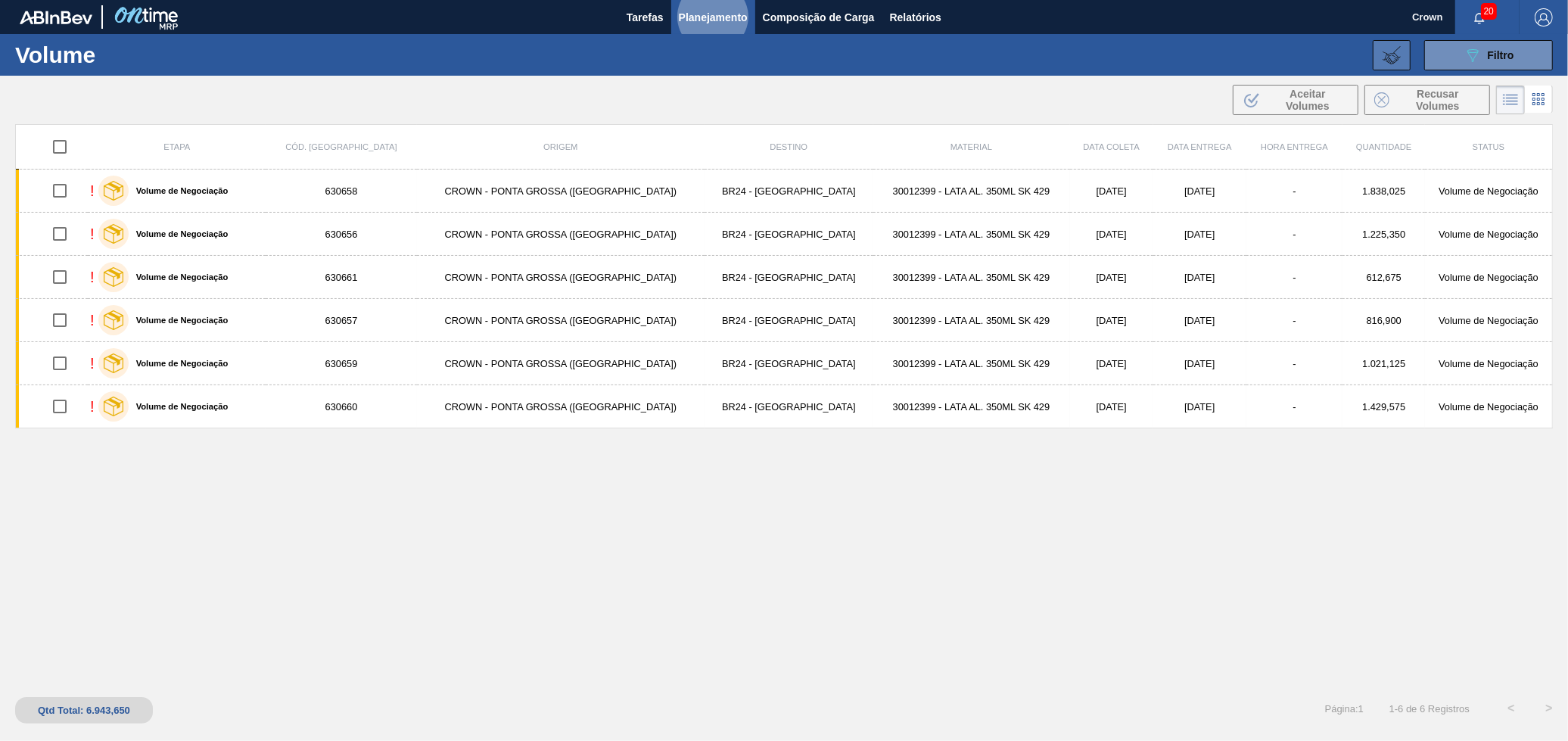
click at [1376, 45] on button at bounding box center [1392, 55] width 37 height 30
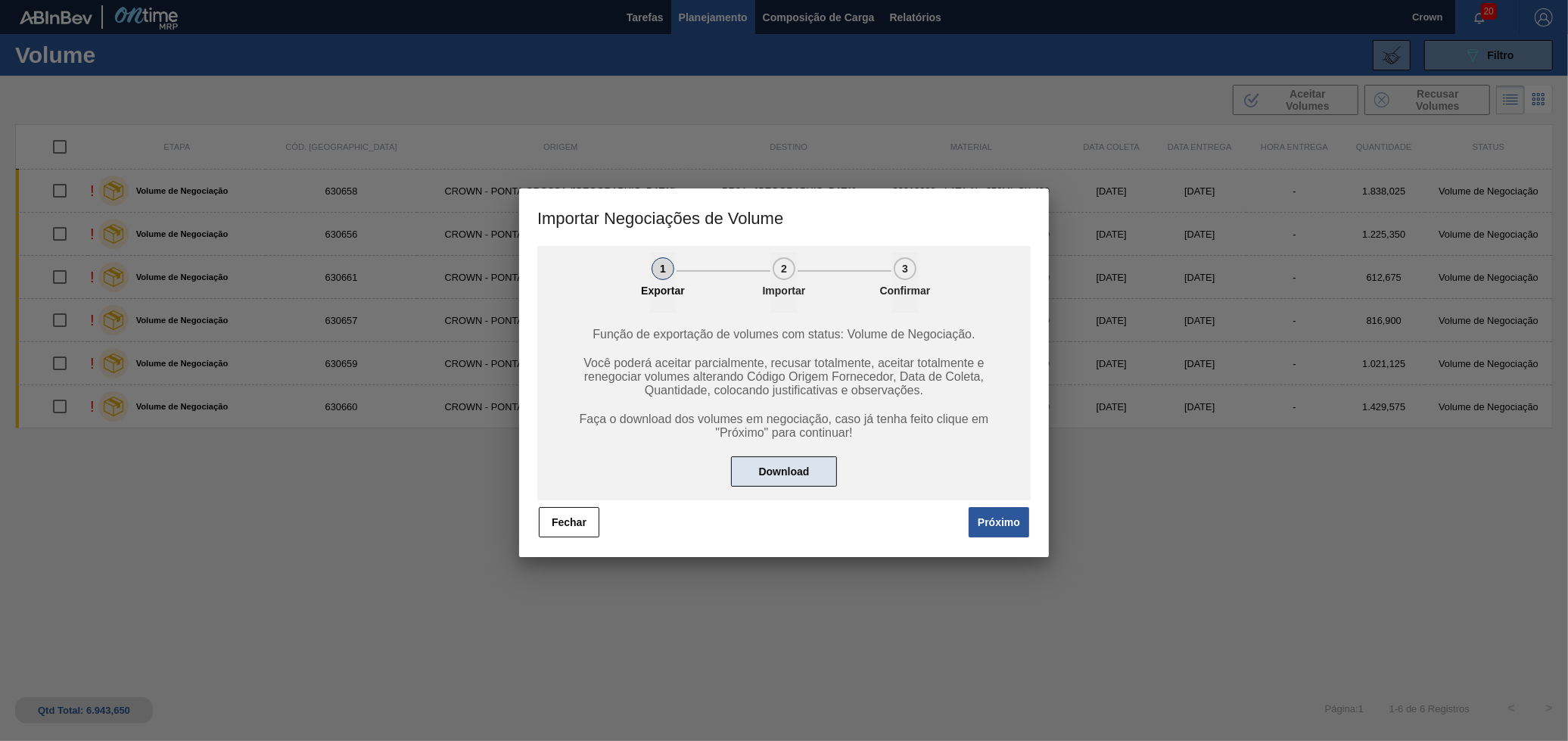
click at [803, 456] on button "Download" at bounding box center [784, 471] width 106 height 30
